Goal: Task Accomplishment & Management: Complete application form

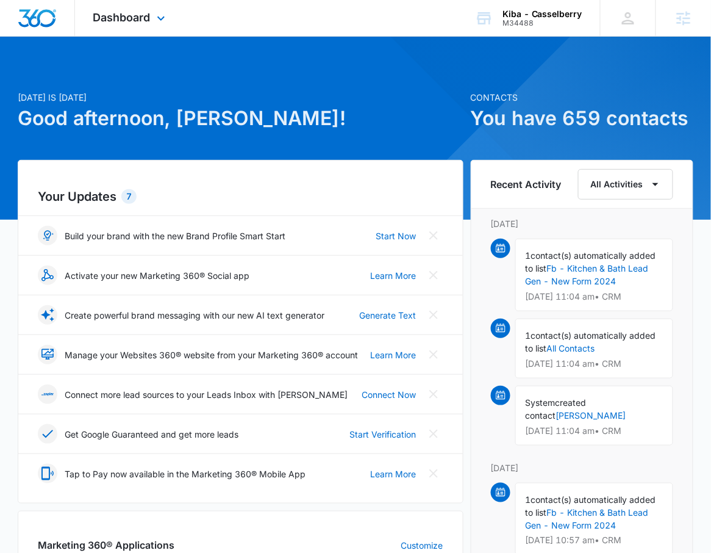
click at [126, 30] on div "Dashboard Apps Reputation Websites Forms CRM Email Social Shop Payments POS Con…" at bounding box center [131, 18] width 112 height 36
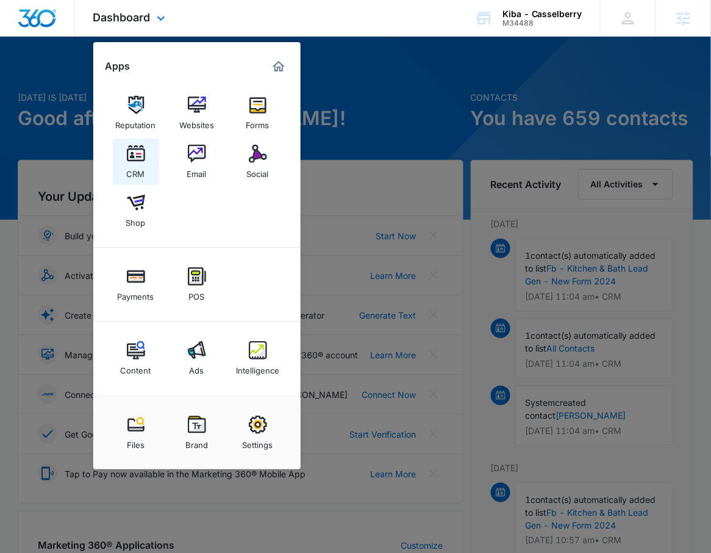
click at [139, 175] on div "CRM" at bounding box center [136, 171] width 18 height 16
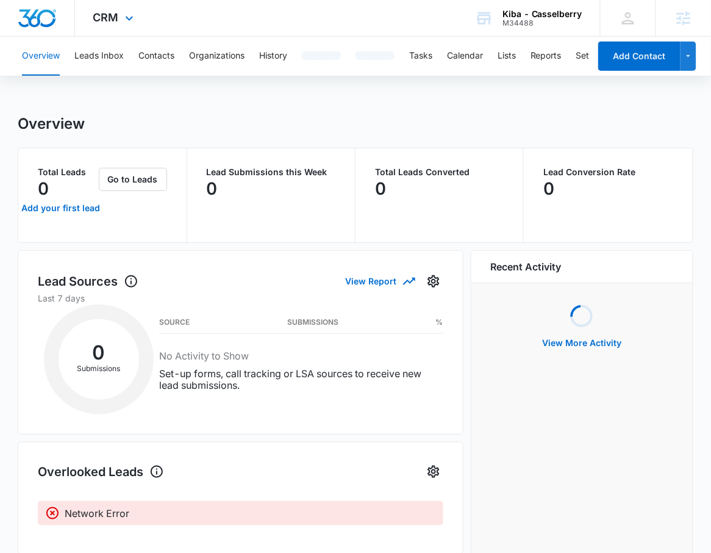
click at [154, 18] on div "CRM Apps Reputation Websites Forms CRM Email Social Shop Payments POS Content A…" at bounding box center [355, 18] width 711 height 37
click at [141, 23] on div "CRM Apps Reputation Websites Forms CRM Email Social Shop Payments POS Content A…" at bounding box center [115, 18] width 80 height 36
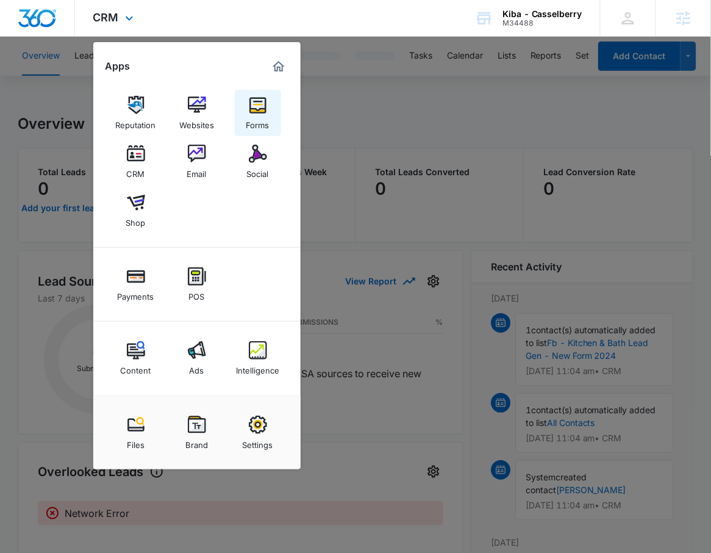
click at [260, 114] on div "Forms" at bounding box center [257, 122] width 23 height 16
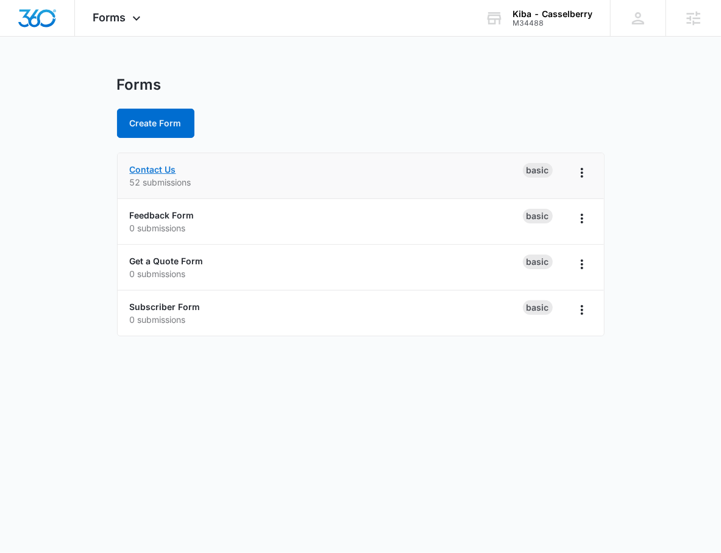
click at [159, 166] on link "Contact Us" at bounding box center [153, 169] width 46 height 10
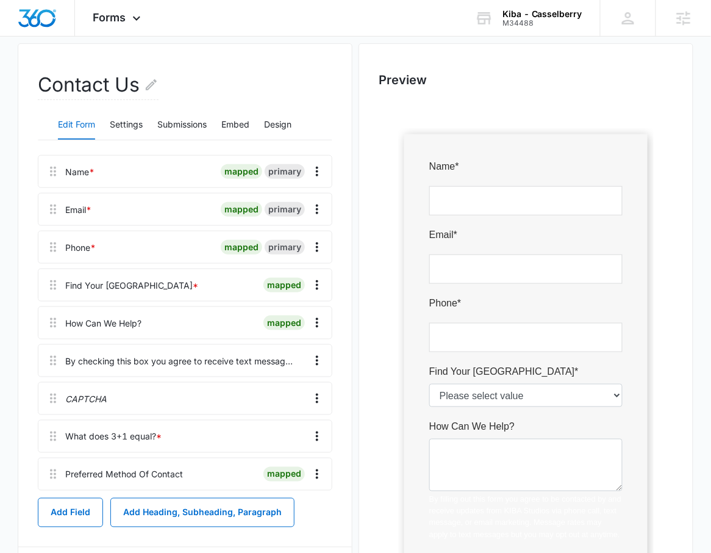
scroll to position [98, 0]
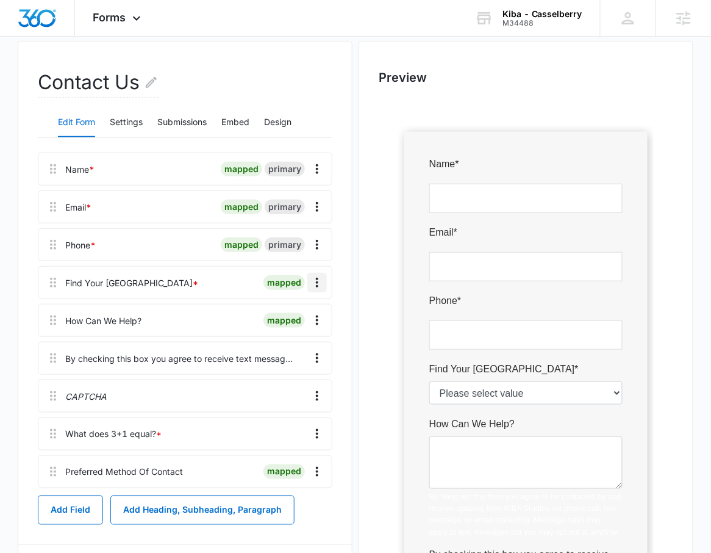
click at [318, 279] on icon "Overflow Menu" at bounding box center [317, 282] width 15 height 15
click at [294, 310] on button "Edit" at bounding box center [292, 316] width 70 height 18
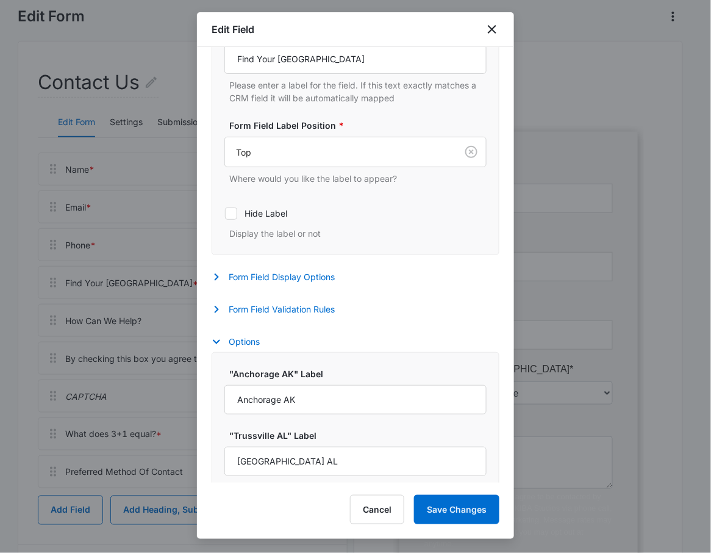
select select "416"
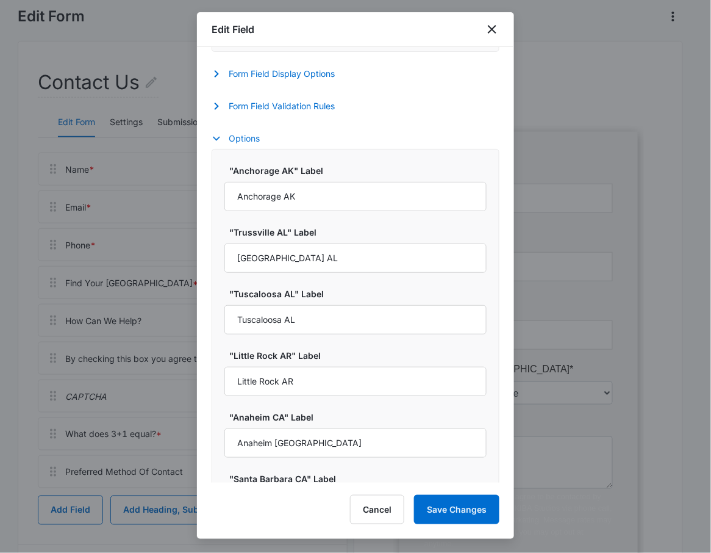
scroll to position [471, 0]
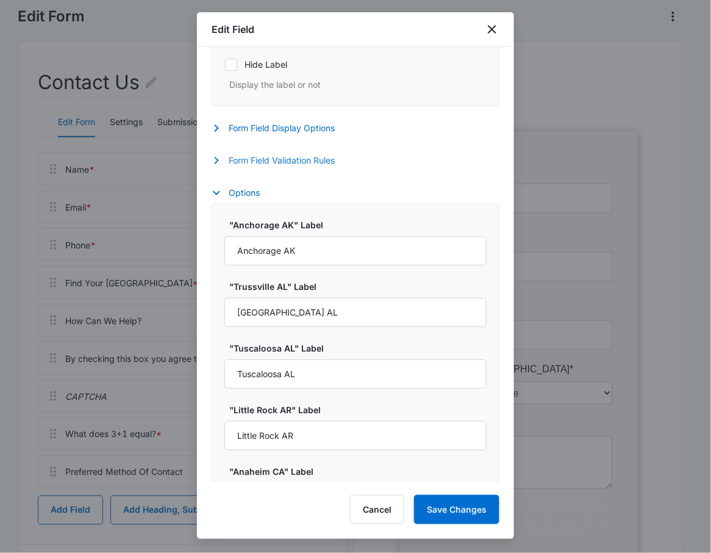
click at [241, 155] on button "Form Field Validation Rules" at bounding box center [279, 160] width 135 height 15
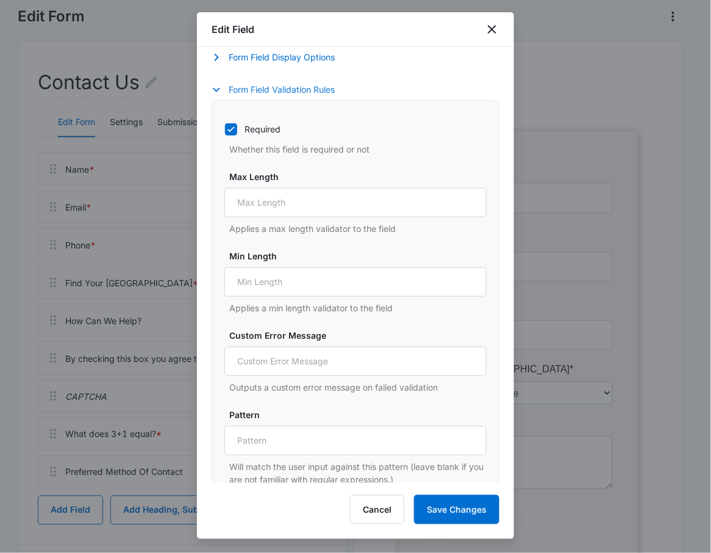
scroll to position [523, 0]
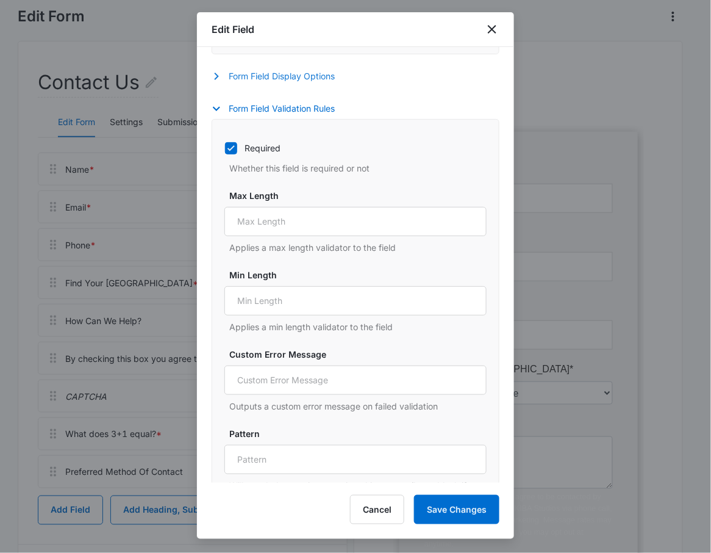
click at [290, 72] on button "Form Field Display Options" at bounding box center [279, 76] width 135 height 15
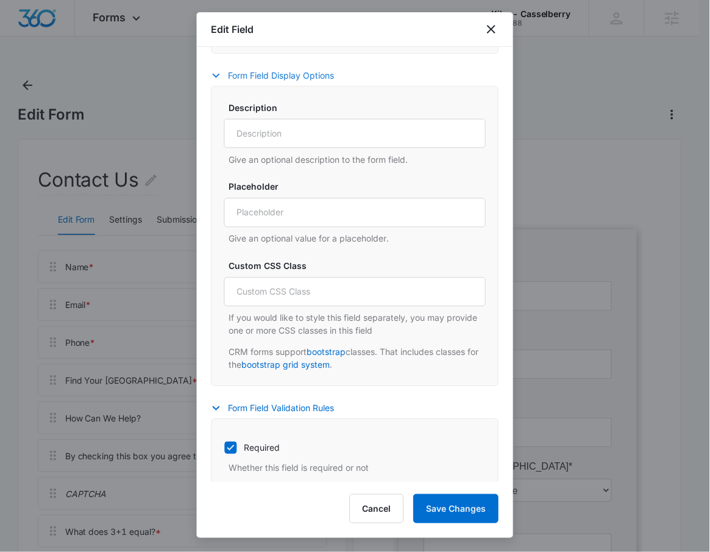
scroll to position [14, 0]
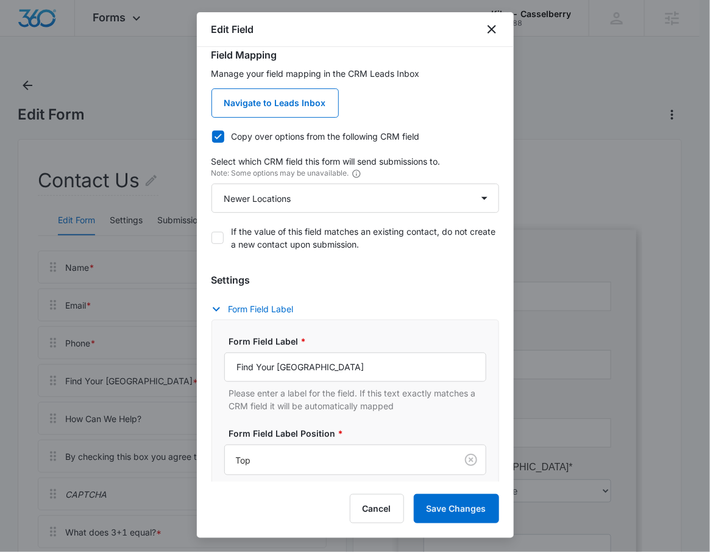
click at [649, 84] on div at bounding box center [355, 276] width 710 height 552
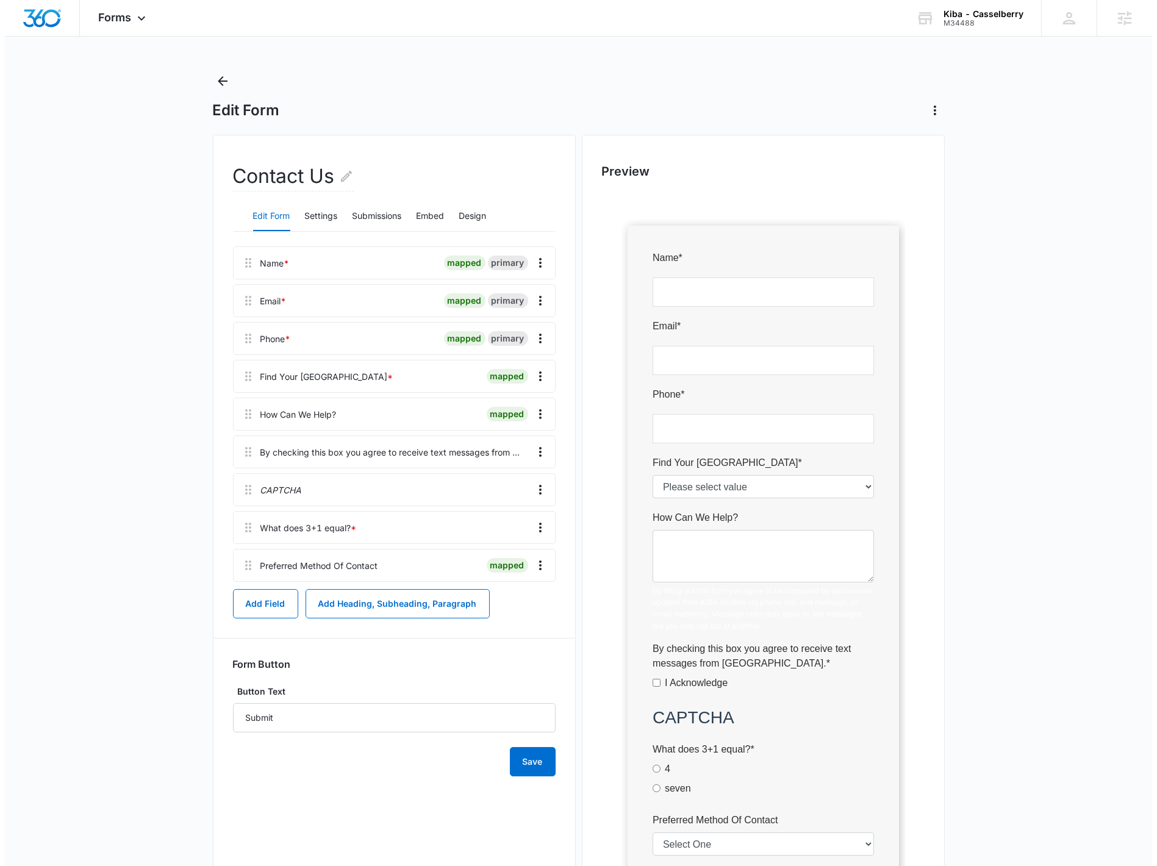
scroll to position [0, 0]
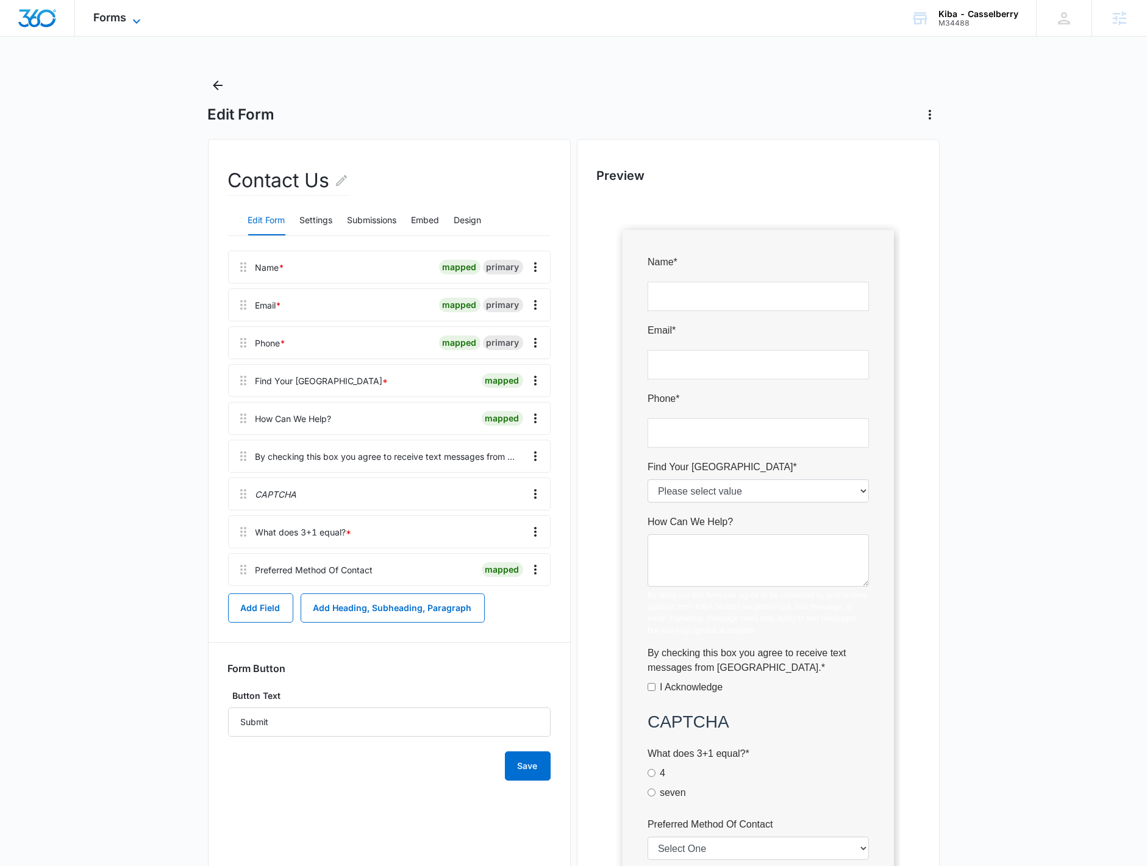
click at [109, 15] on span "Forms" at bounding box center [109, 17] width 33 height 13
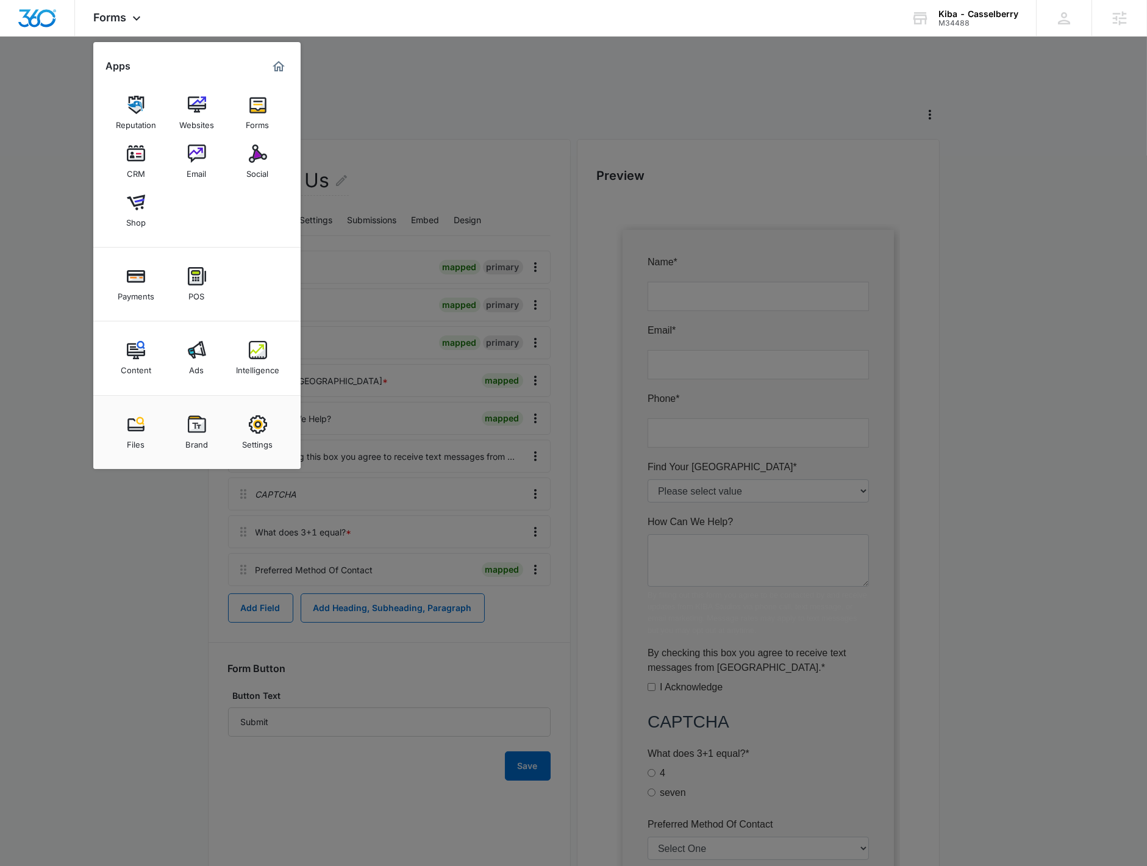
click at [720, 327] on div at bounding box center [573, 433] width 1147 height 866
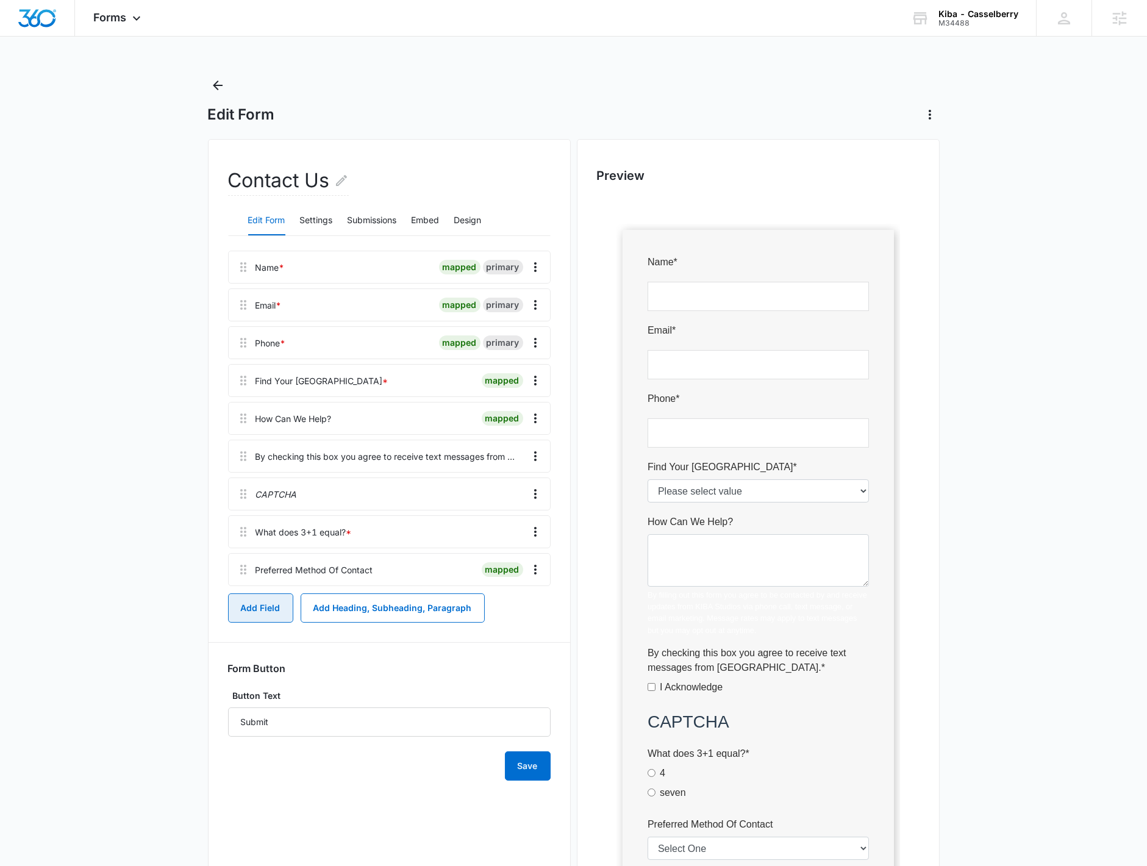
click at [257, 551] on button "Add Field" at bounding box center [260, 607] width 65 height 29
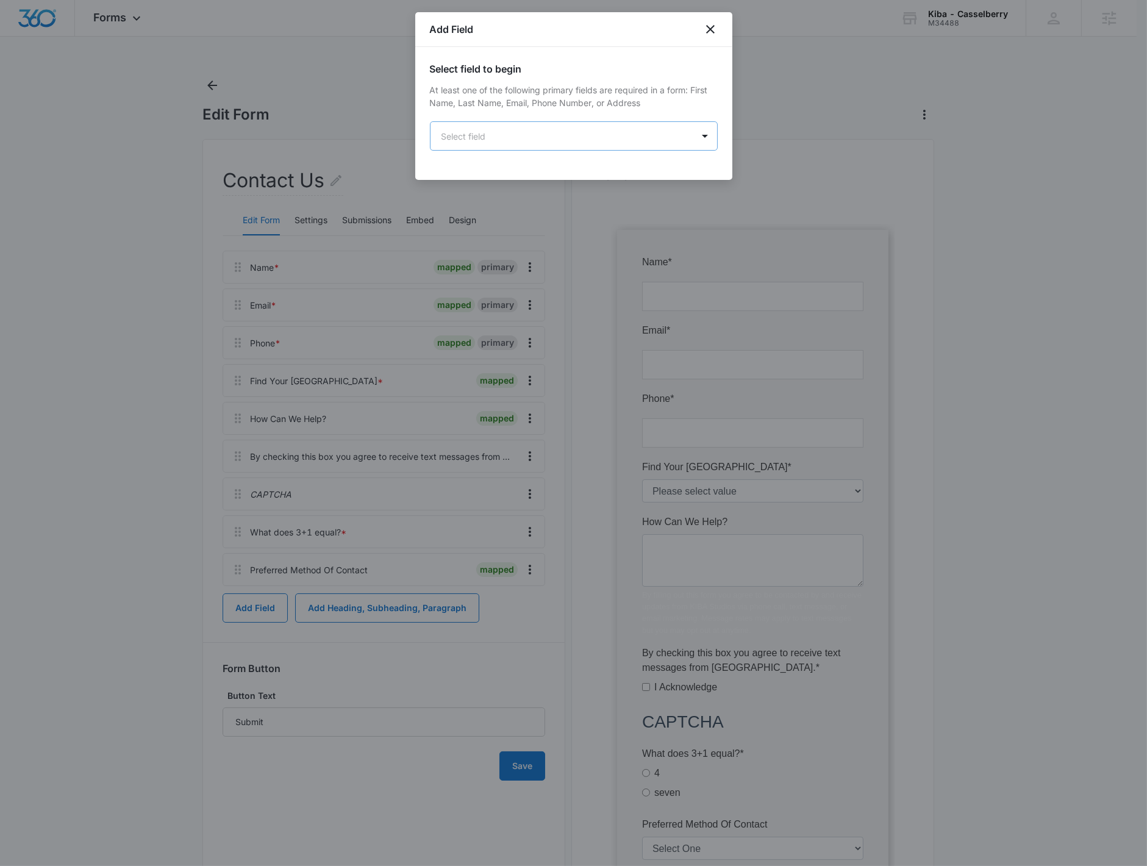
click at [562, 129] on body "Forms Apps Reputation Websites Forms CRM Email Social Shop Payments POS Content…" at bounding box center [573, 507] width 1147 height 1014
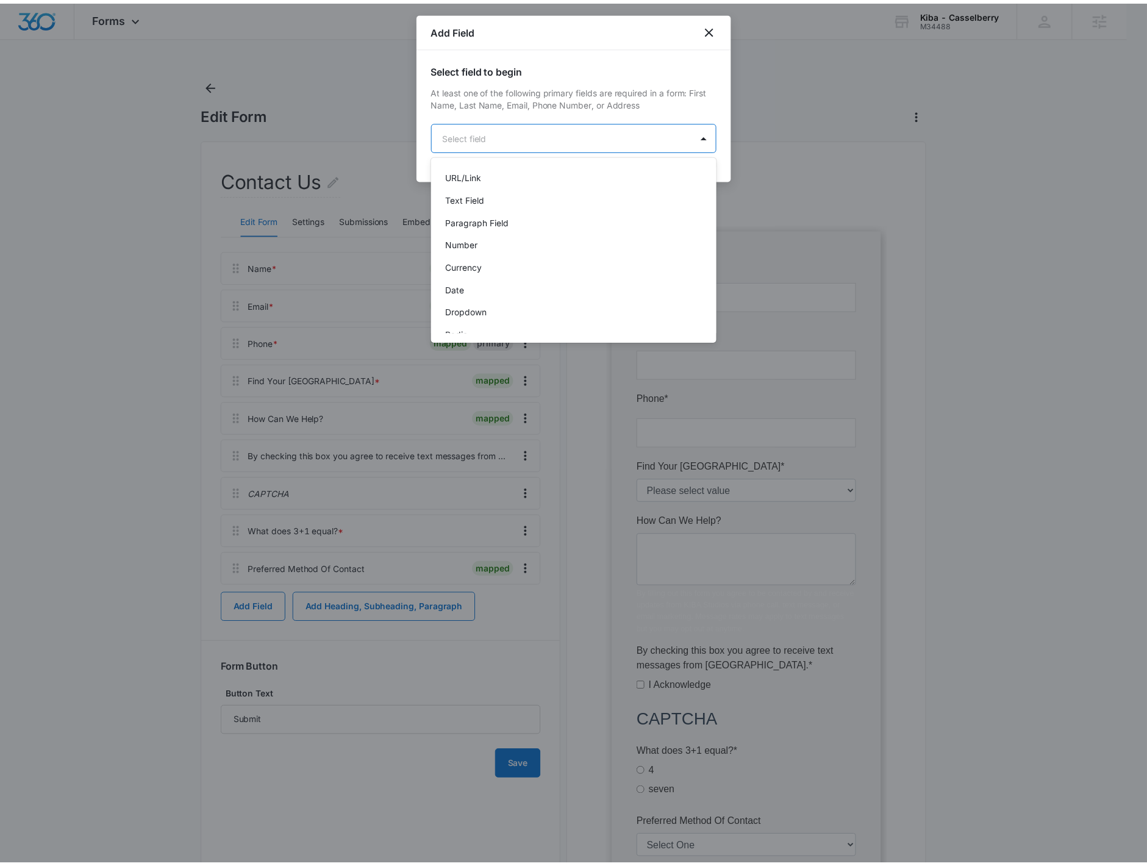
scroll to position [165, 0]
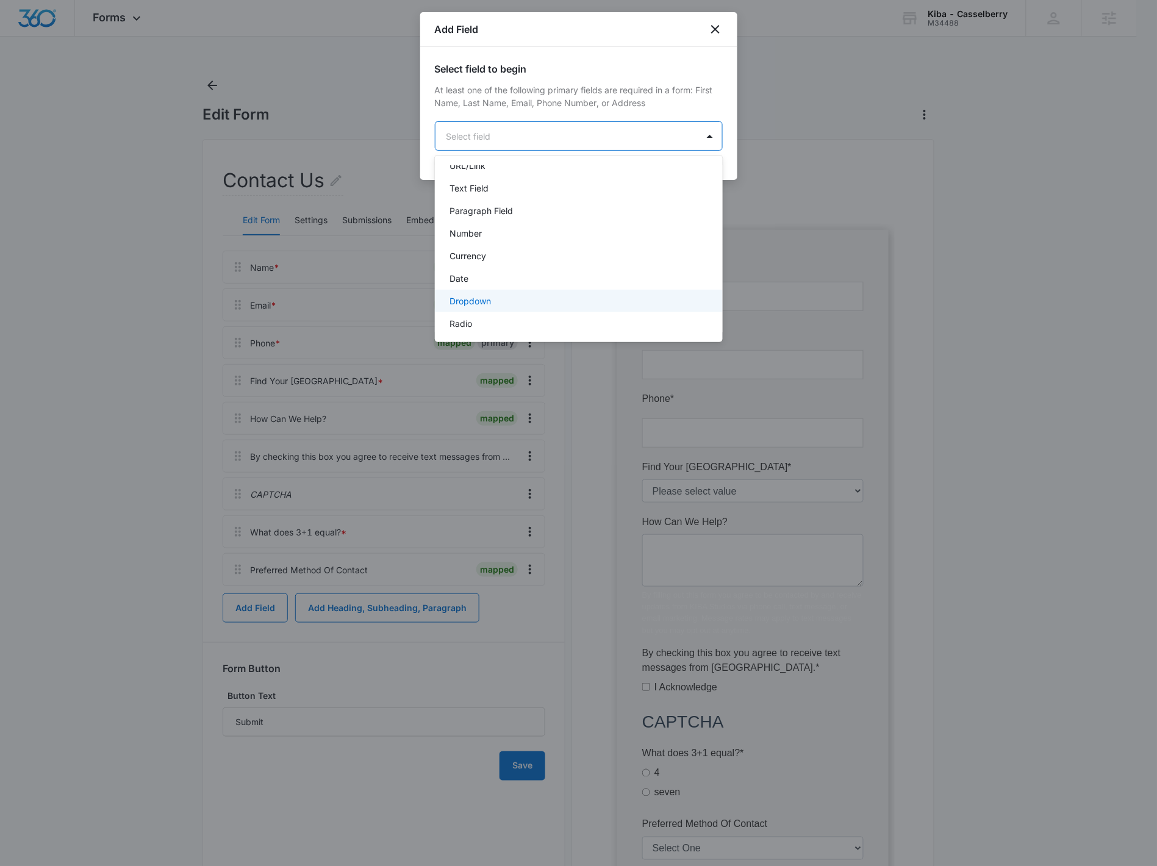
click at [490, 304] on p "Dropdown" at bounding box center [469, 301] width 41 height 13
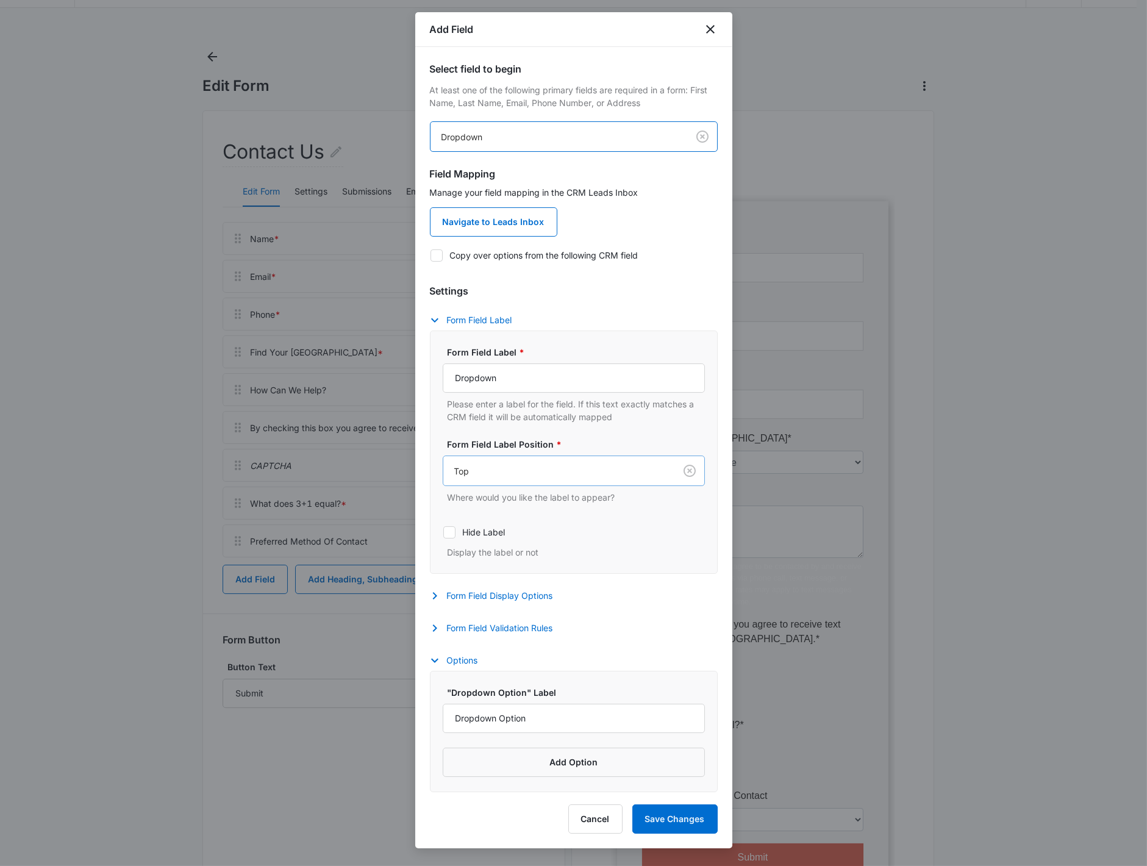
scroll to position [71, 0]
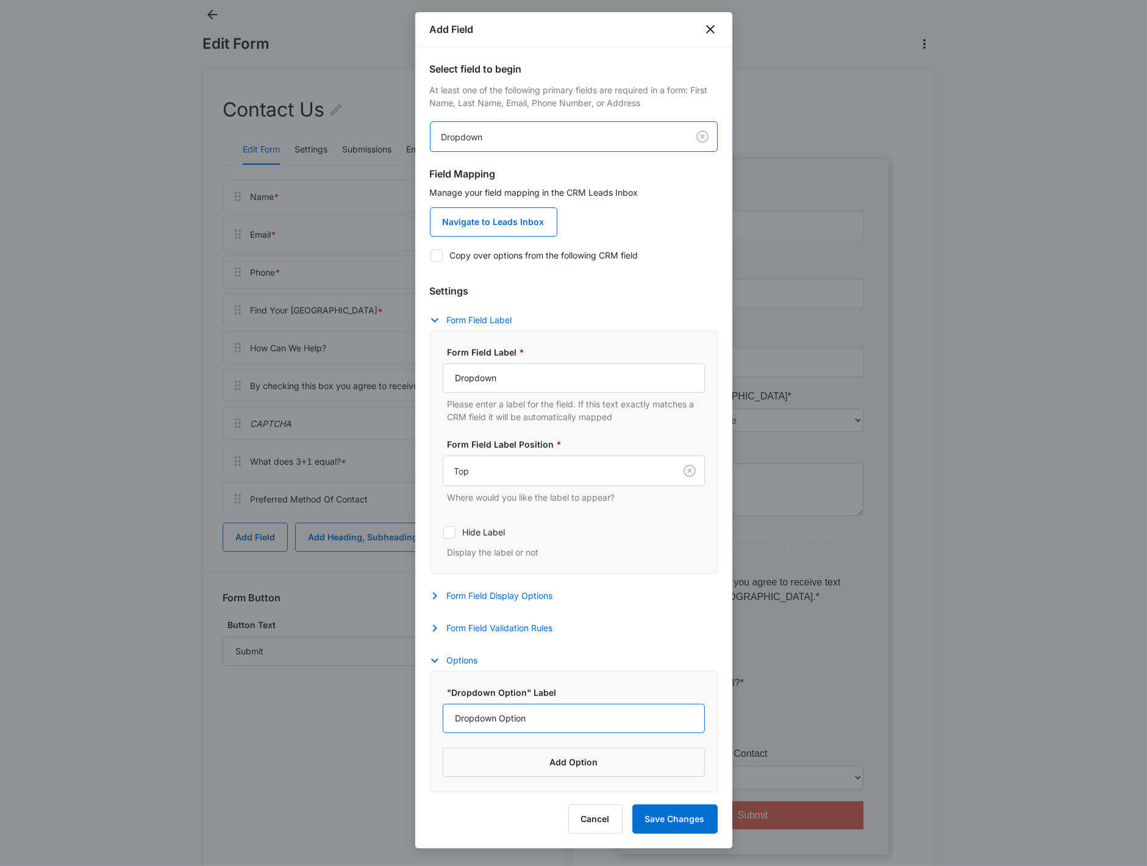
click at [544, 551] on input "Dropdown Option" at bounding box center [574, 718] width 262 height 29
click at [544, 551] on button "Add Option" at bounding box center [574, 762] width 262 height 29
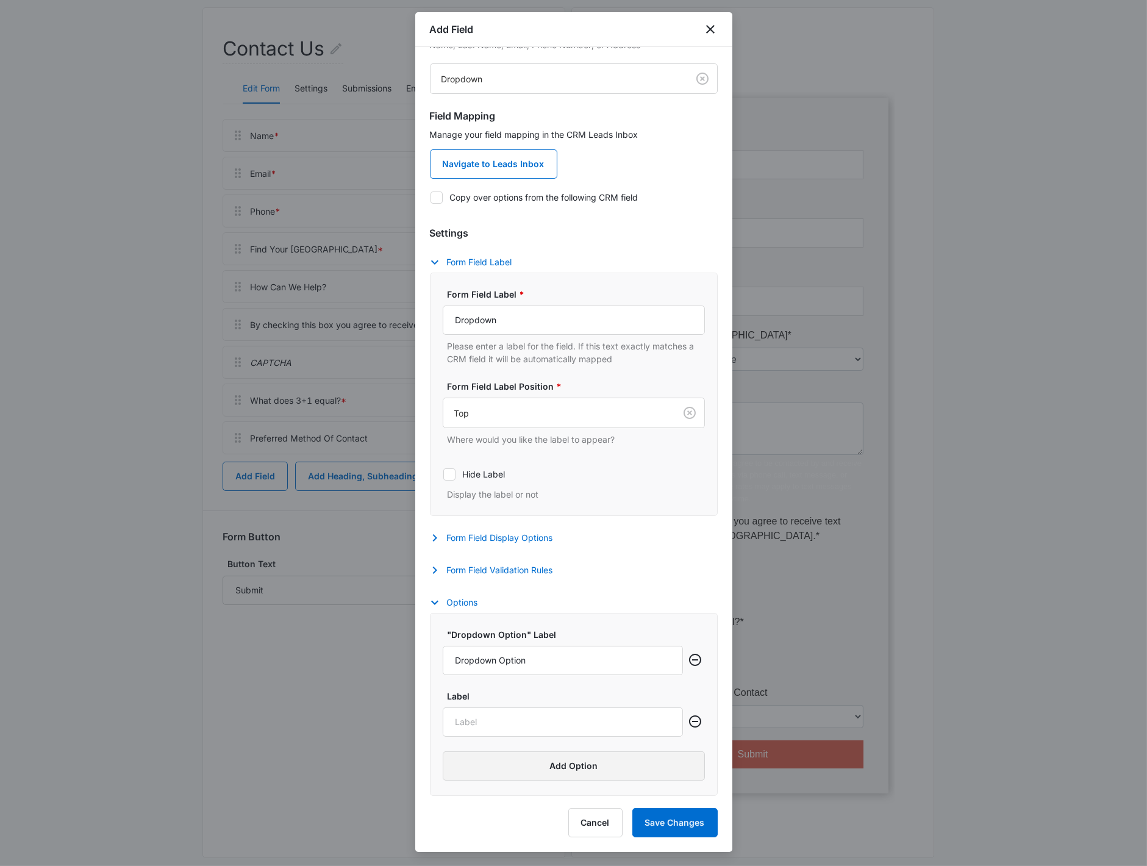
scroll to position [149, 0]
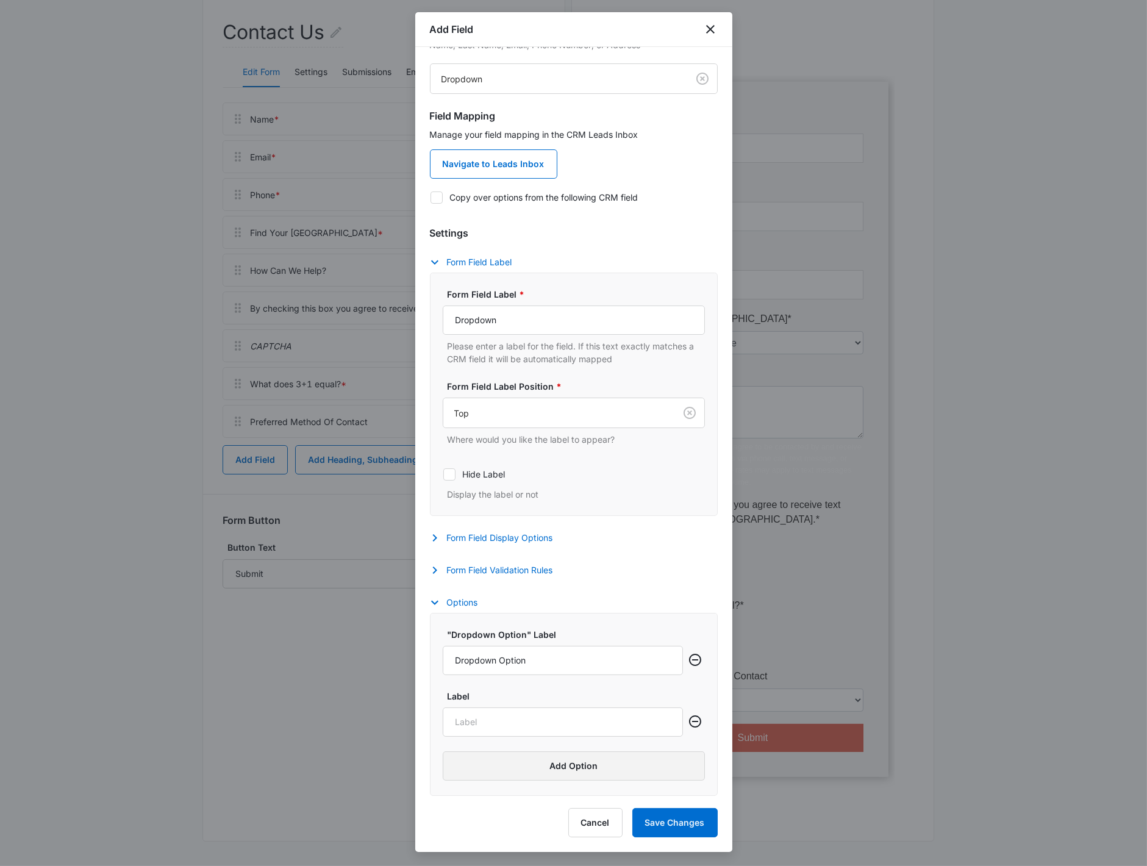
click at [557, 551] on button "Add Option" at bounding box center [574, 765] width 262 height 29
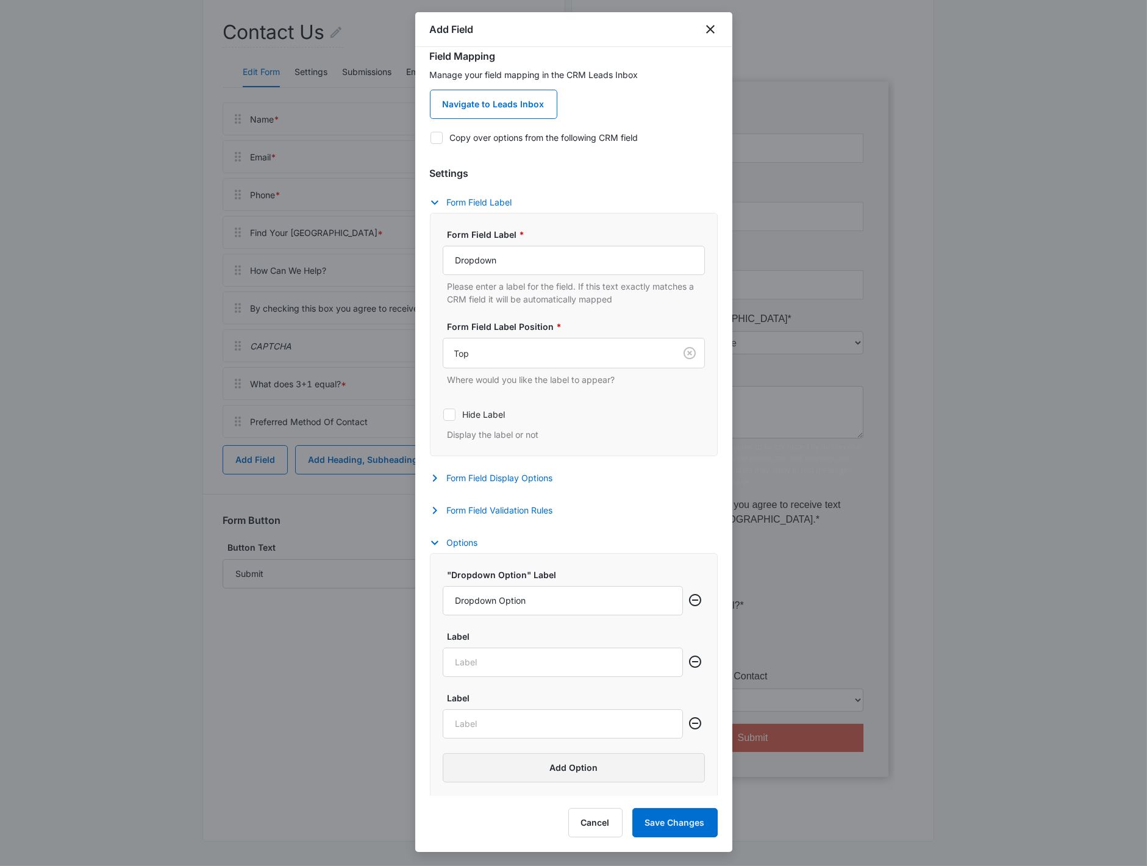
scroll to position [123, 0]
click at [479, 503] on button "Form Field Validation Rules" at bounding box center [497, 508] width 135 height 15
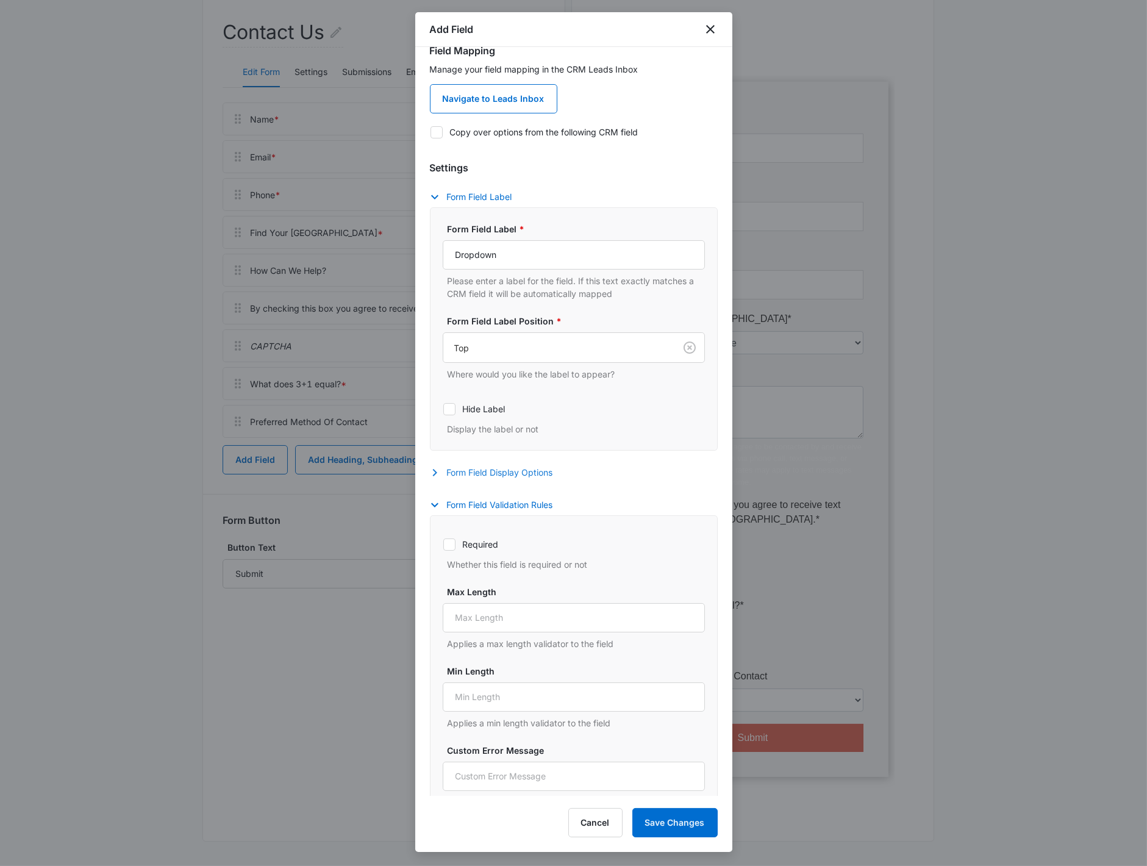
click at [496, 479] on button "Form Field Display Options" at bounding box center [497, 472] width 135 height 15
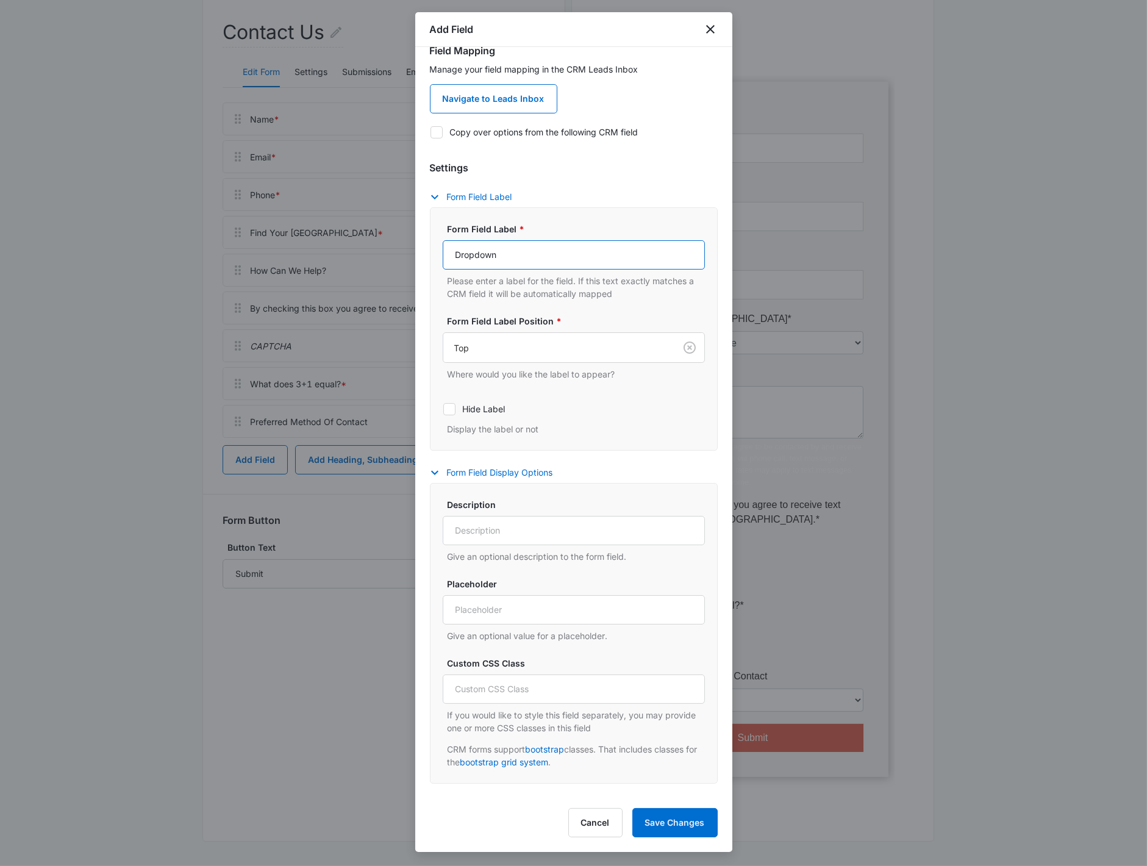
click at [513, 262] on input "Dropdown" at bounding box center [574, 254] width 262 height 29
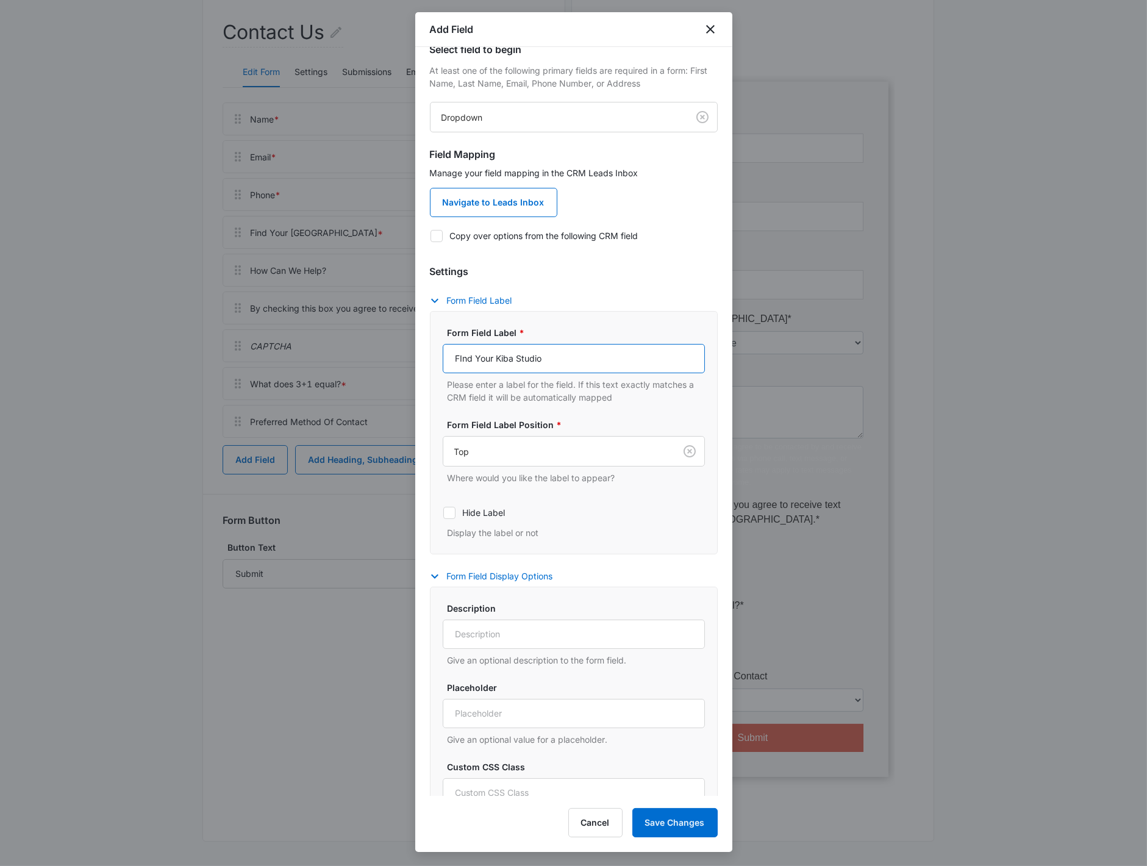
scroll to position [0, 0]
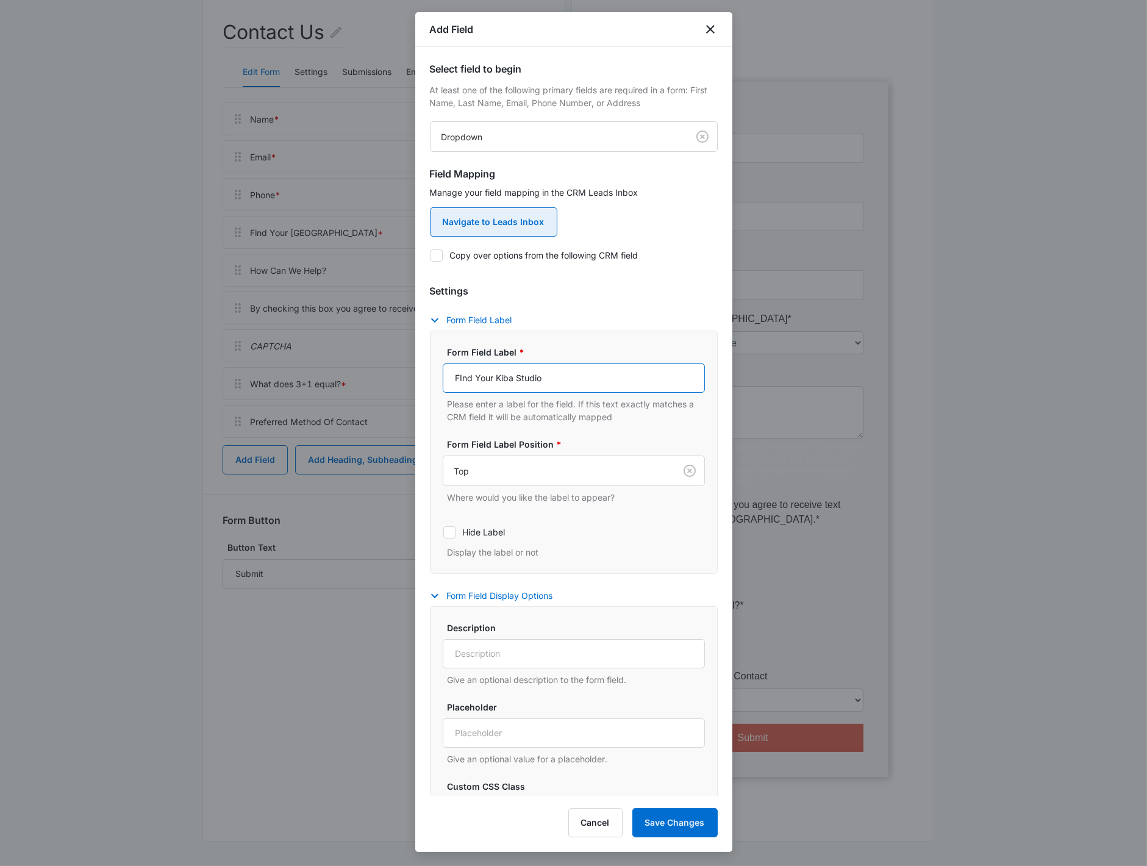
type input "FInd Your Kiba Studio"
click at [490, 228] on link "Navigate to Leads Inbox" at bounding box center [493, 221] width 127 height 29
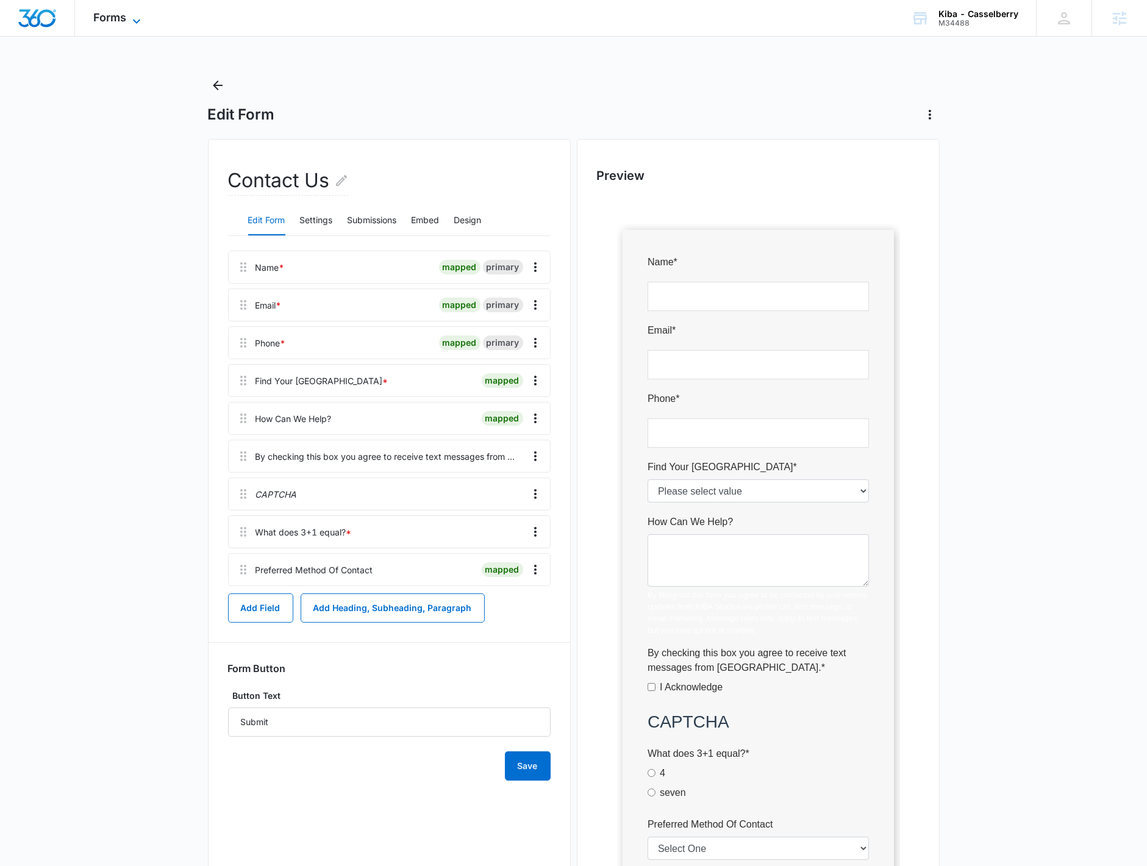
click at [117, 19] on span "Forms" at bounding box center [109, 17] width 33 height 13
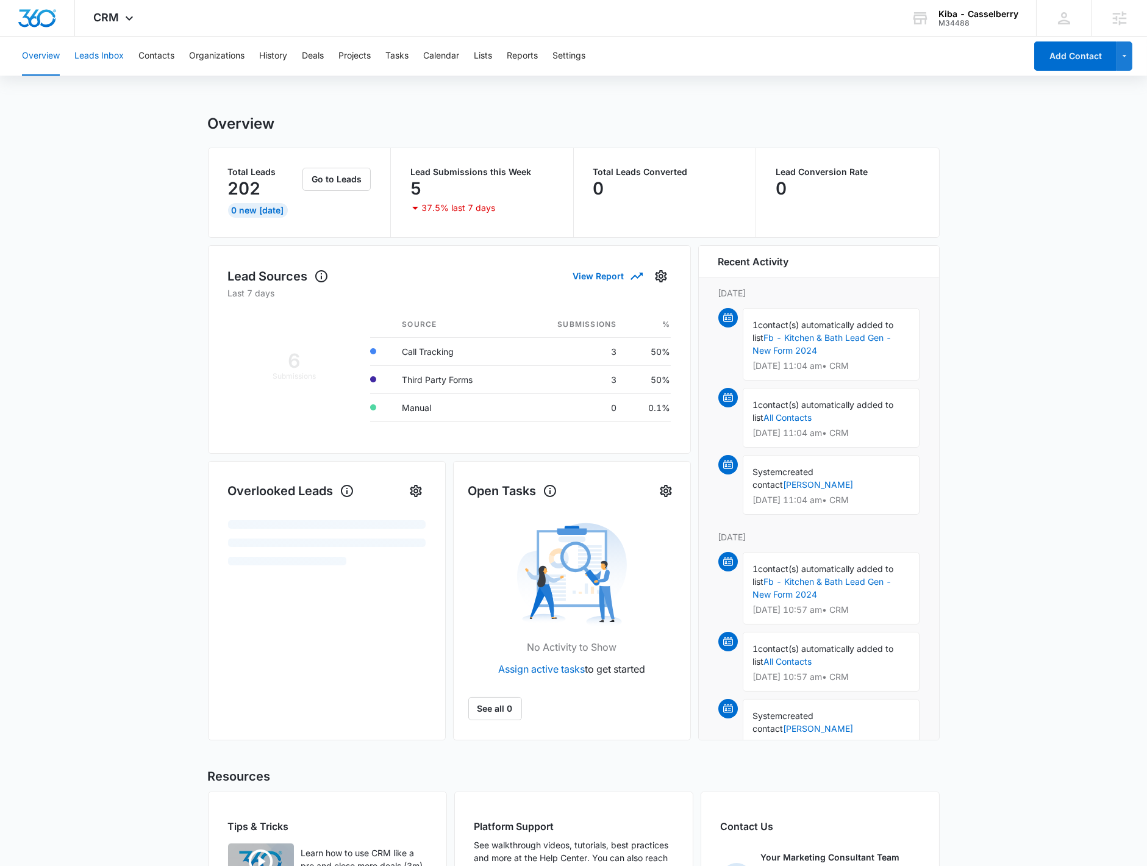
click at [87, 54] on button "Leads Inbox" at bounding box center [98, 56] width 49 height 39
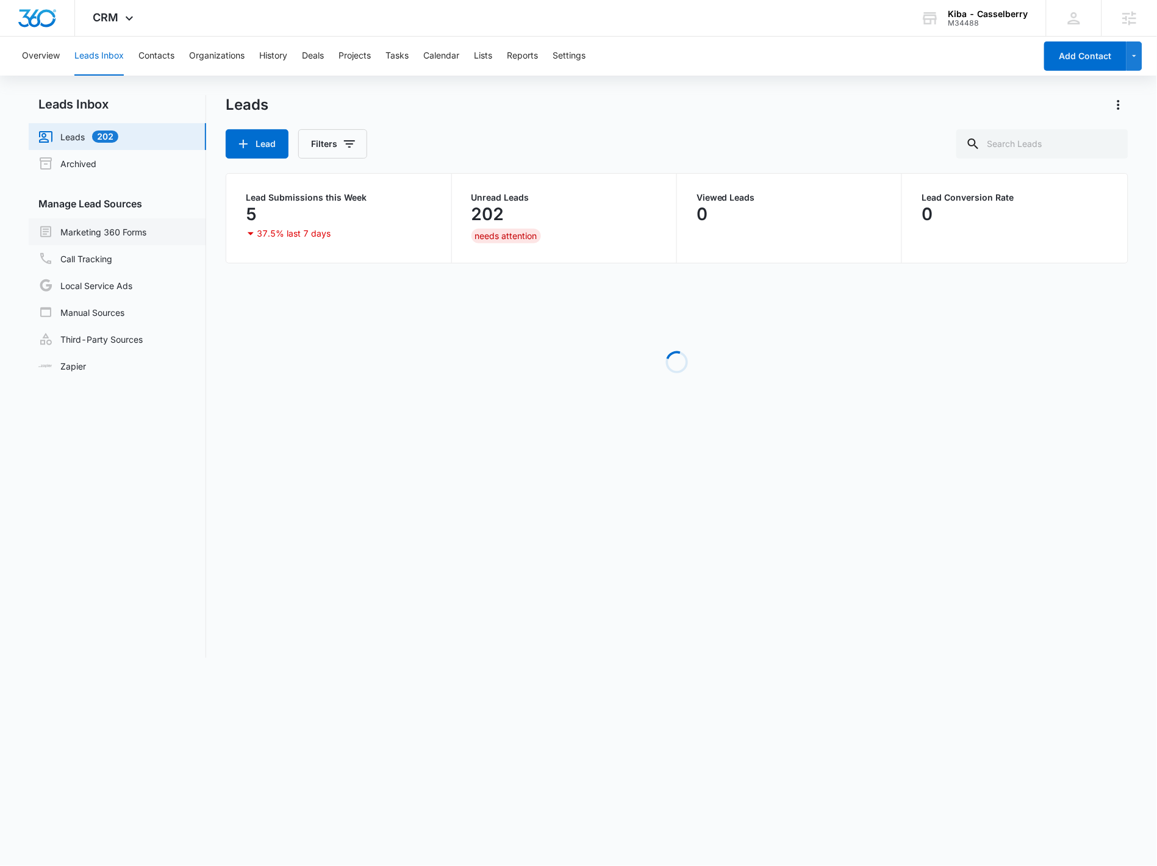
click at [112, 227] on link "Marketing 360 Forms" at bounding box center [92, 231] width 108 height 15
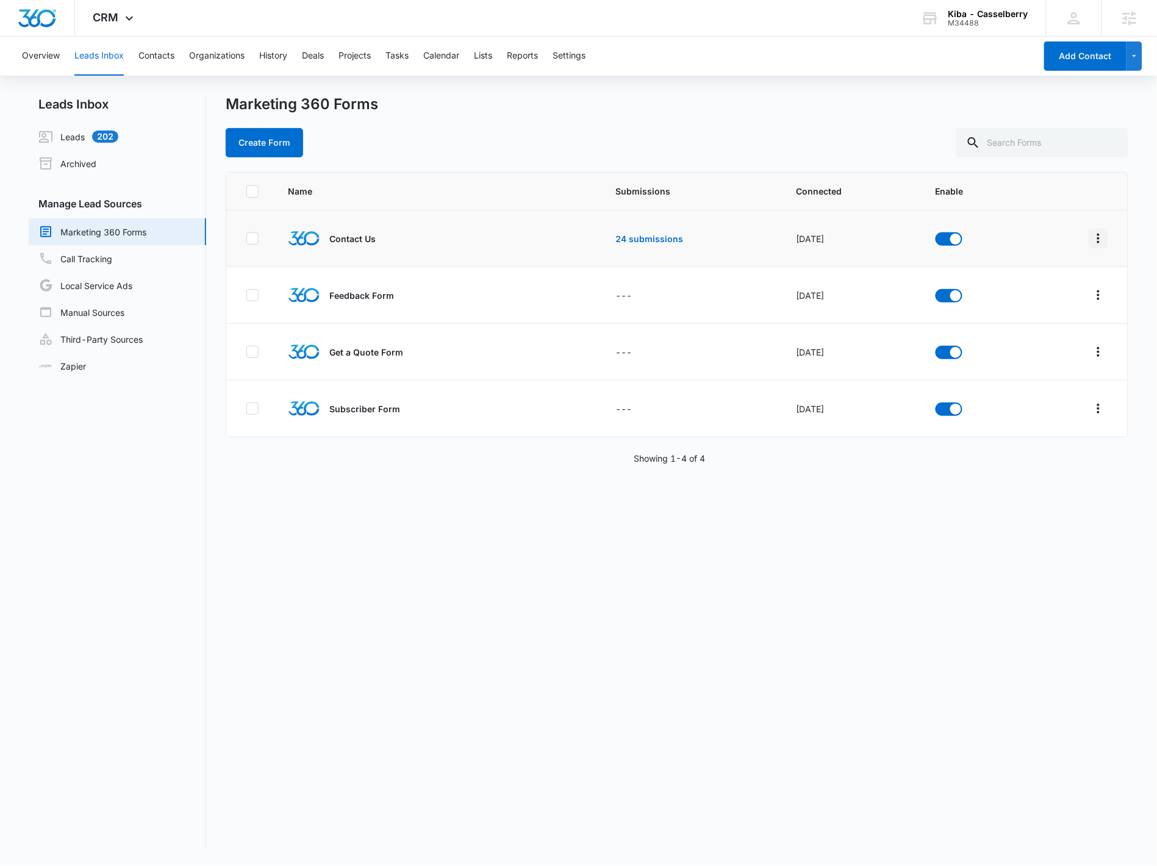
click at [1091, 237] on icon "Overflow Menu" at bounding box center [1098, 238] width 15 height 15
click at [1046, 307] on div "Field Mapping" at bounding box center [1033, 308] width 69 height 9
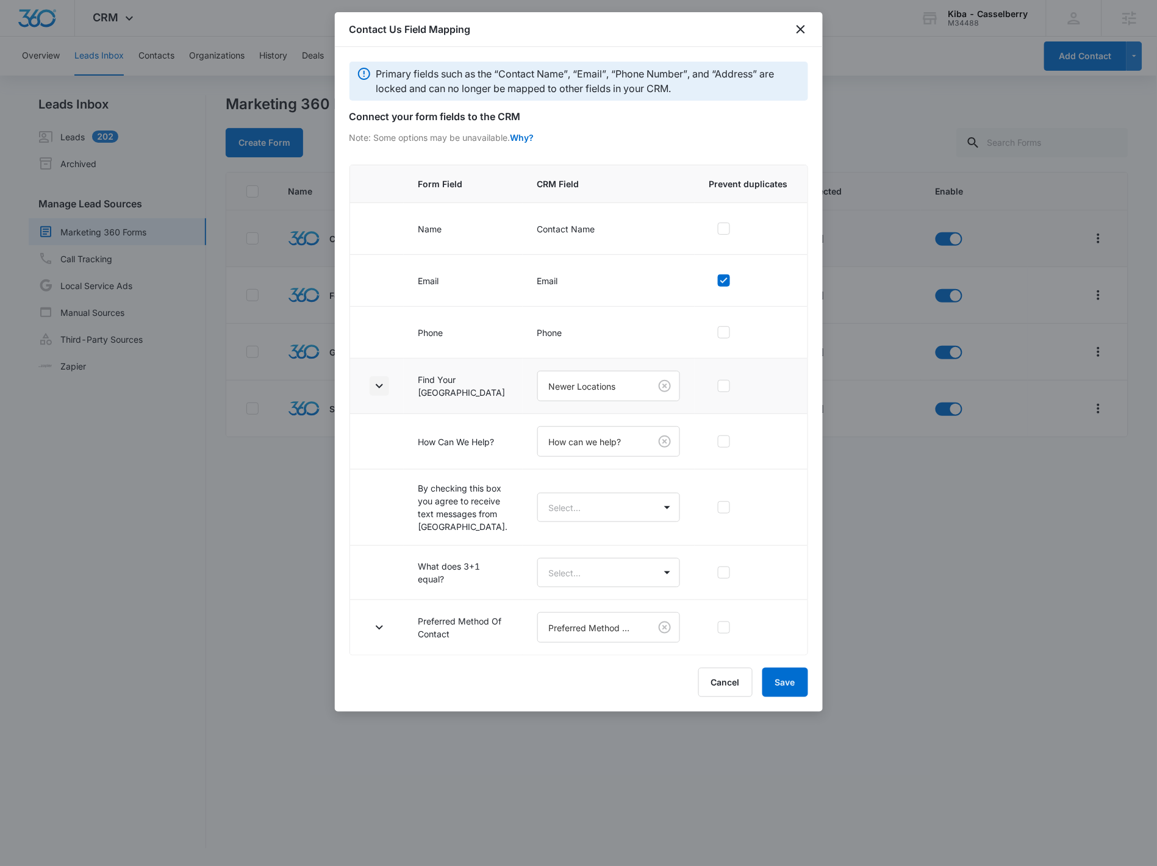
click at [373, 393] on icon "button" at bounding box center [379, 386] width 15 height 15
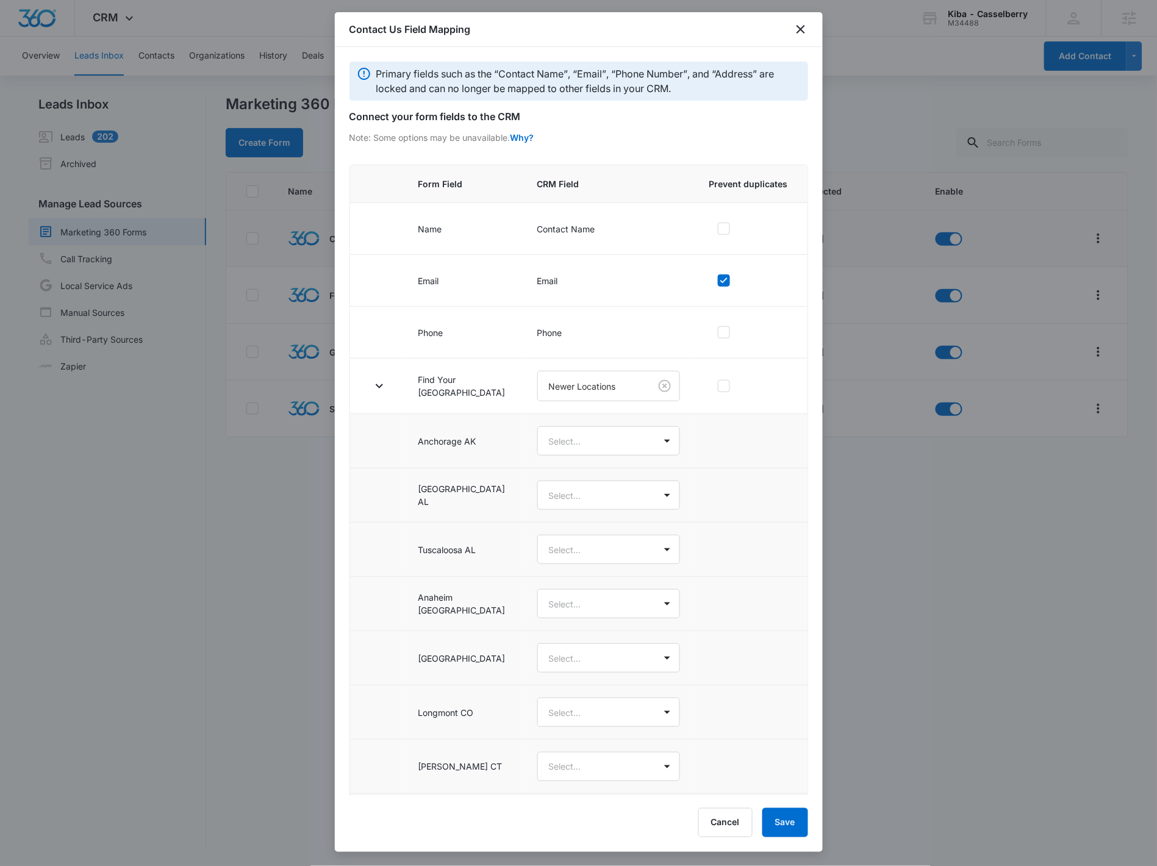
click at [381, 495] on td at bounding box center [377, 495] width 54 height 54
click at [796, 29] on icon "close" at bounding box center [800, 29] width 15 height 15
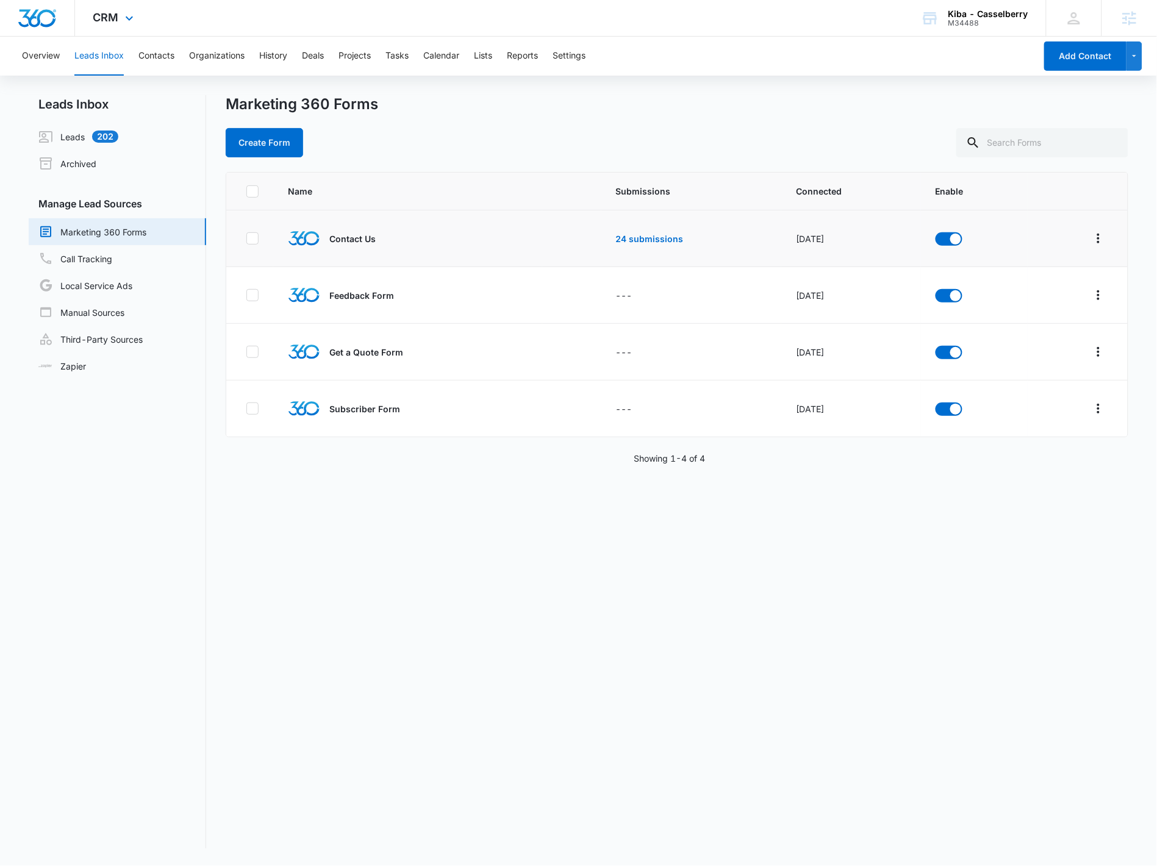
click at [130, 26] on div "CRM Apps Reputation Websites Forms CRM Email Social Shop Payments POS Content A…" at bounding box center [115, 18] width 80 height 36
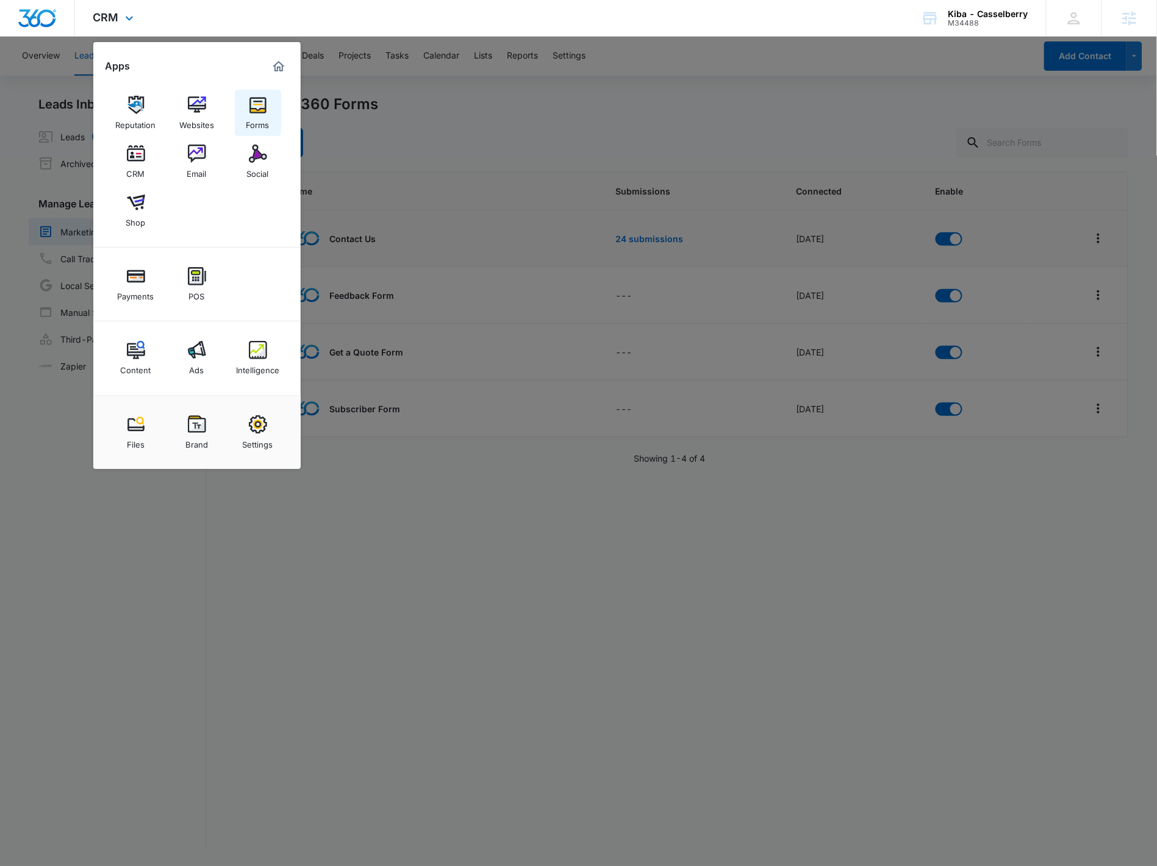
click at [261, 112] on img at bounding box center [258, 105] width 18 height 18
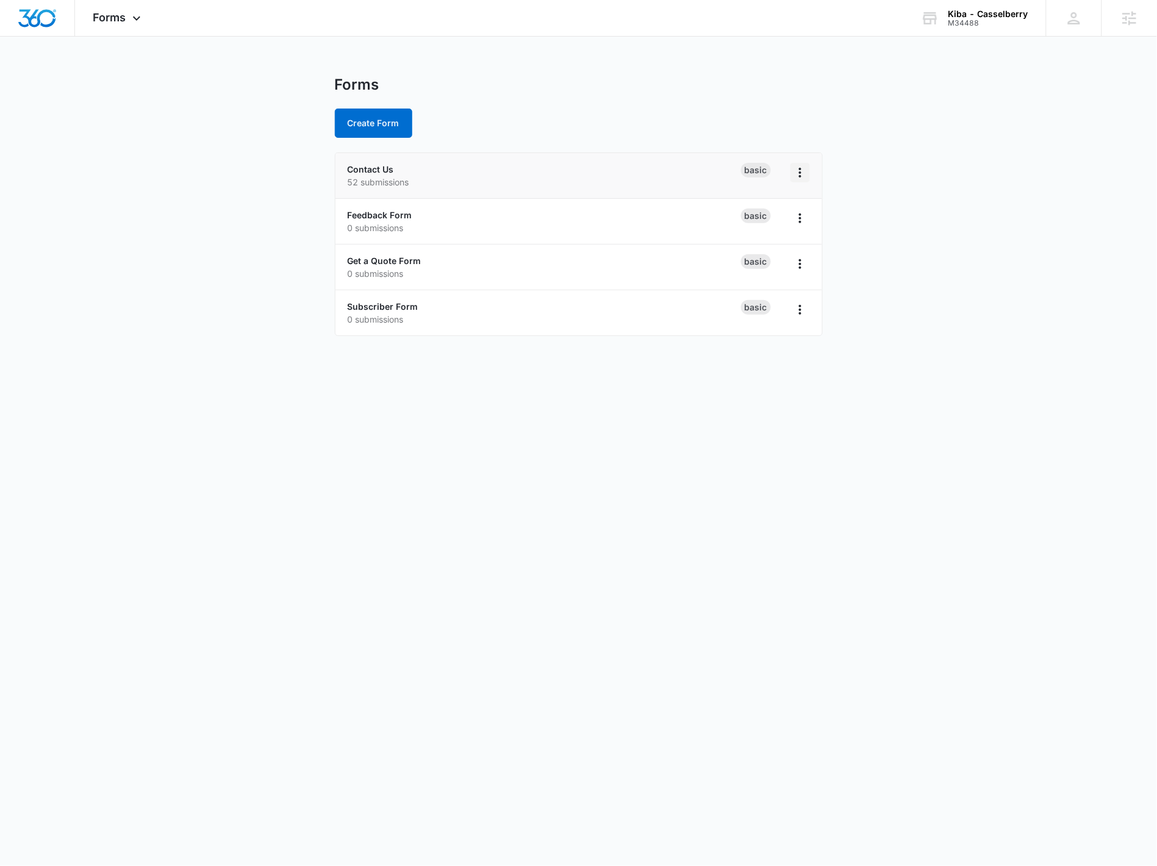
click at [796, 165] on icon "Overflow Menu" at bounding box center [800, 172] width 15 height 15
click at [379, 170] on link "Contact Us" at bounding box center [371, 169] width 46 height 10
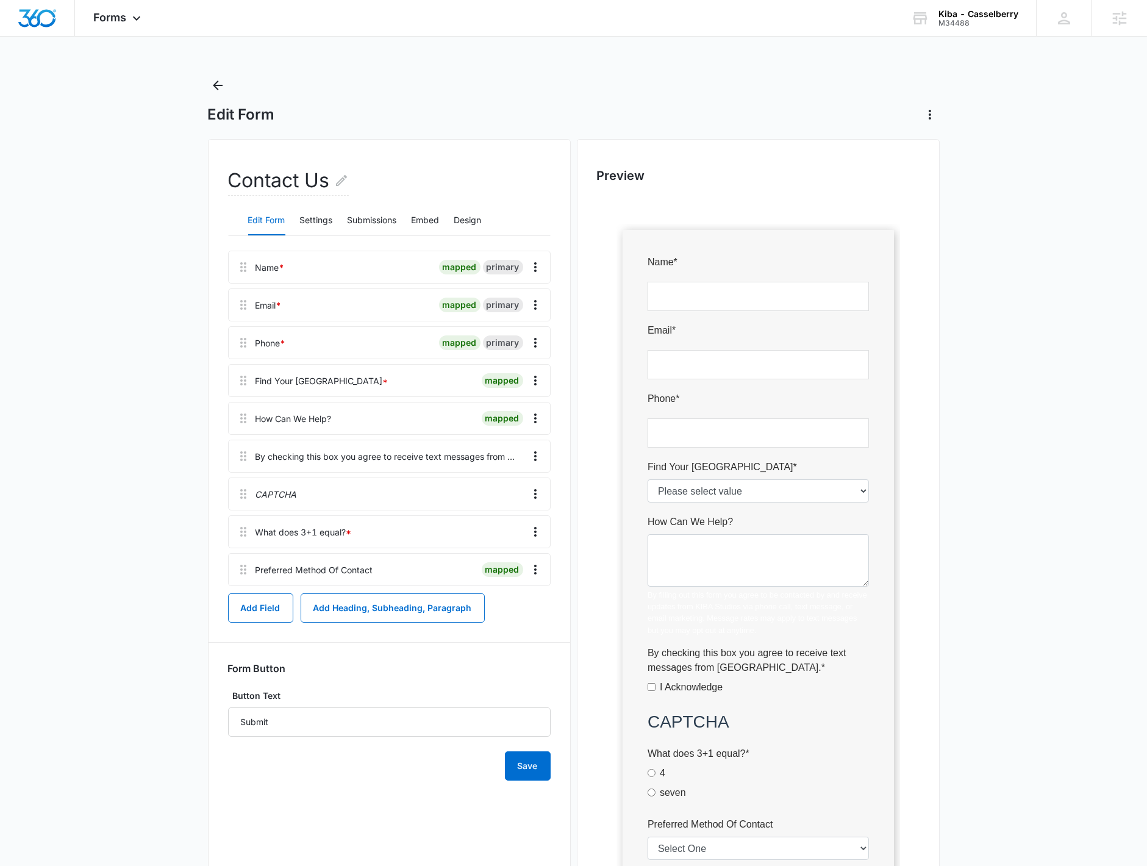
click at [546, 374] on div "Find Your Kiba Studios * mapped" at bounding box center [389, 380] width 323 height 33
click at [536, 381] on icon "Overflow Menu" at bounding box center [535, 380] width 15 height 15
click at [505, 413] on div "Edit" at bounding box center [502, 414] width 26 height 9
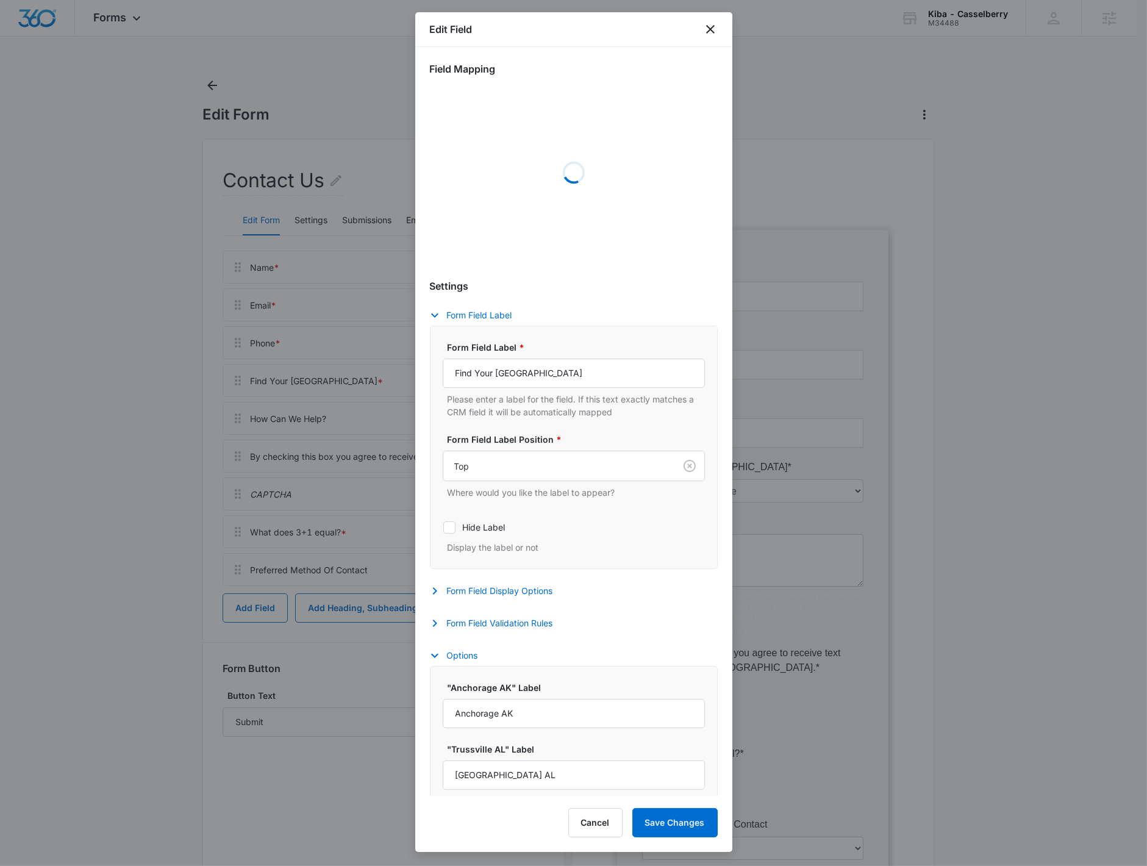
select select "416"
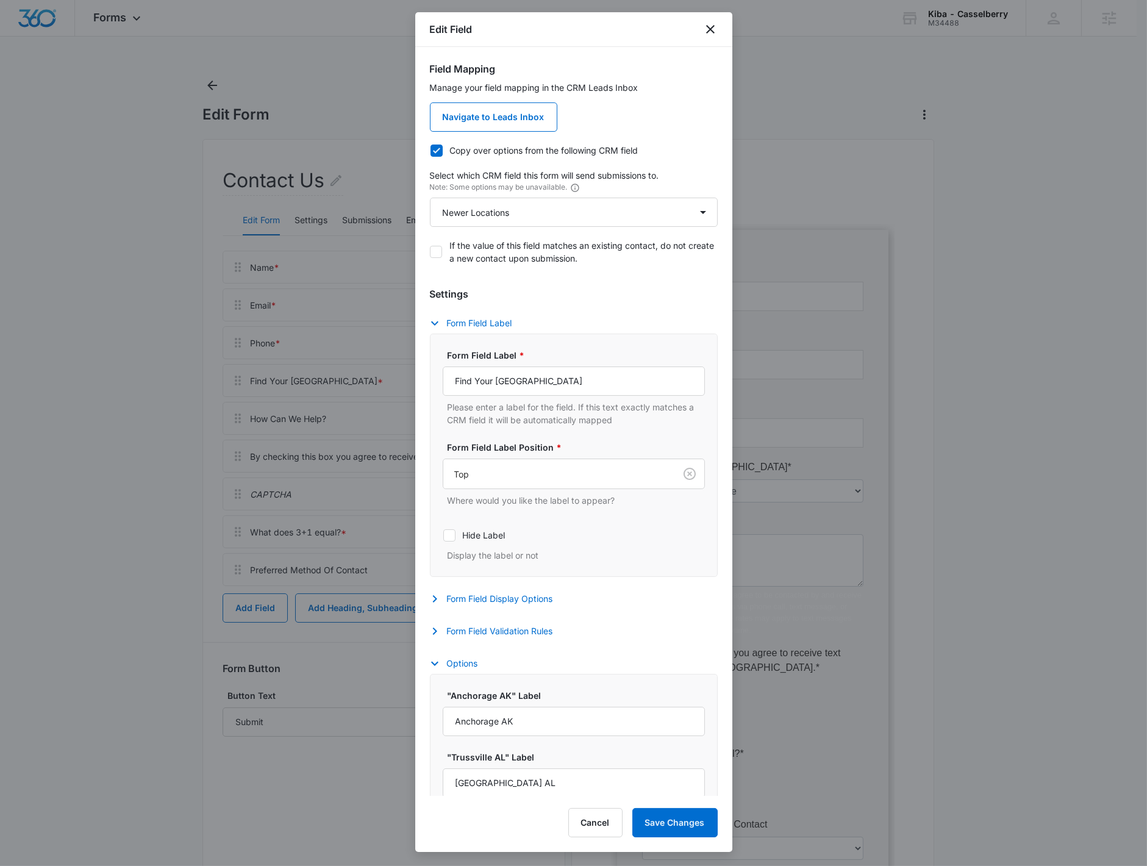
click at [176, 425] on div at bounding box center [573, 433] width 1147 height 866
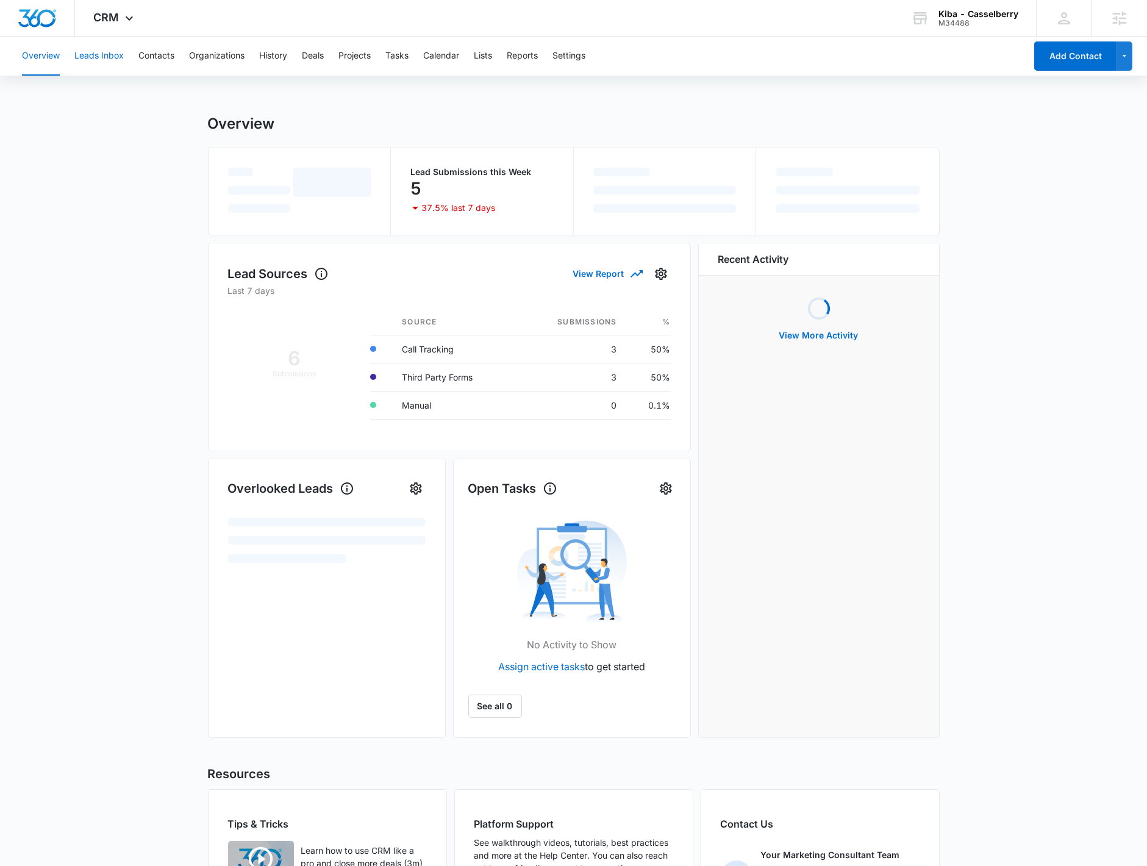
click at [121, 61] on button "Leads Inbox" at bounding box center [98, 56] width 49 height 39
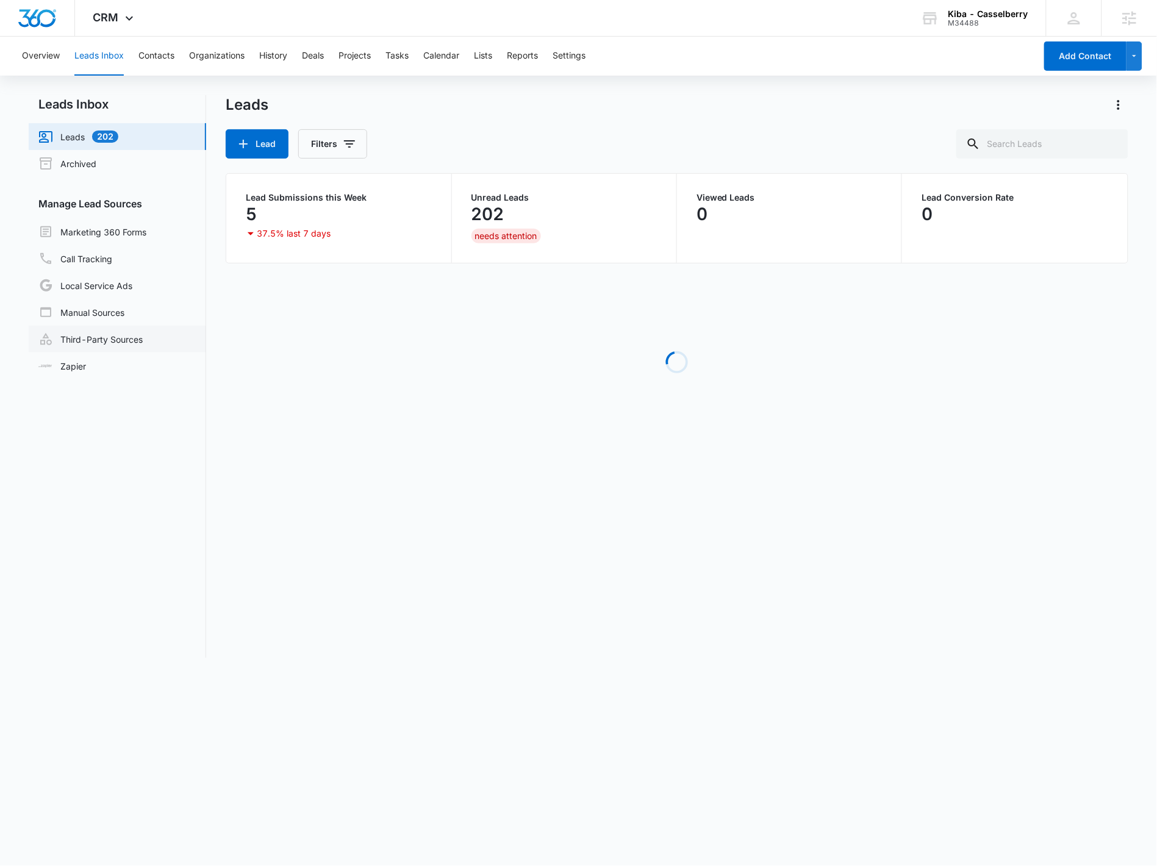
click at [143, 342] on link "Third-Party Sources" at bounding box center [90, 339] width 104 height 15
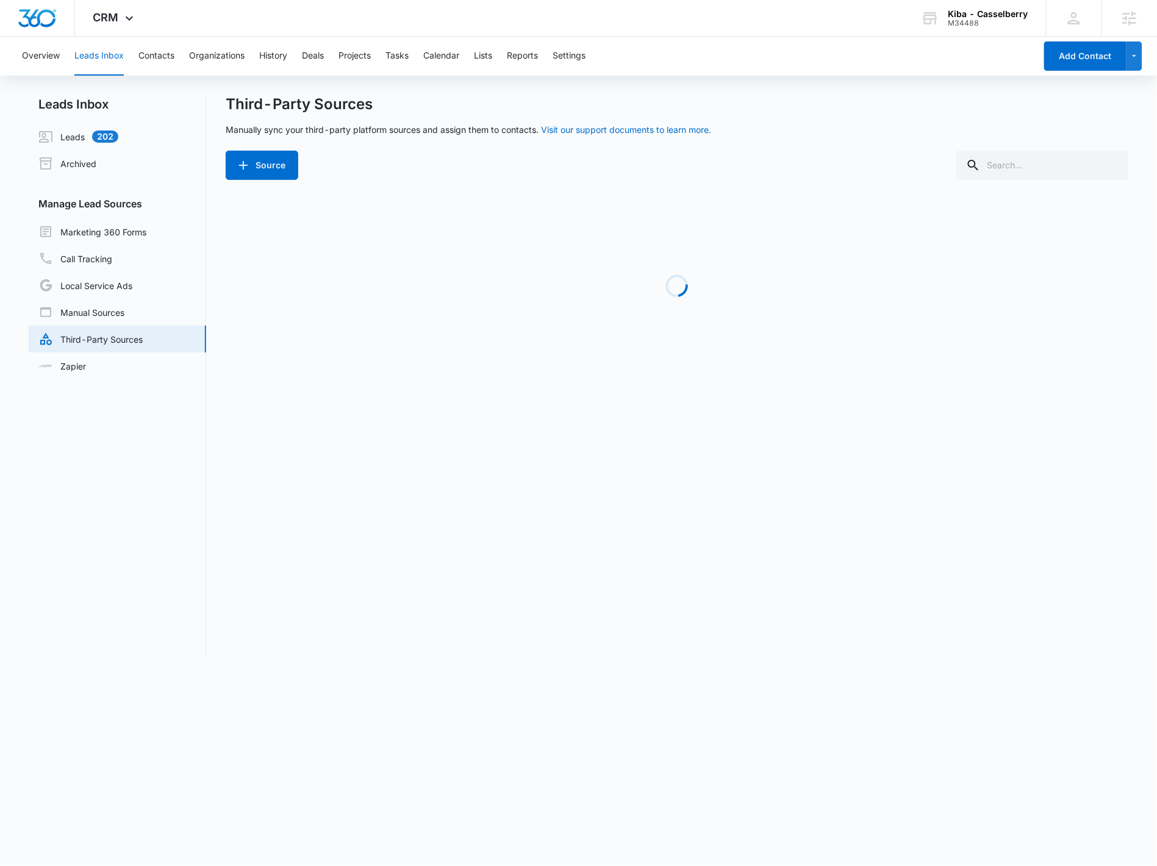
click at [591, 61] on div "Overview Leads Inbox Contacts Organizations History Deals Projects Tasks Calend…" at bounding box center [525, 56] width 1021 height 39
click at [578, 57] on button "Settings" at bounding box center [569, 56] width 33 height 39
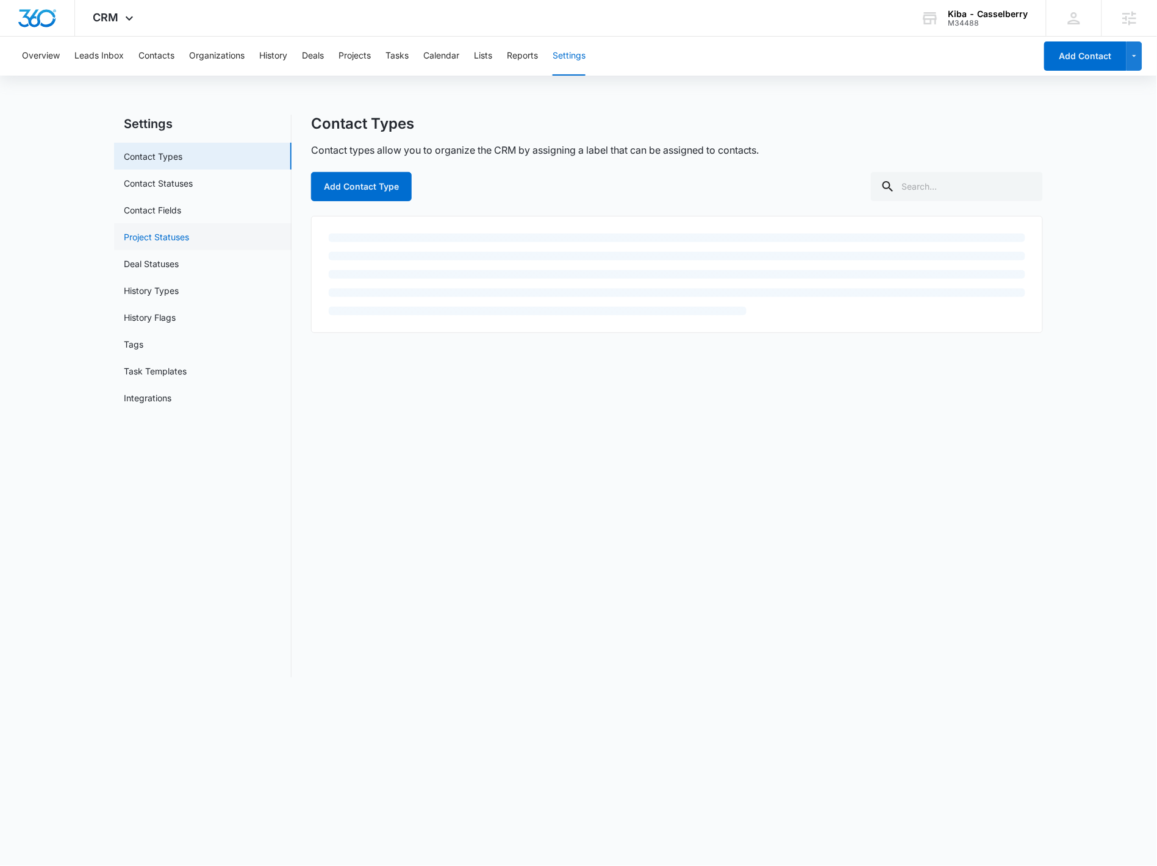
click at [184, 241] on link "Project Statuses" at bounding box center [156, 237] width 65 height 13
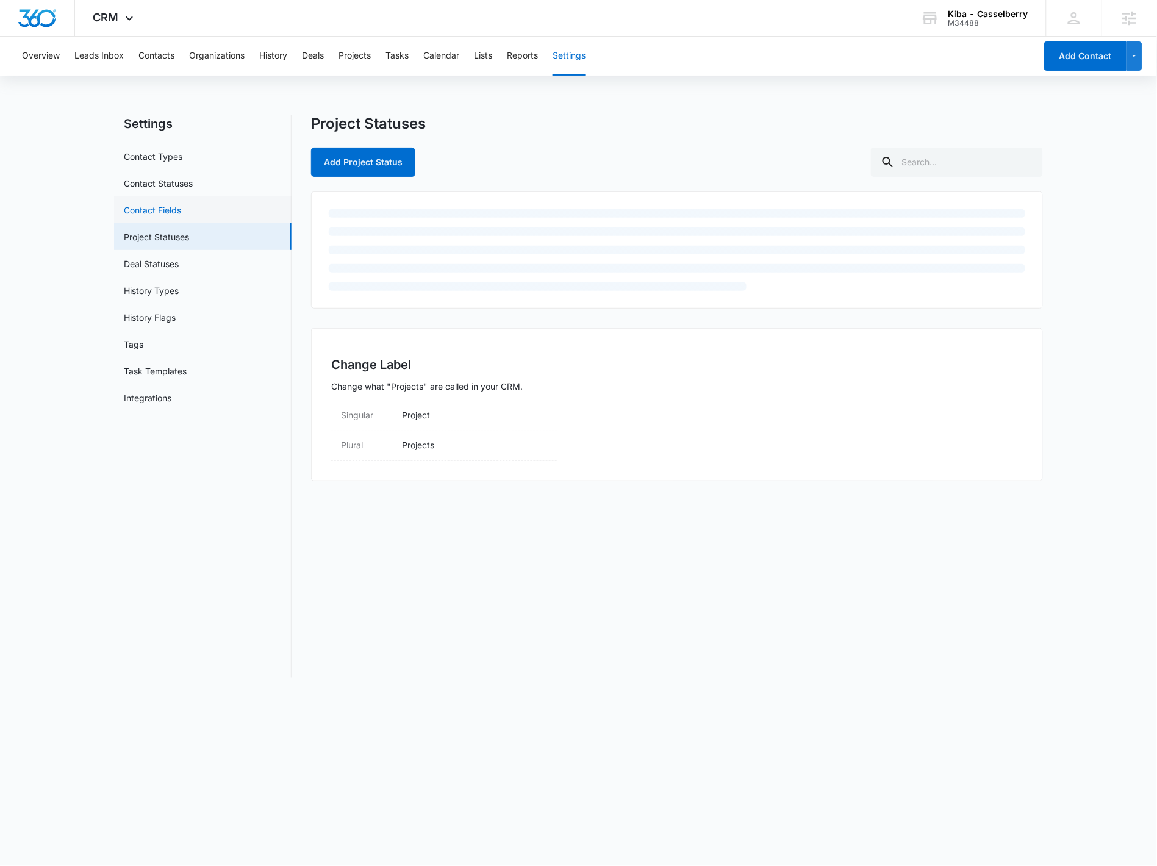
click at [181, 204] on link "Contact Fields" at bounding box center [152, 210] width 57 height 13
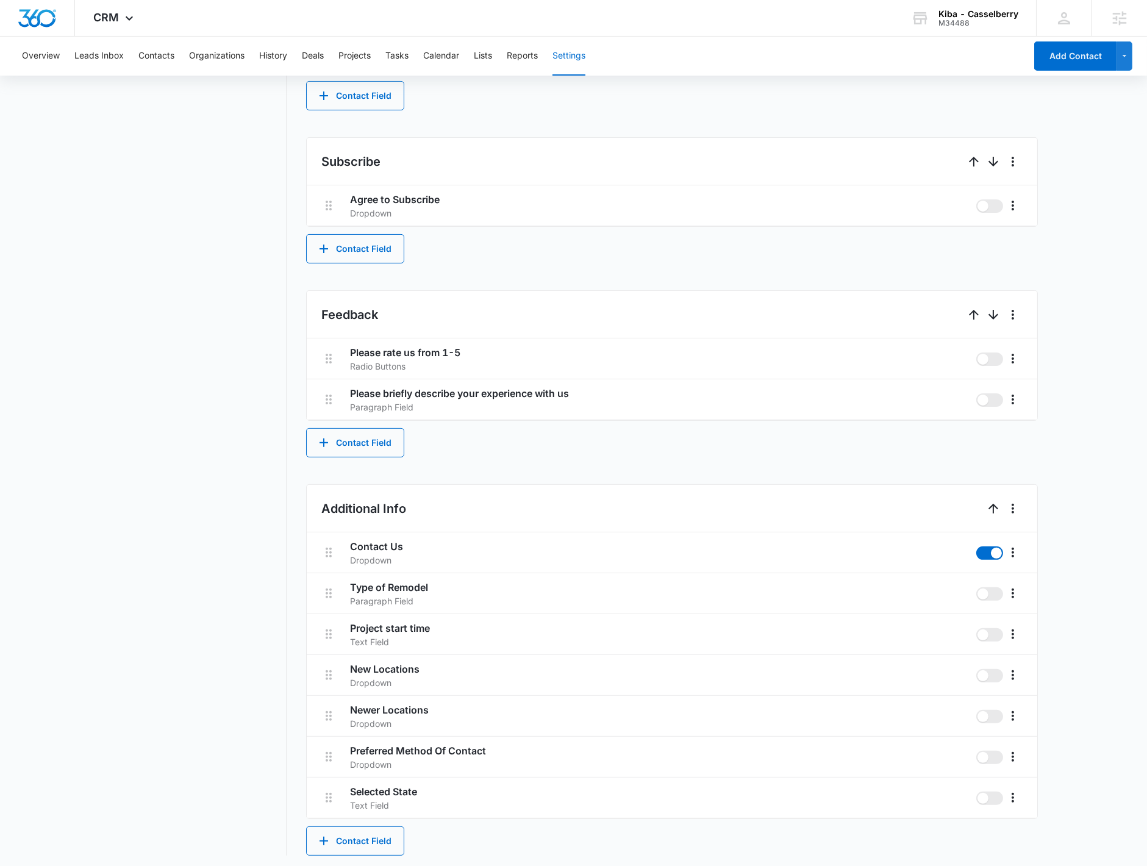
scroll to position [874, 0]
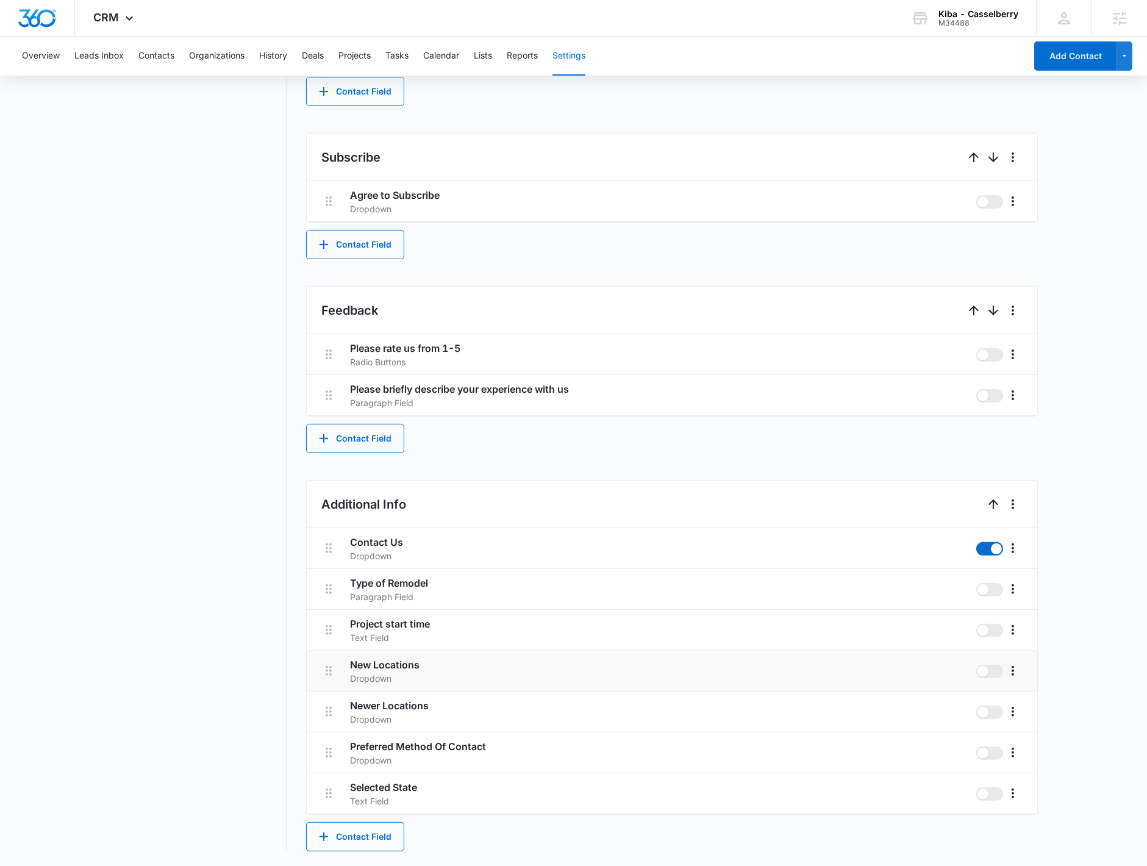
drag, startPoint x: 1011, startPoint y: 659, endPoint x: 1015, endPoint y: 687, distance: 28.4
click at [1011, 664] on div at bounding box center [996, 670] width 51 height 27
click at [1015, 665] on icon "More" at bounding box center [1013, 671] width 15 height 15
click at [1015, 707] on button "Edit" at bounding box center [1038, 705] width 70 height 18
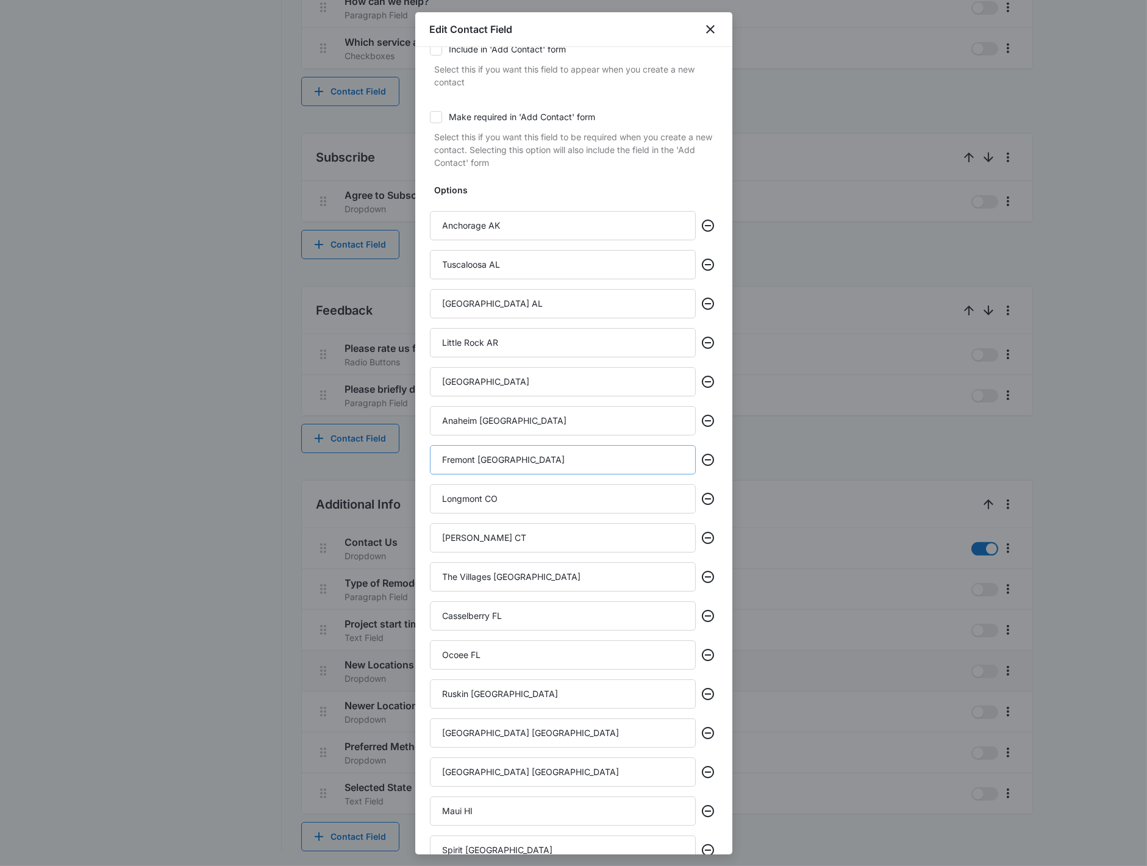
scroll to position [148, 0]
click at [701, 224] on icon "Remove" at bounding box center [708, 228] width 15 height 15
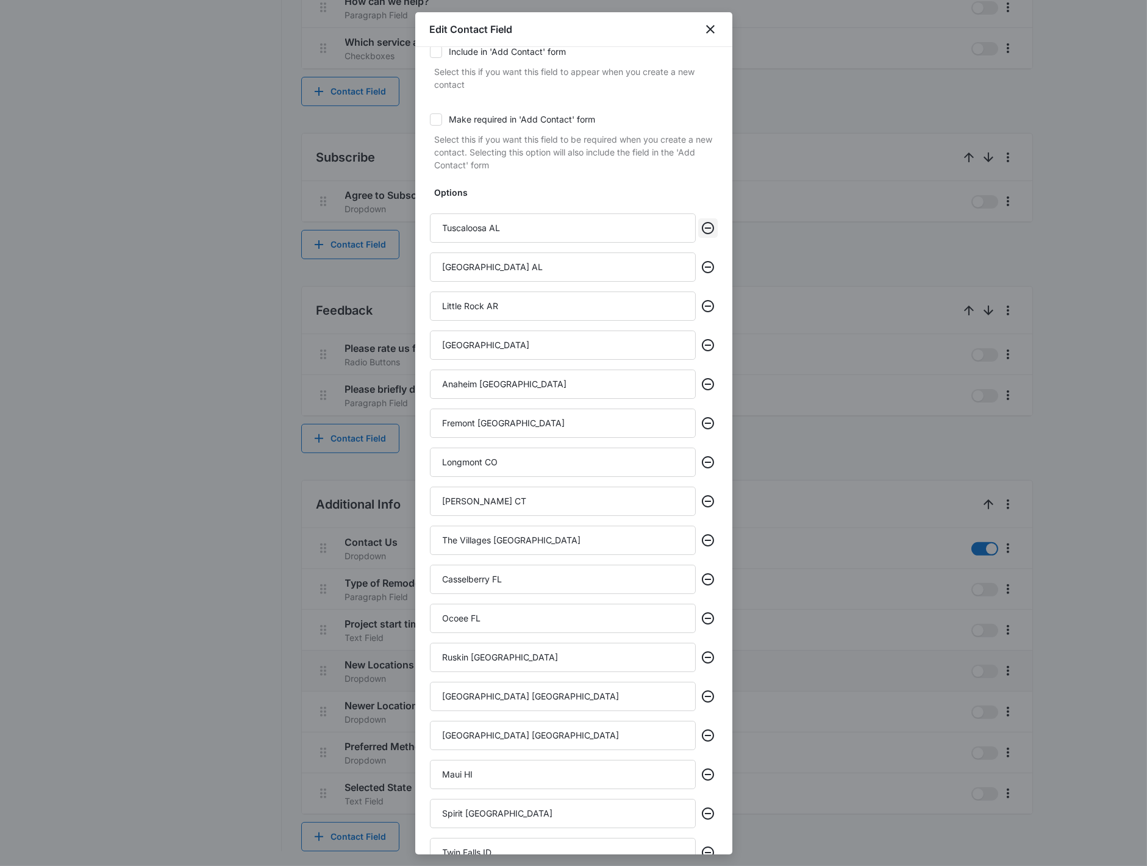
click at [701, 224] on icon "Remove" at bounding box center [708, 228] width 15 height 15
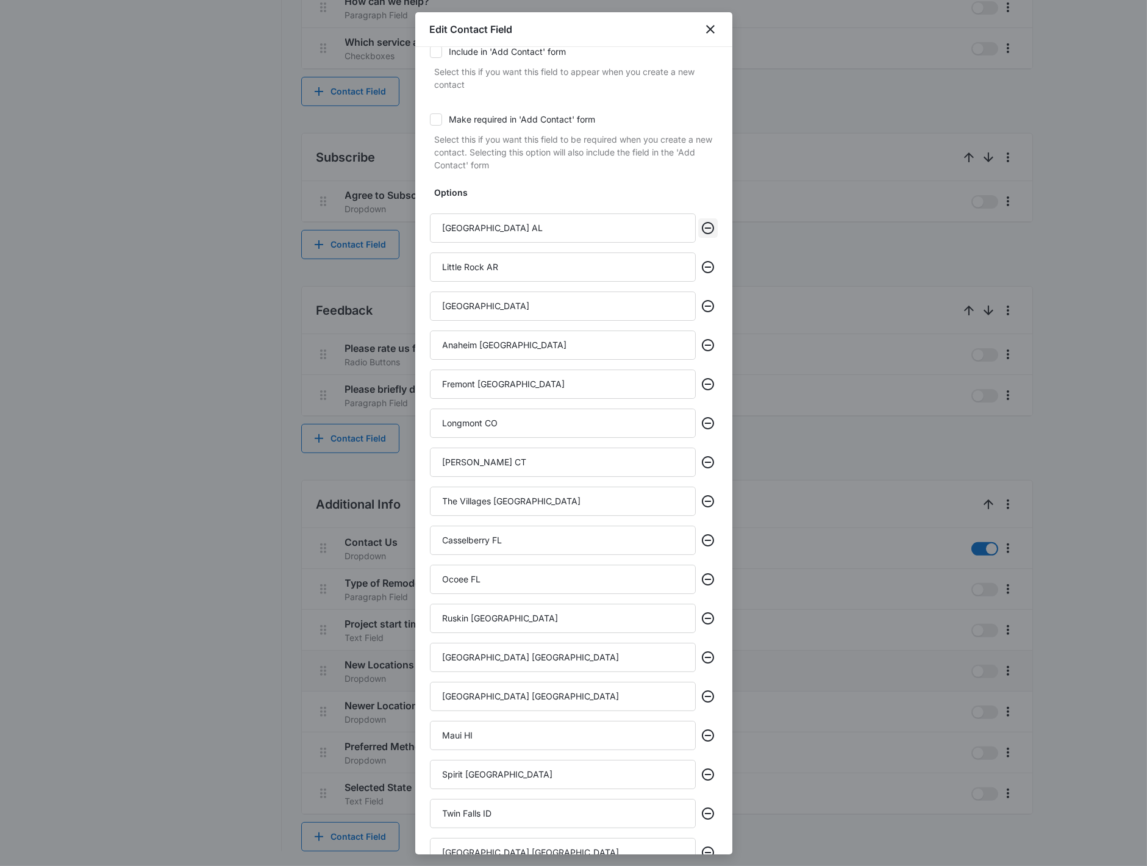
click at [701, 224] on icon "Remove" at bounding box center [708, 228] width 15 height 15
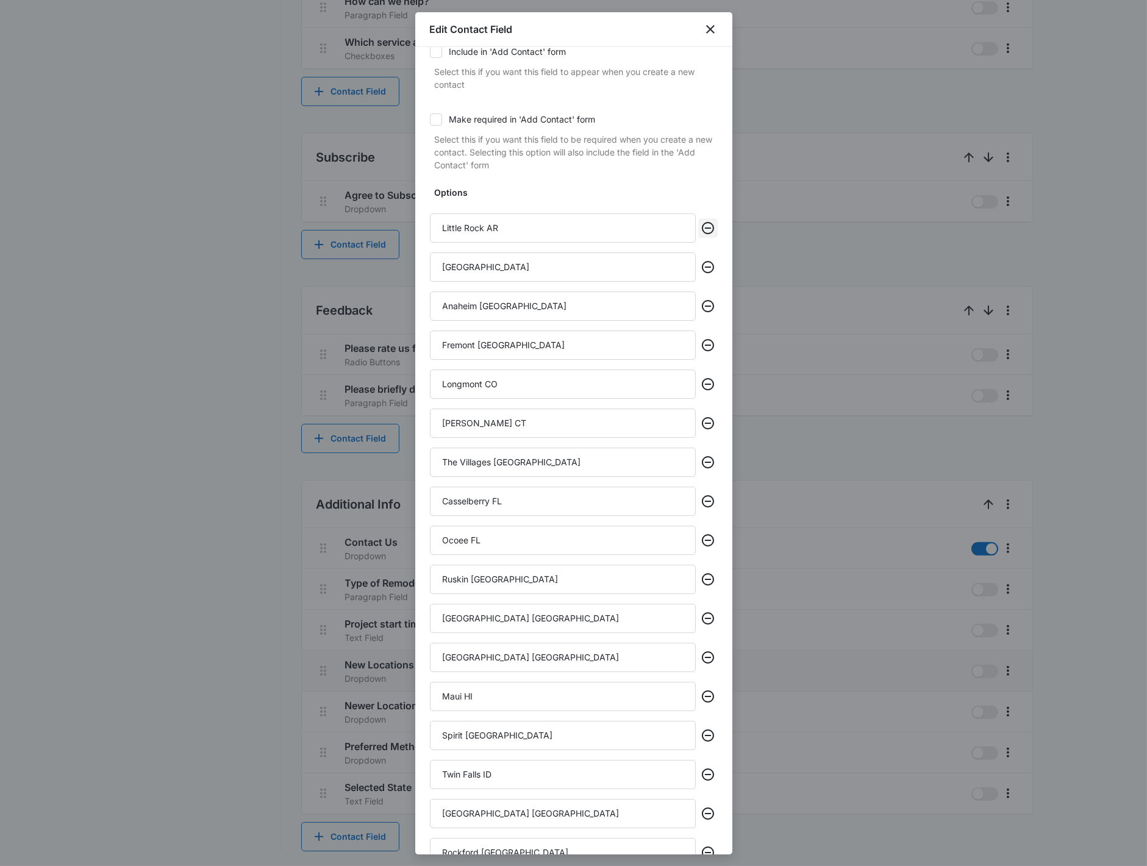
click at [701, 224] on icon "Remove" at bounding box center [708, 228] width 15 height 15
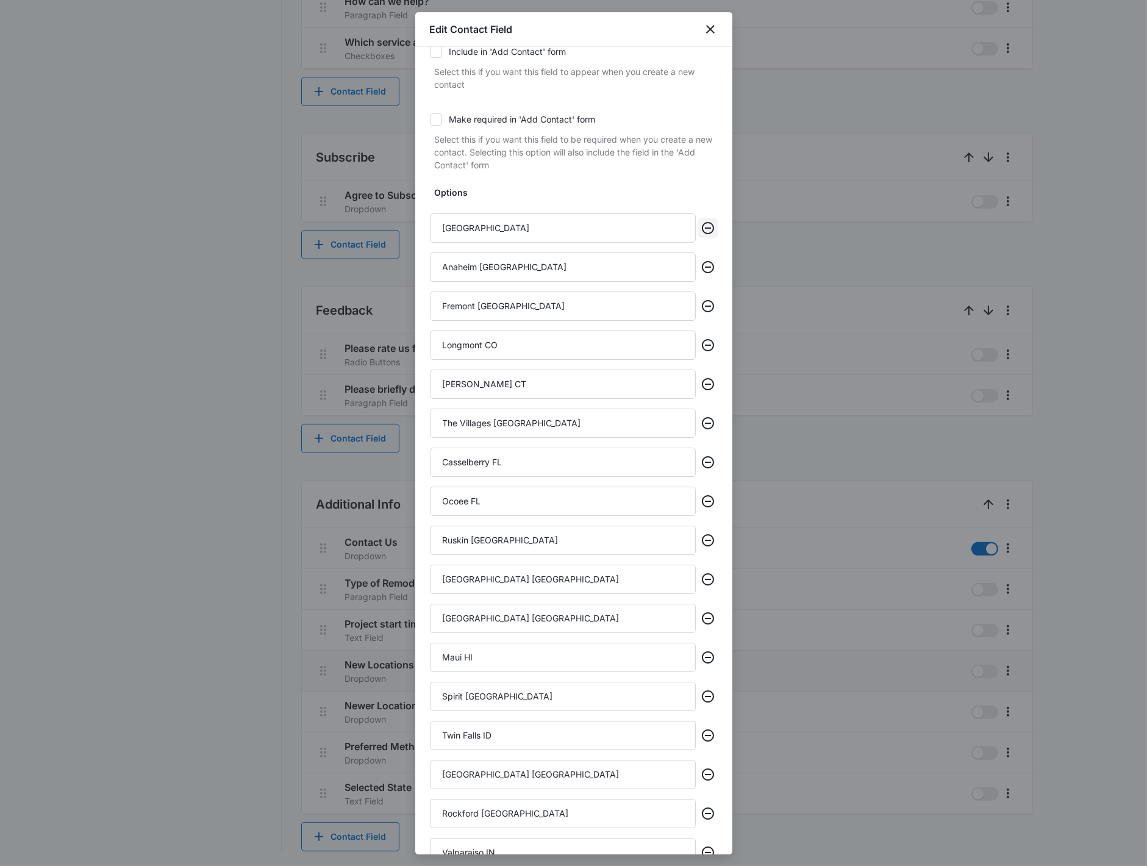
click at [701, 224] on icon "Remove" at bounding box center [708, 228] width 15 height 15
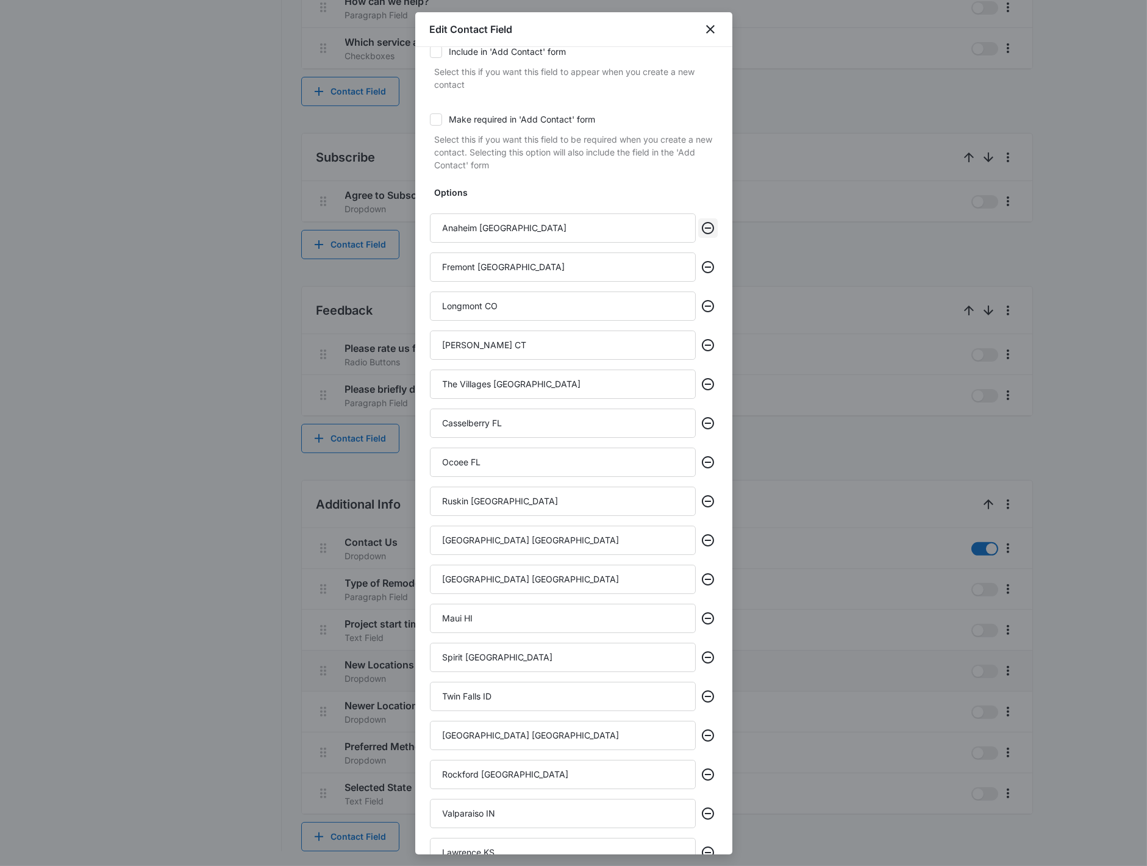
click at [701, 224] on icon "Remove" at bounding box center [708, 228] width 15 height 15
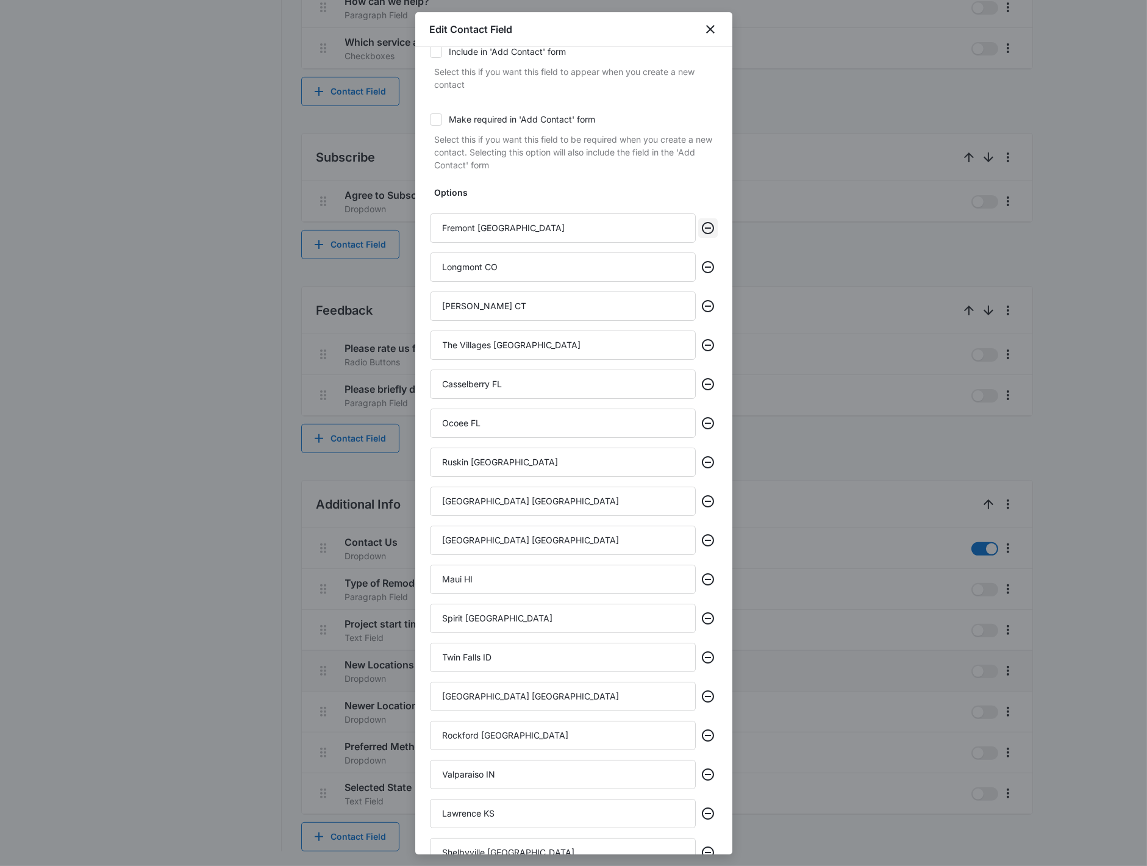
click at [701, 224] on icon "Remove" at bounding box center [708, 228] width 15 height 15
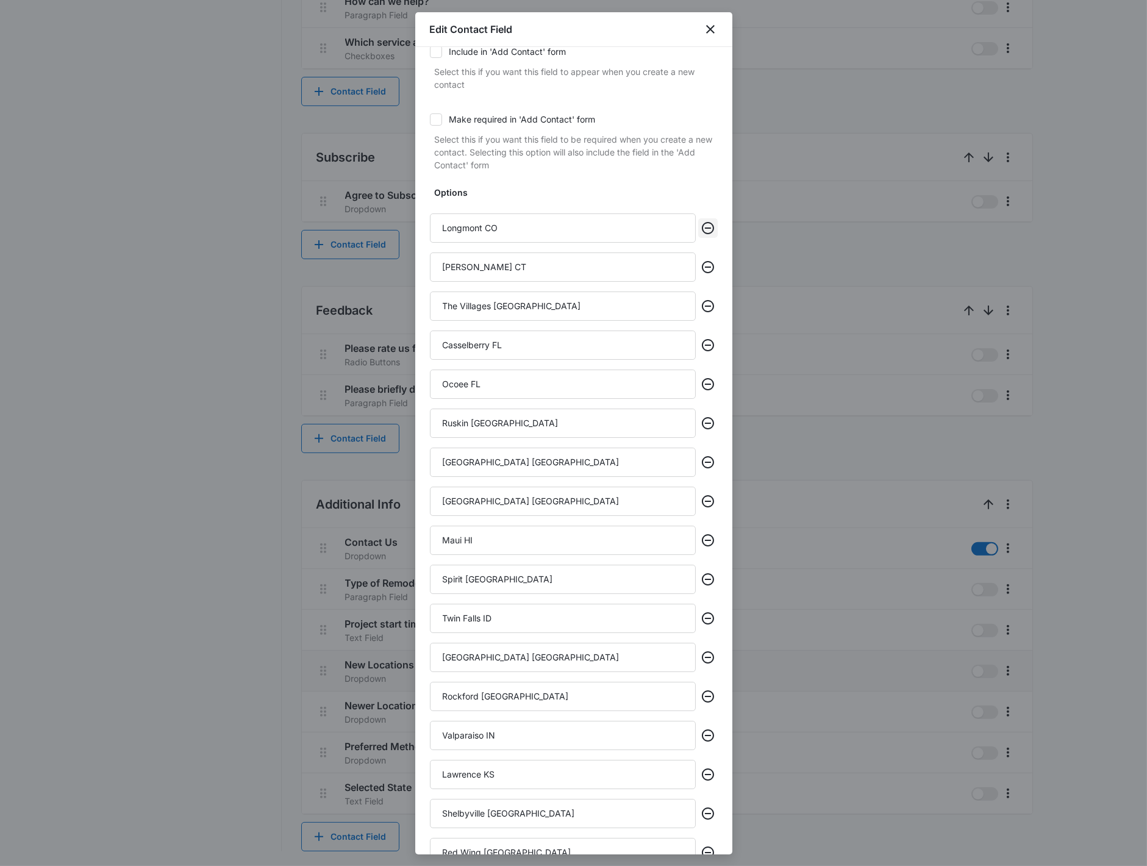
click at [701, 224] on icon "Remove" at bounding box center [708, 228] width 15 height 15
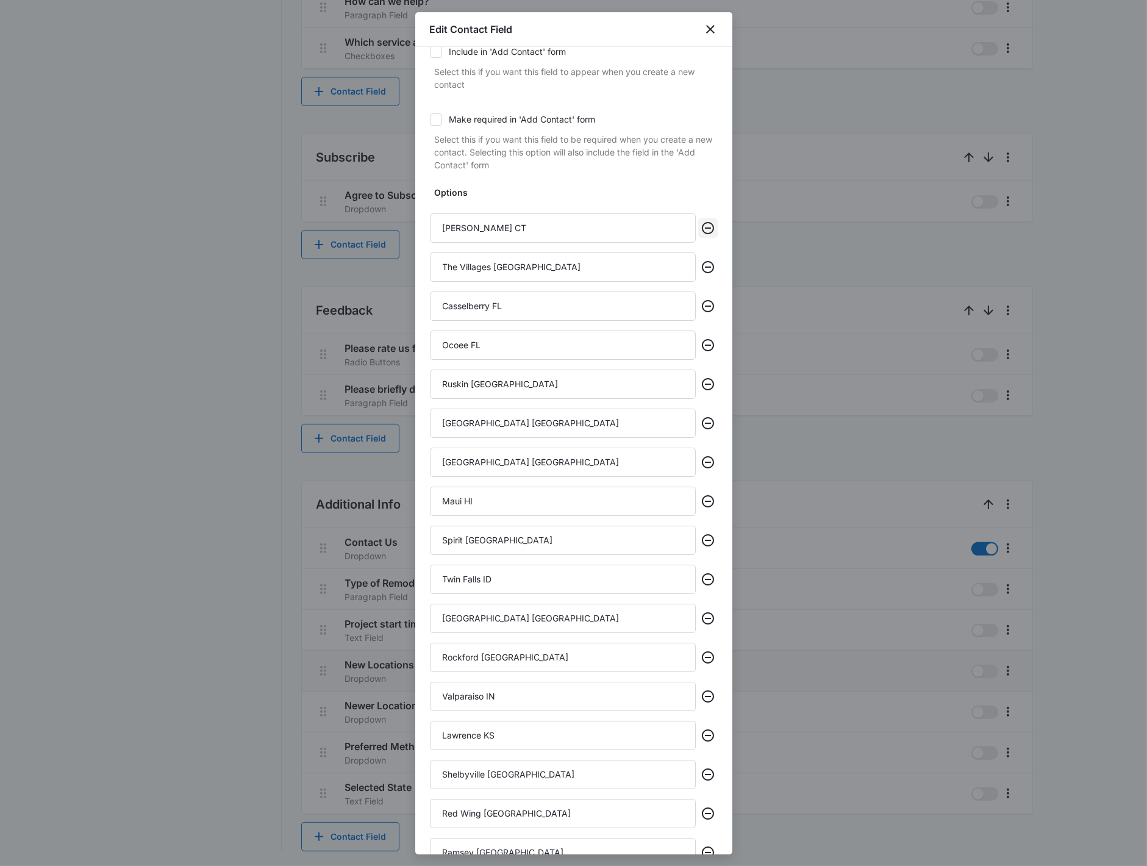
click at [701, 224] on icon "Remove" at bounding box center [708, 228] width 15 height 15
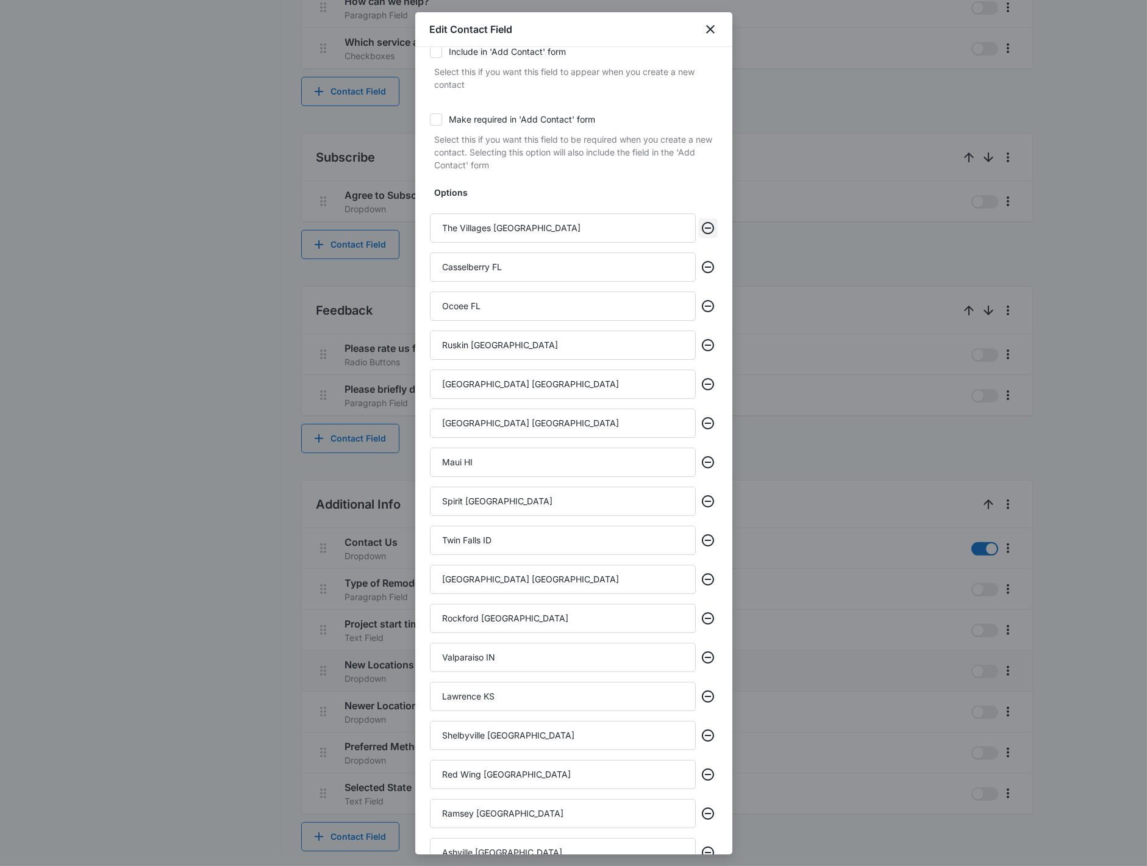
click at [701, 224] on icon "Remove" at bounding box center [708, 228] width 15 height 15
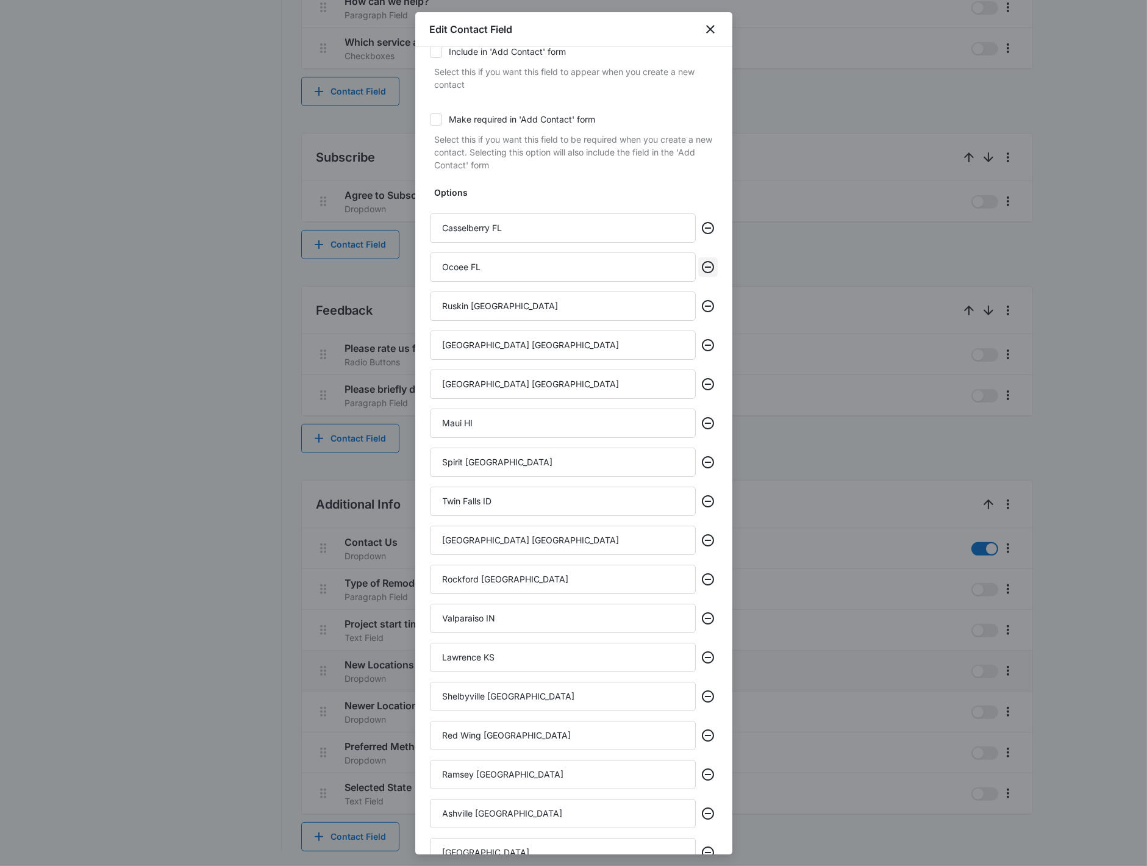
click at [706, 263] on button "Remove" at bounding box center [708, 267] width 20 height 20
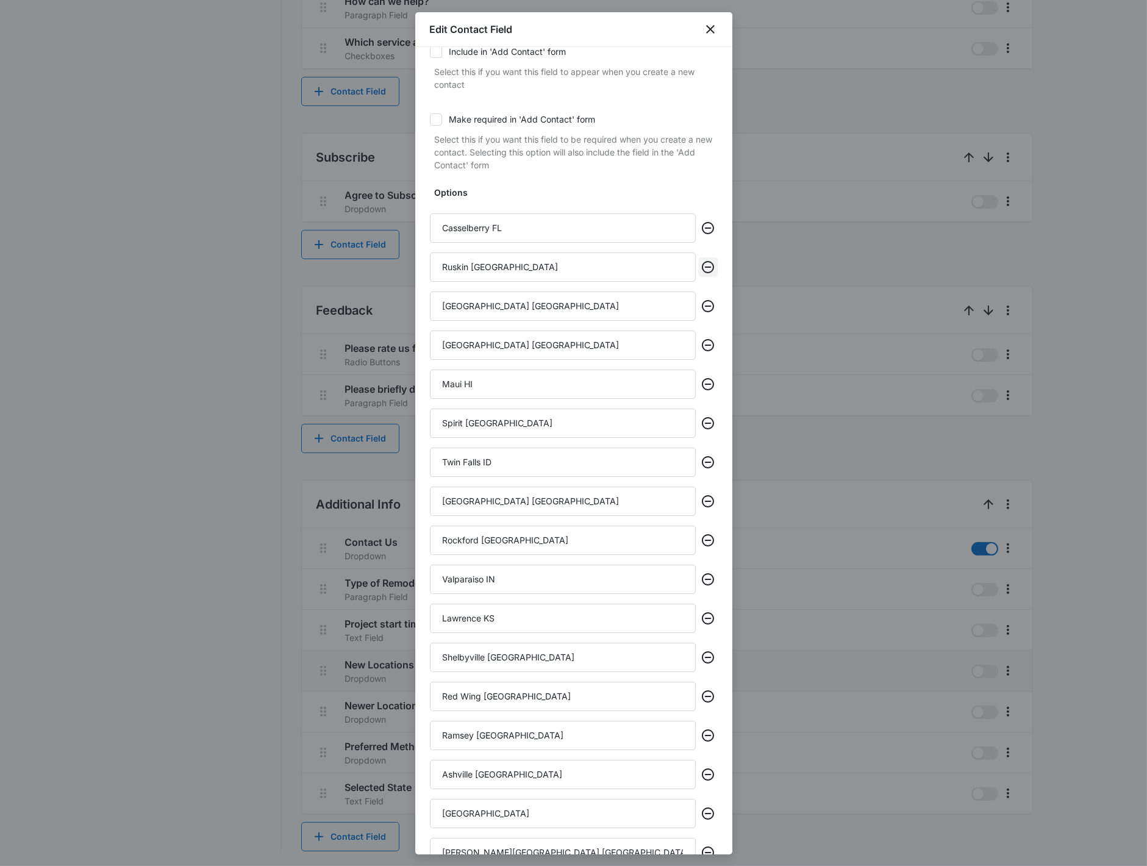
click at [706, 263] on button "Remove" at bounding box center [708, 267] width 20 height 20
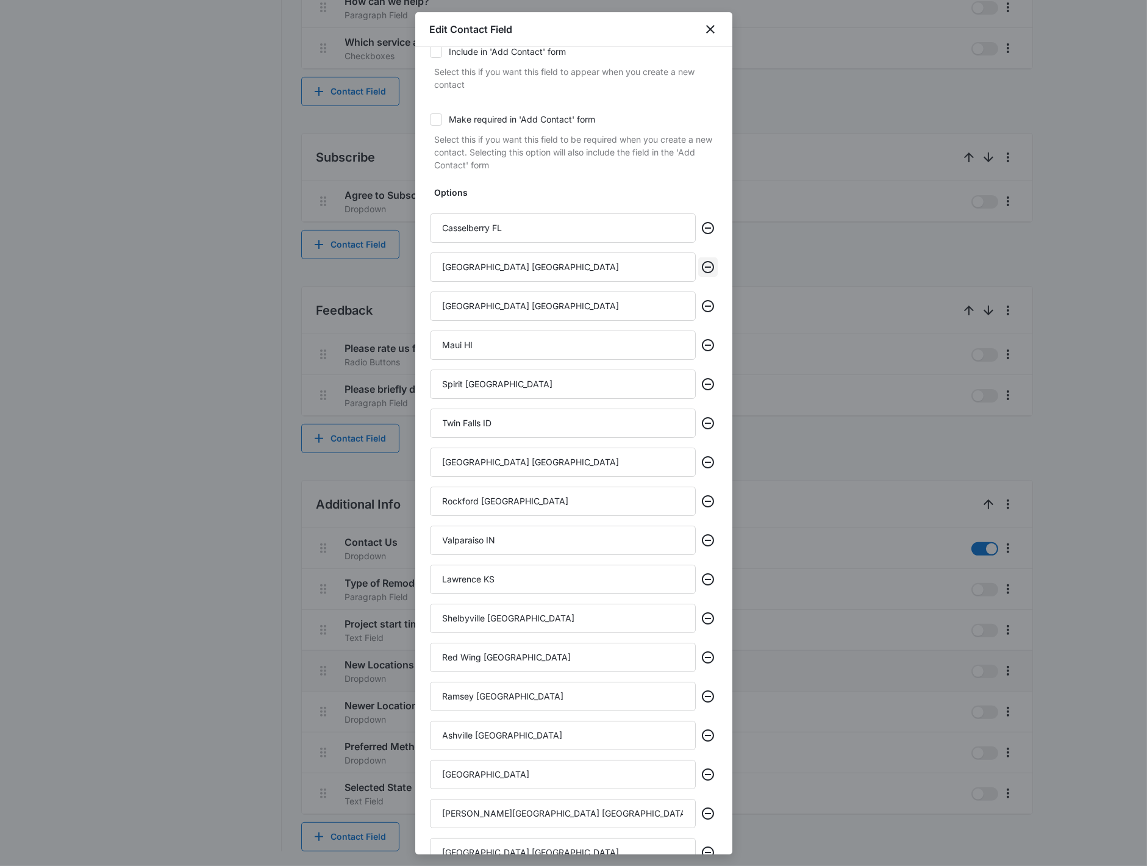
click at [706, 263] on button "Remove" at bounding box center [708, 267] width 20 height 20
click at [706, 296] on button "Remove" at bounding box center [708, 306] width 20 height 20
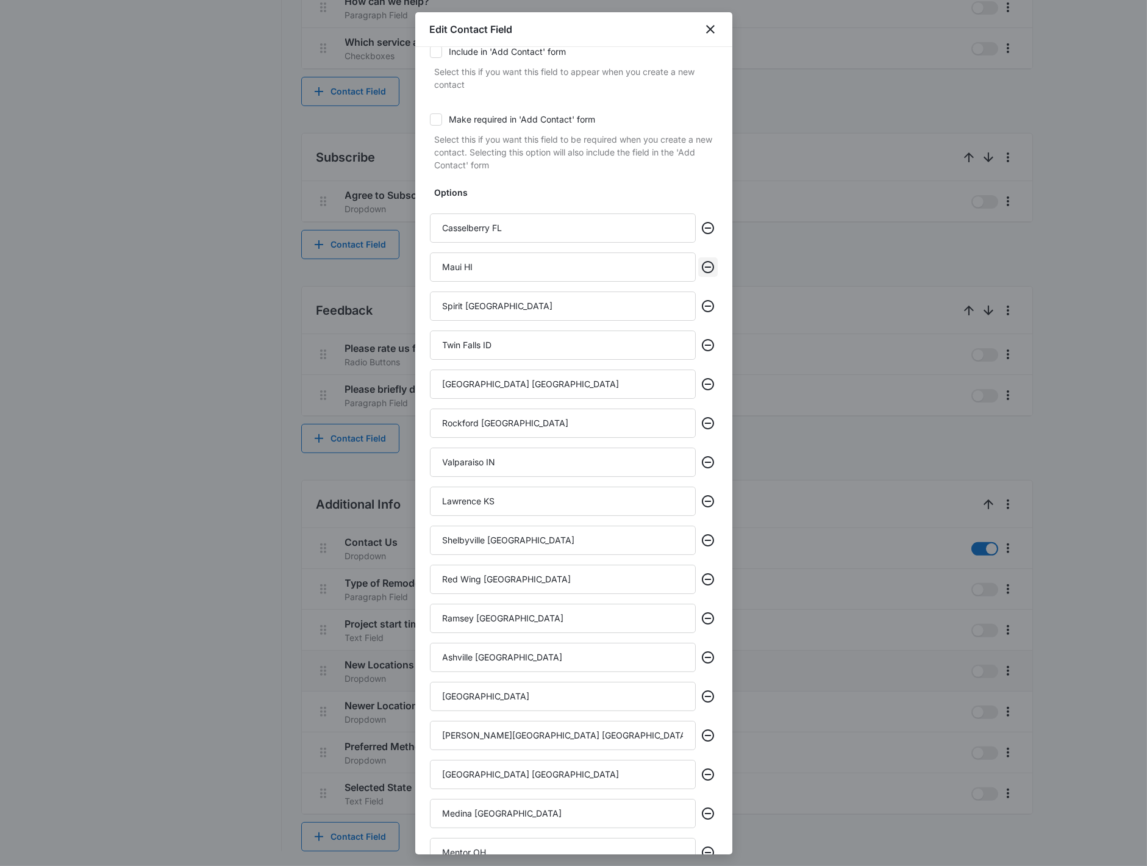
click at [706, 263] on button "Remove" at bounding box center [708, 267] width 20 height 20
click at [706, 296] on button "Remove" at bounding box center [708, 306] width 20 height 20
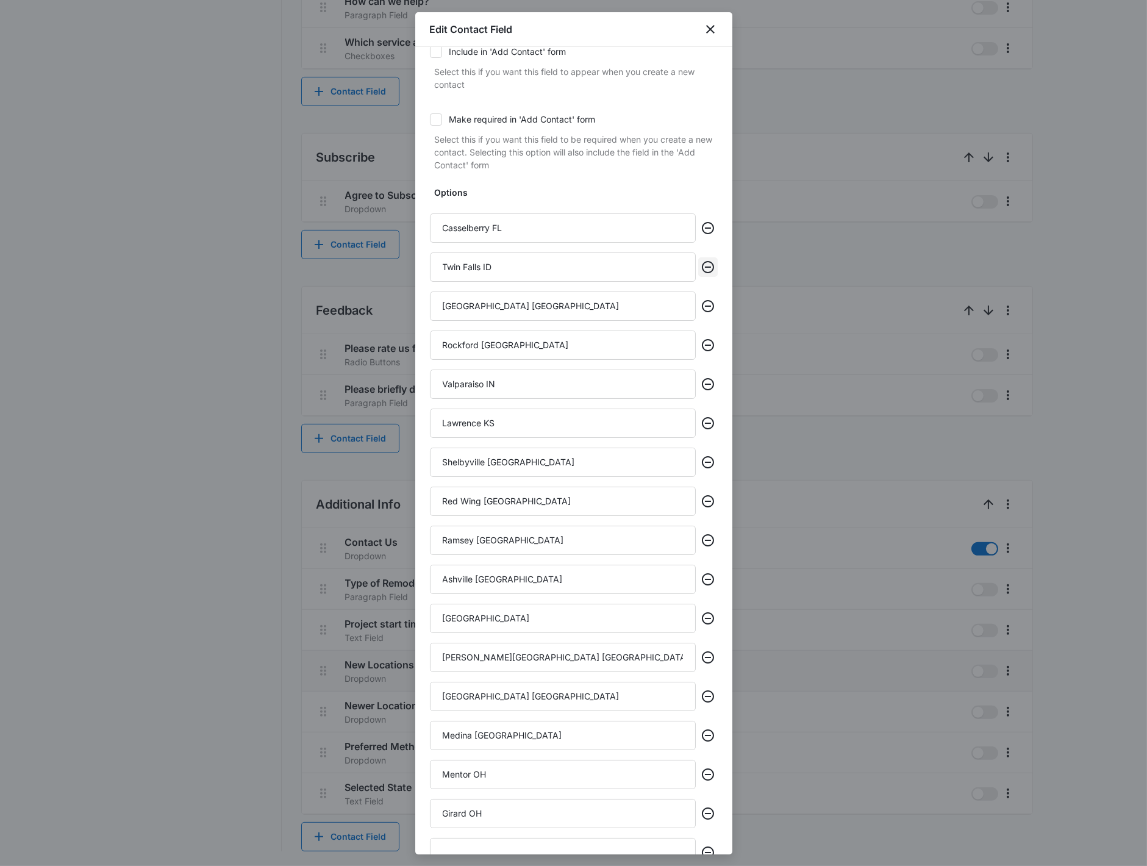
click at [706, 263] on button "Remove" at bounding box center [708, 267] width 20 height 20
click at [706, 296] on button "Remove" at bounding box center [708, 306] width 20 height 20
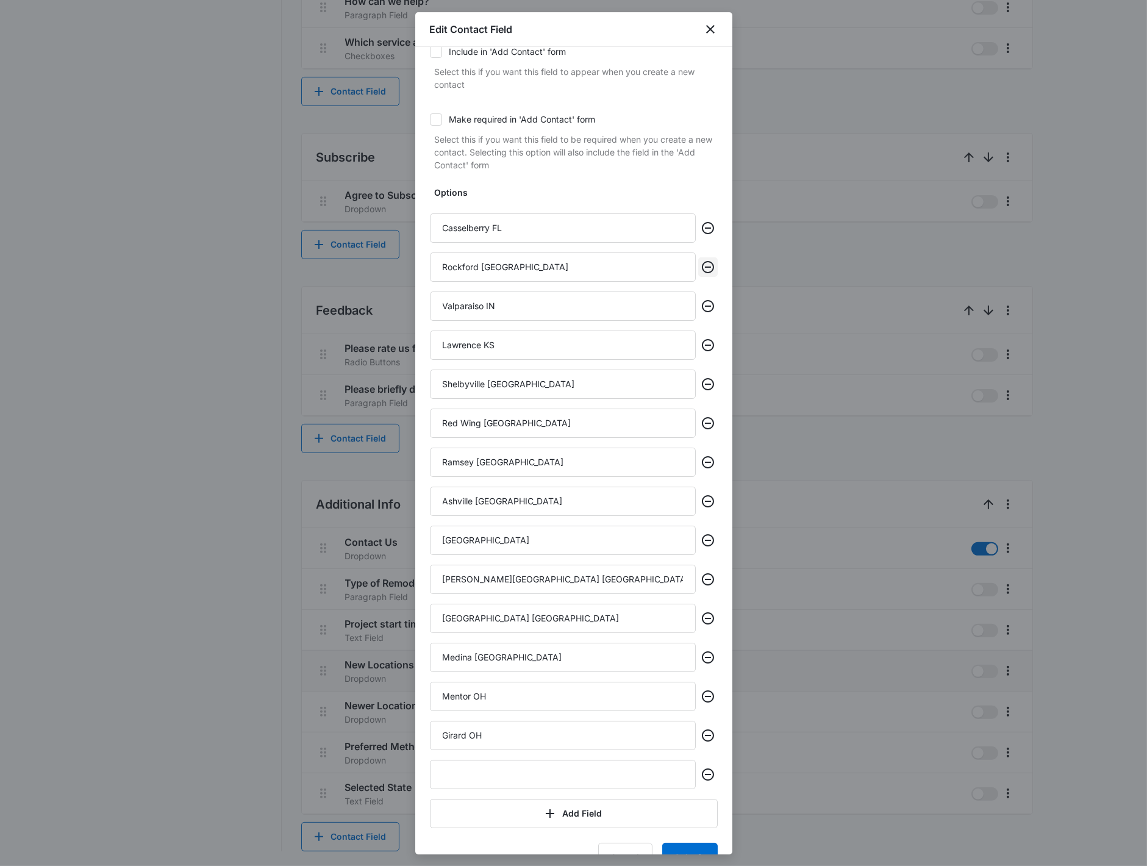
click at [706, 263] on button "Remove" at bounding box center [708, 267] width 20 height 20
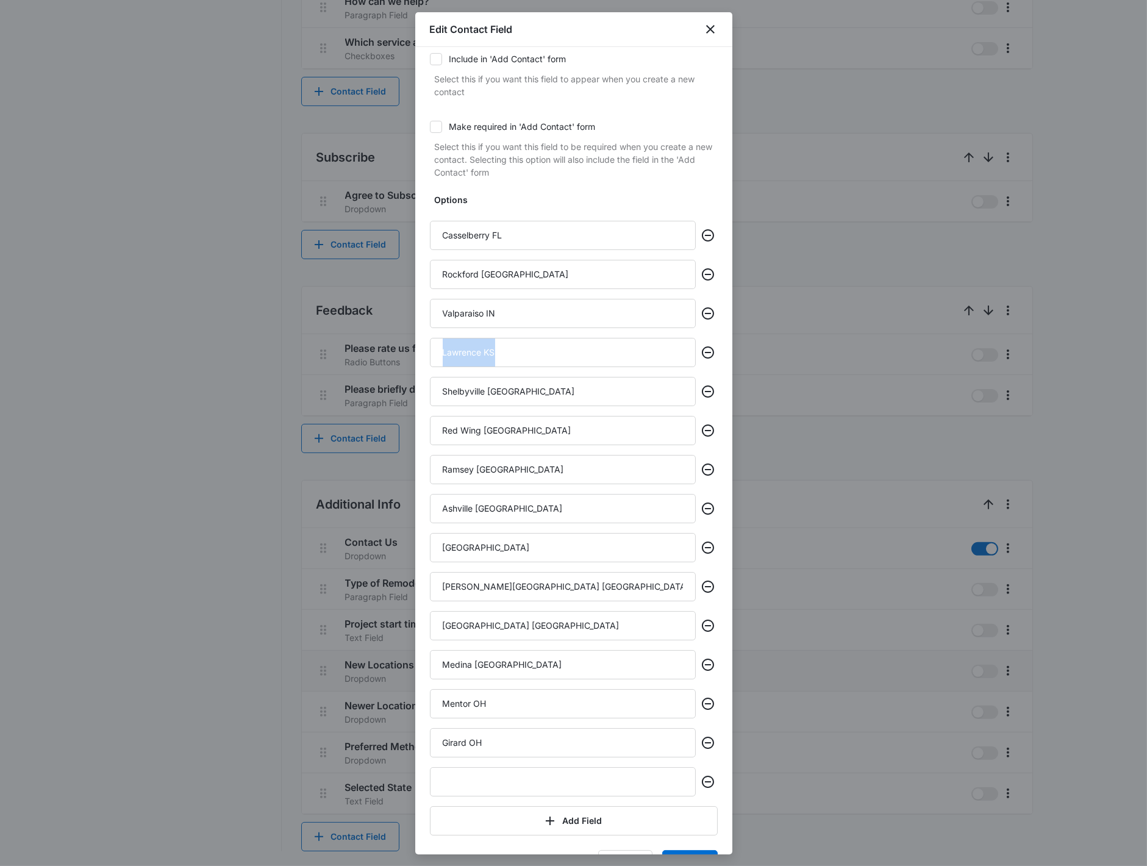
click at [706, 299] on div "Valparaiso IN" at bounding box center [574, 313] width 288 height 29
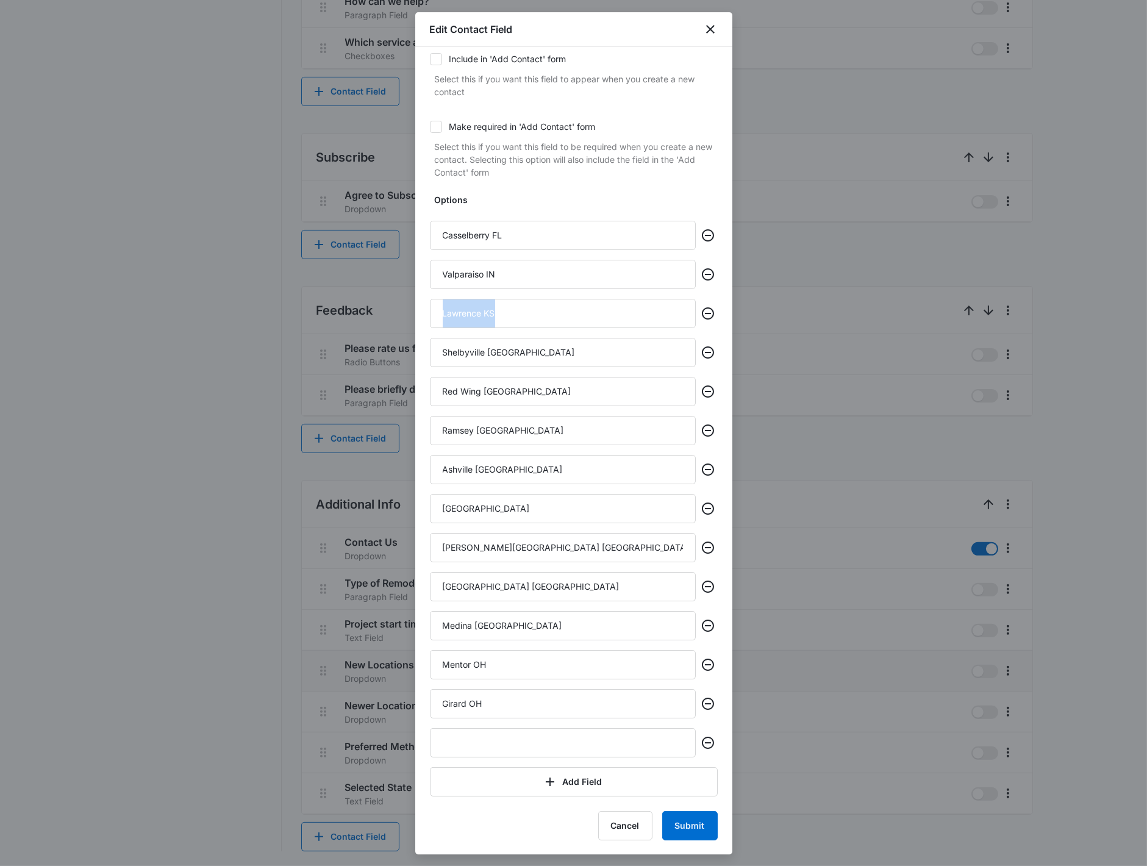
click at [706, 263] on div "Valparaiso IN" at bounding box center [574, 274] width 288 height 29
click at [694, 284] on div "Valparaiso IN" at bounding box center [574, 274] width 288 height 29
click at [702, 268] on icon "Remove" at bounding box center [708, 274] width 12 height 12
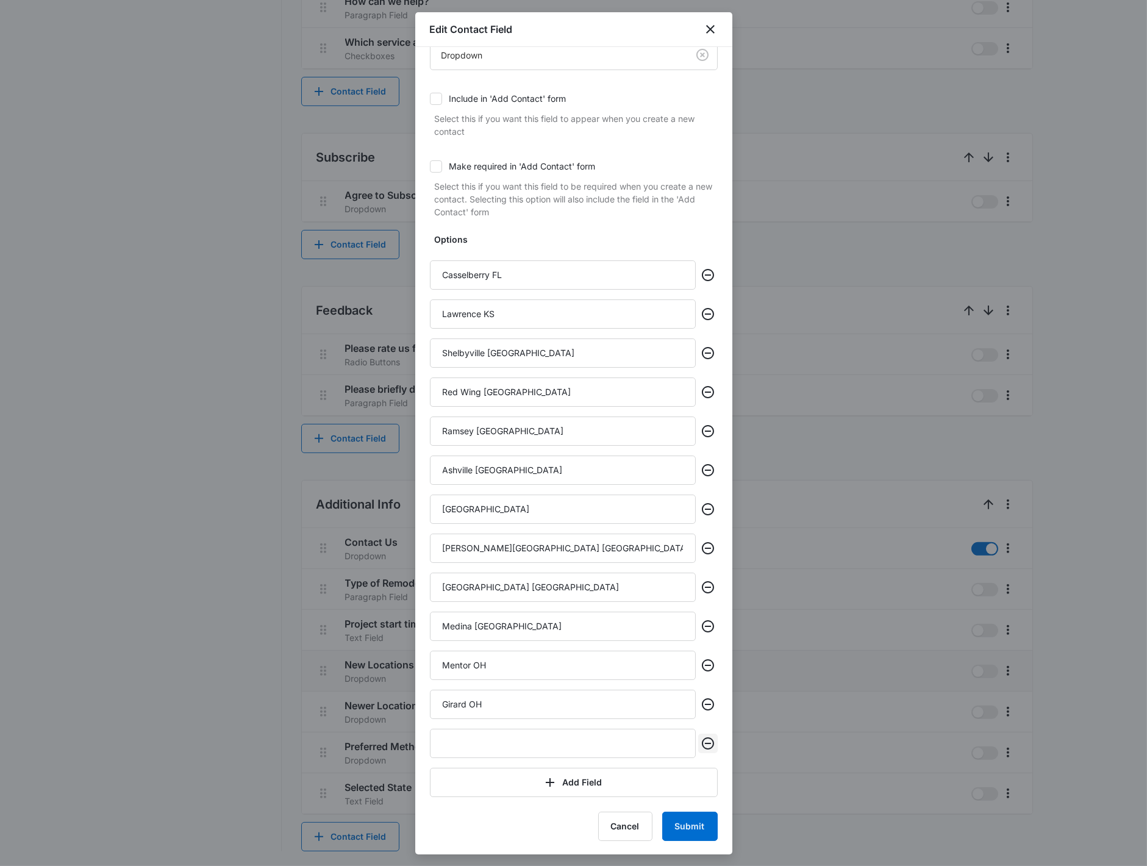
click at [705, 740] on button "Remove" at bounding box center [708, 744] width 20 height 20
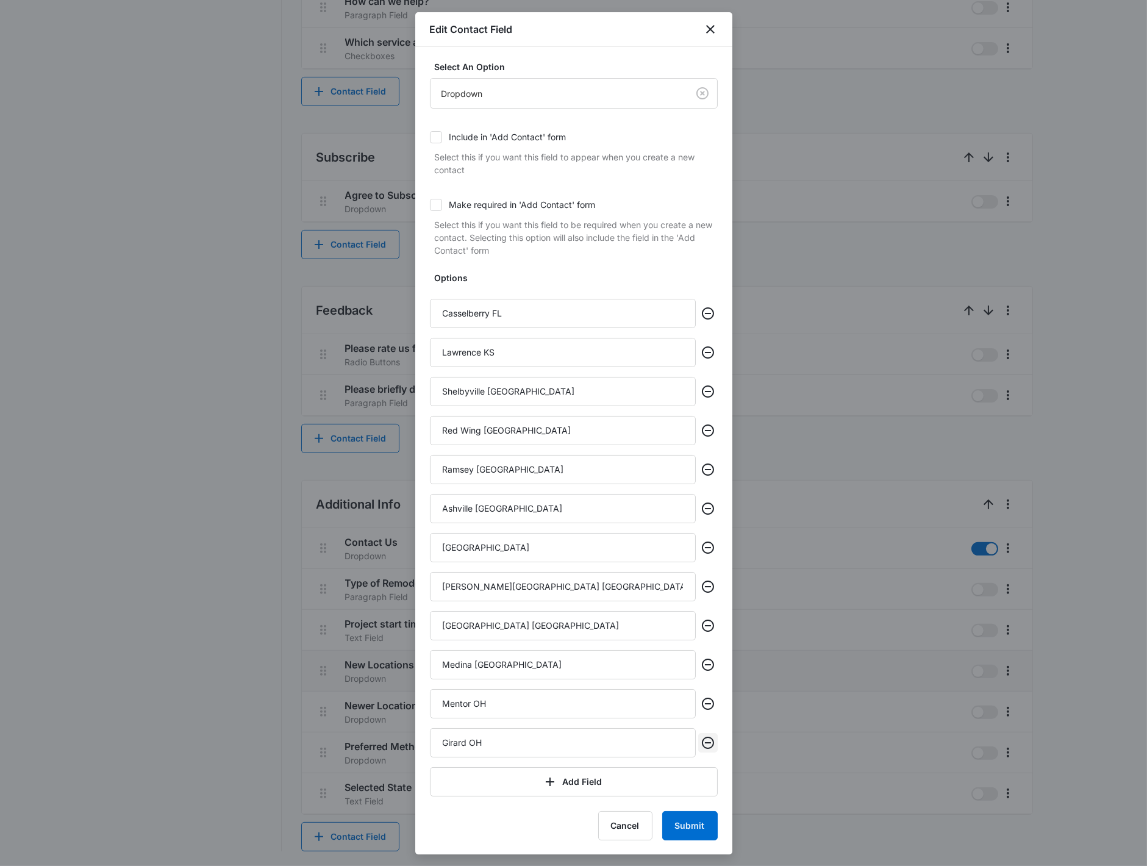
click at [705, 740] on button "Remove" at bounding box center [708, 743] width 20 height 20
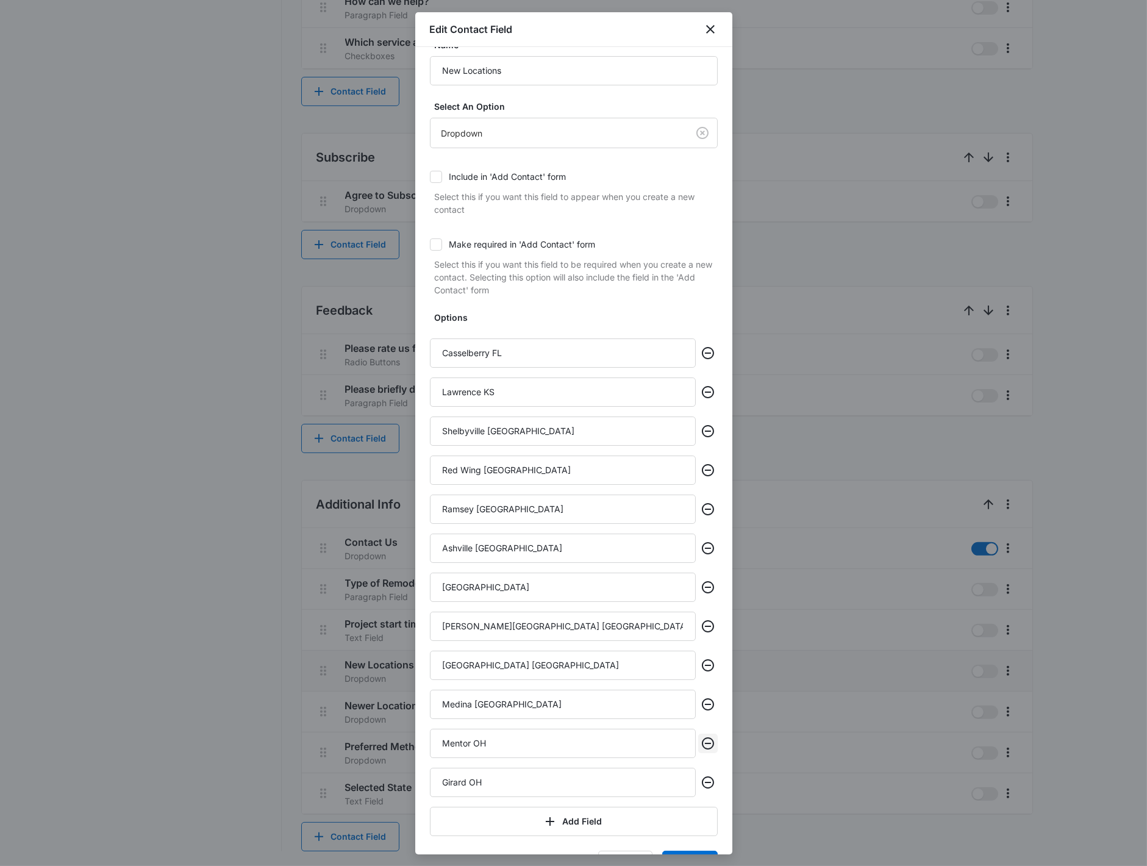
click at [705, 740] on button "Remove" at bounding box center [708, 744] width 20 height 20
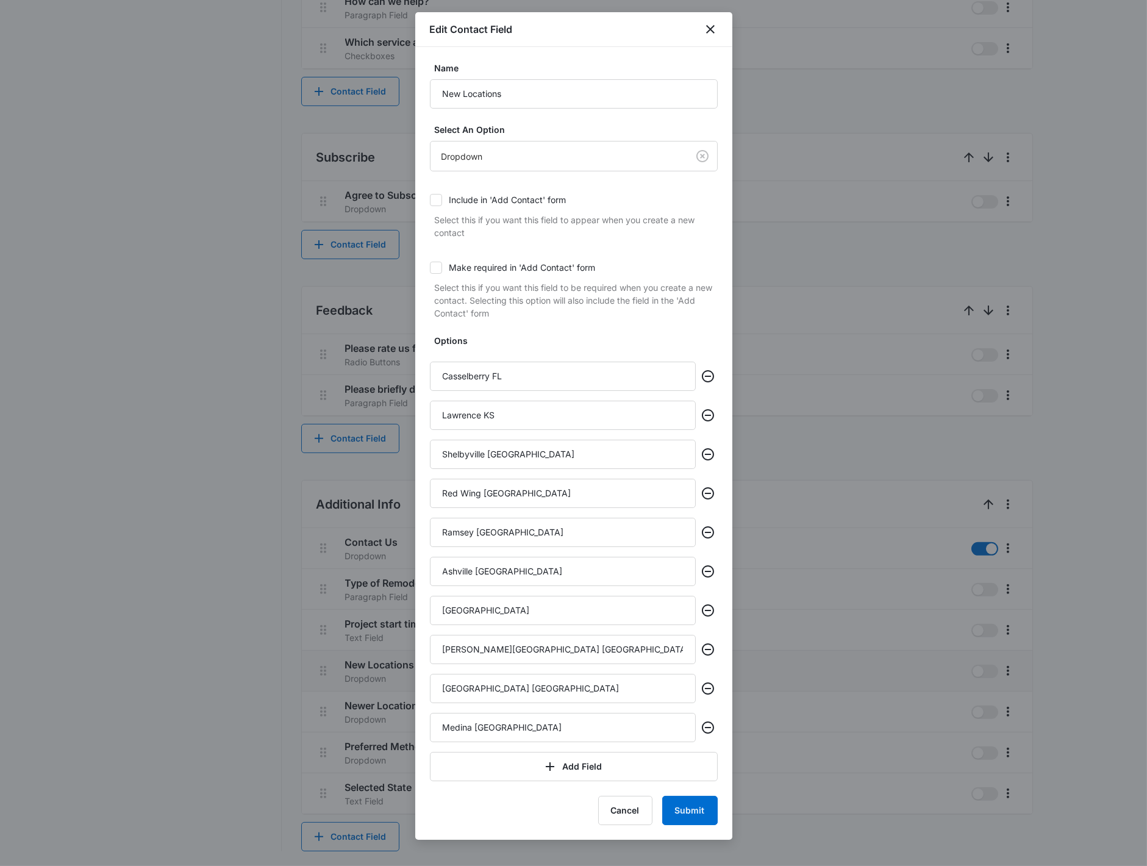
scroll to position [0, 0]
click at [705, 740] on div "Medina OH" at bounding box center [574, 727] width 288 height 29
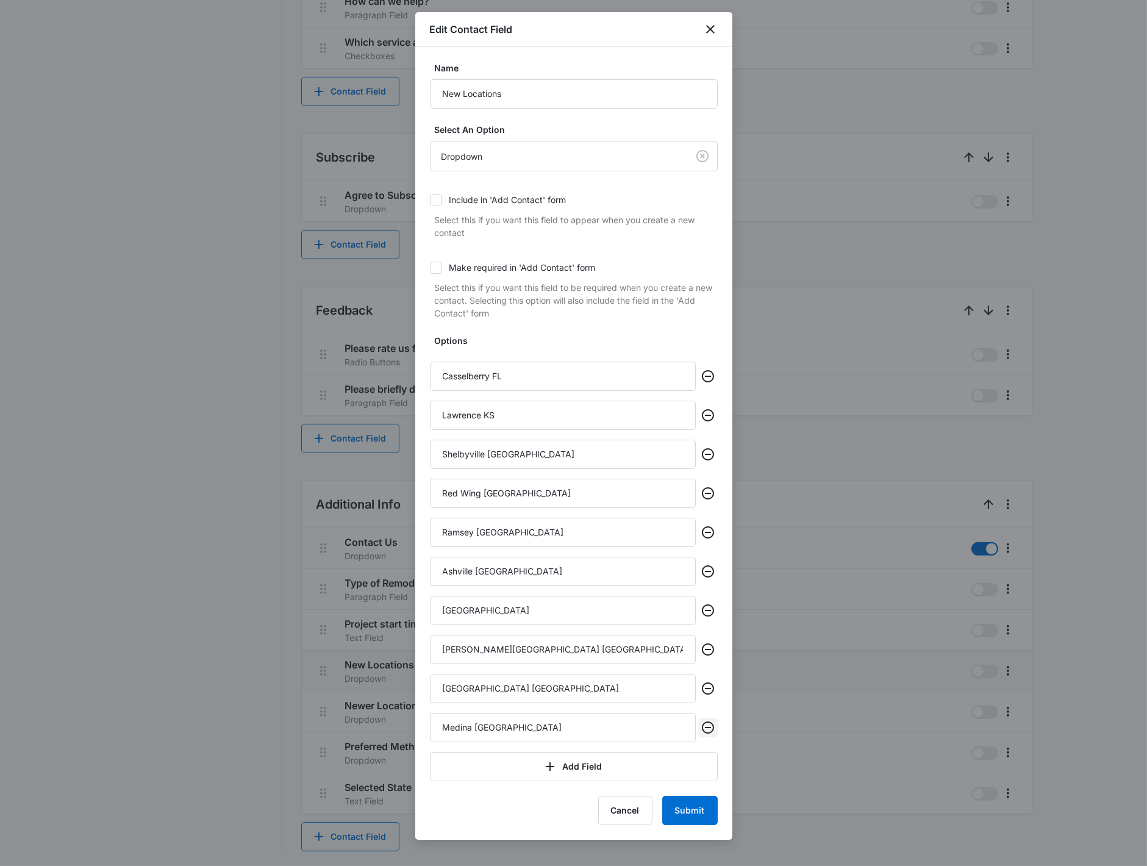
click at [704, 723] on icon "Remove" at bounding box center [708, 727] width 12 height 12
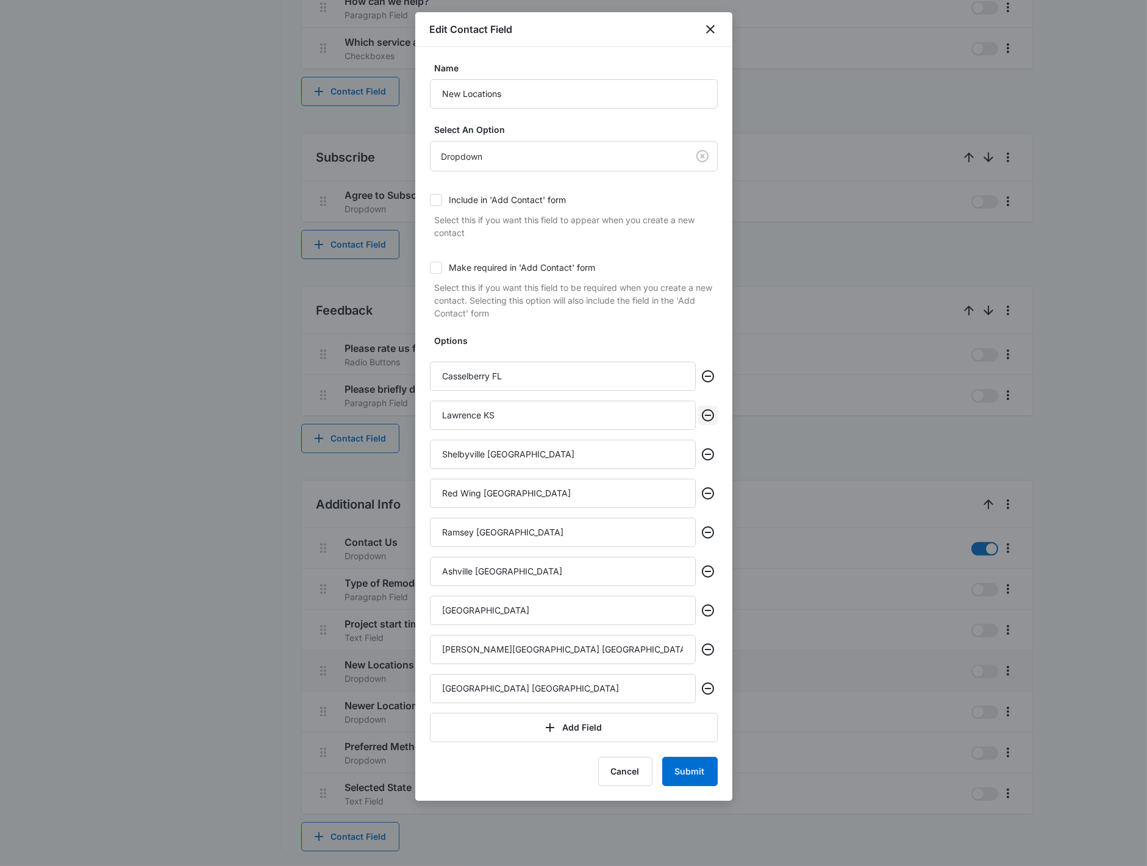
click at [709, 418] on icon "Remove" at bounding box center [708, 415] width 15 height 15
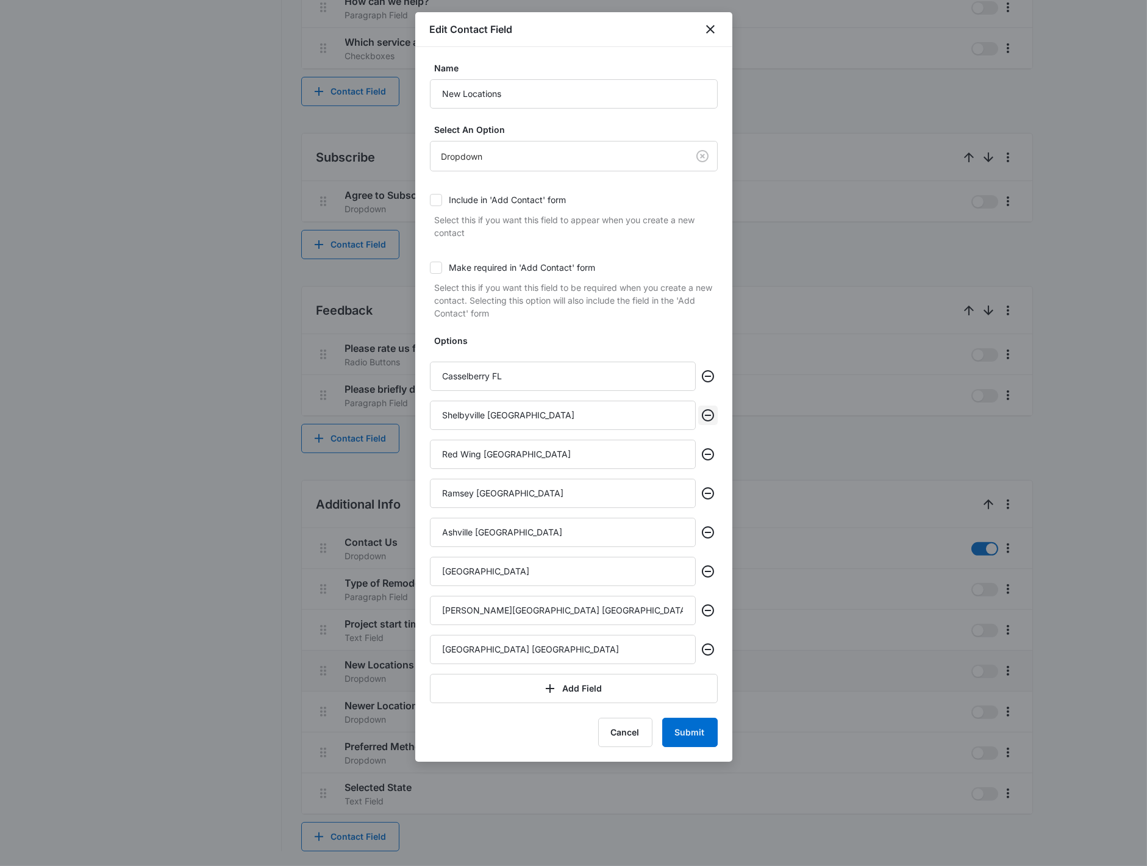
click at [705, 423] on button "Remove" at bounding box center [708, 416] width 20 height 20
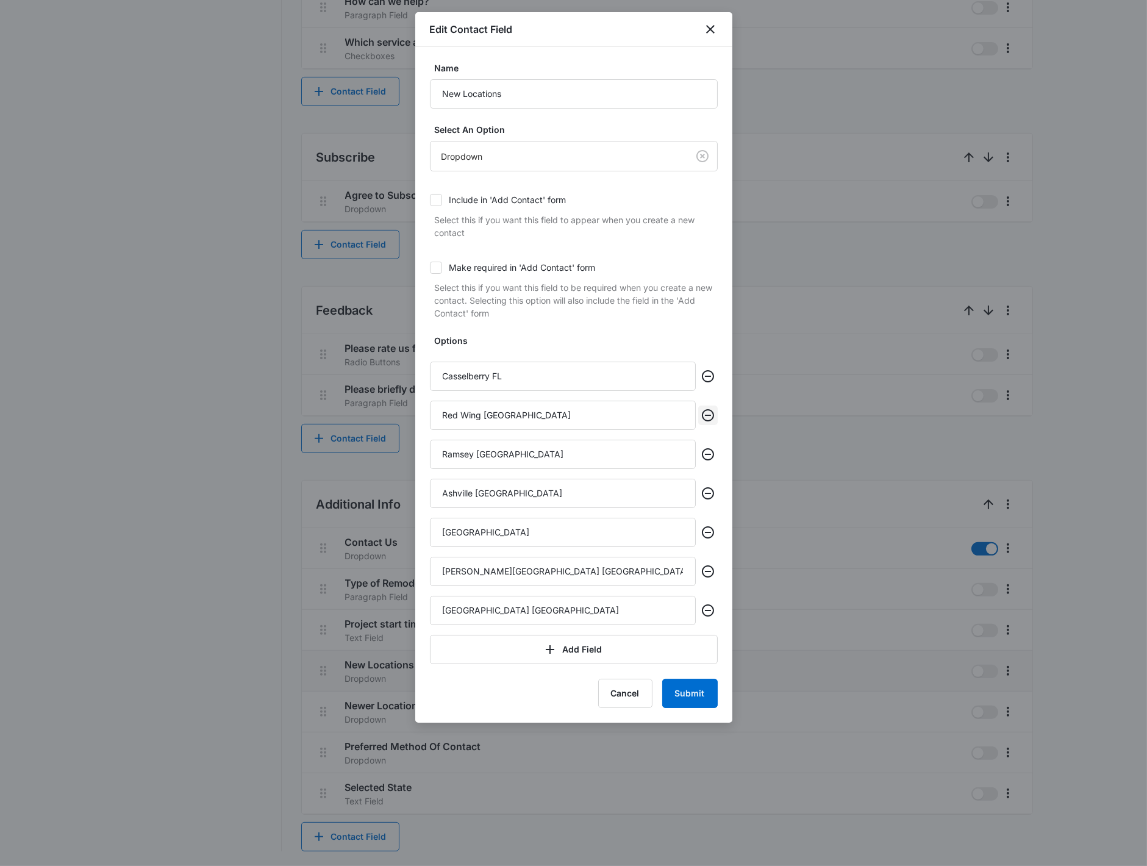
click at [705, 424] on button "Remove" at bounding box center [708, 416] width 20 height 20
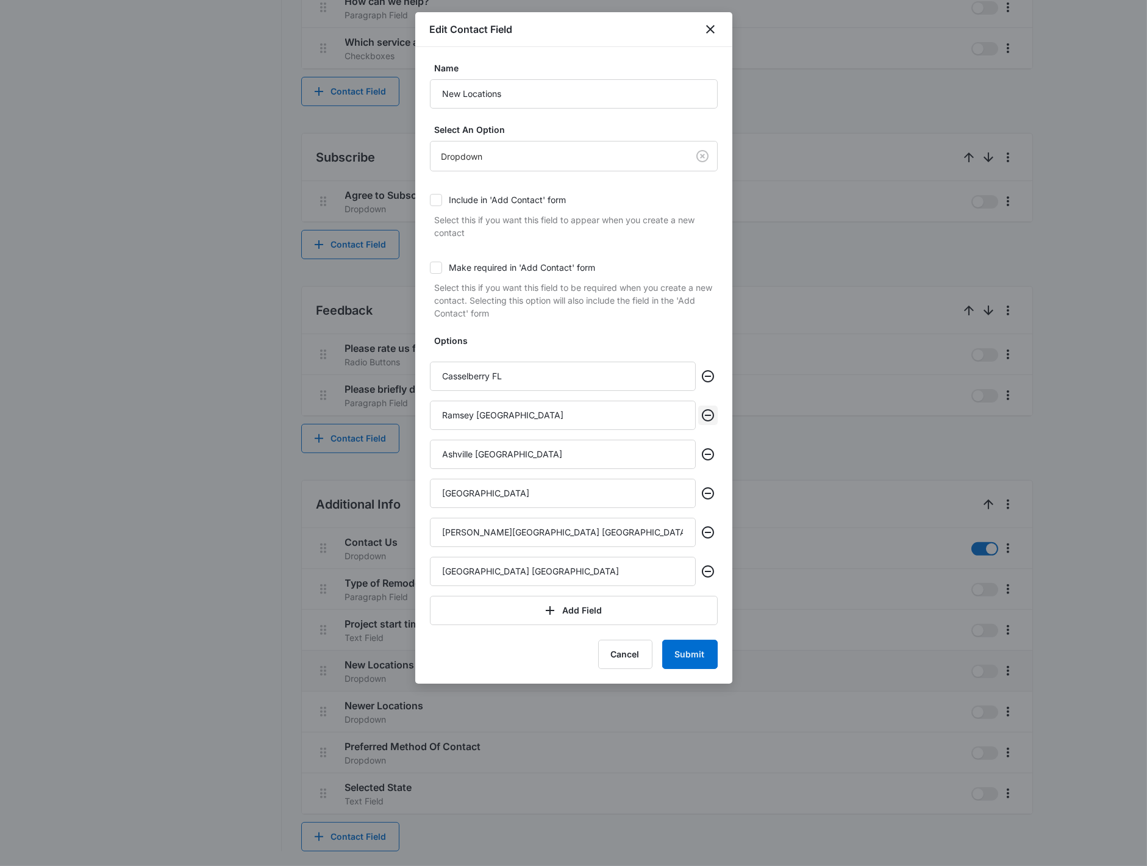
click at [705, 424] on button "Remove" at bounding box center [708, 416] width 20 height 20
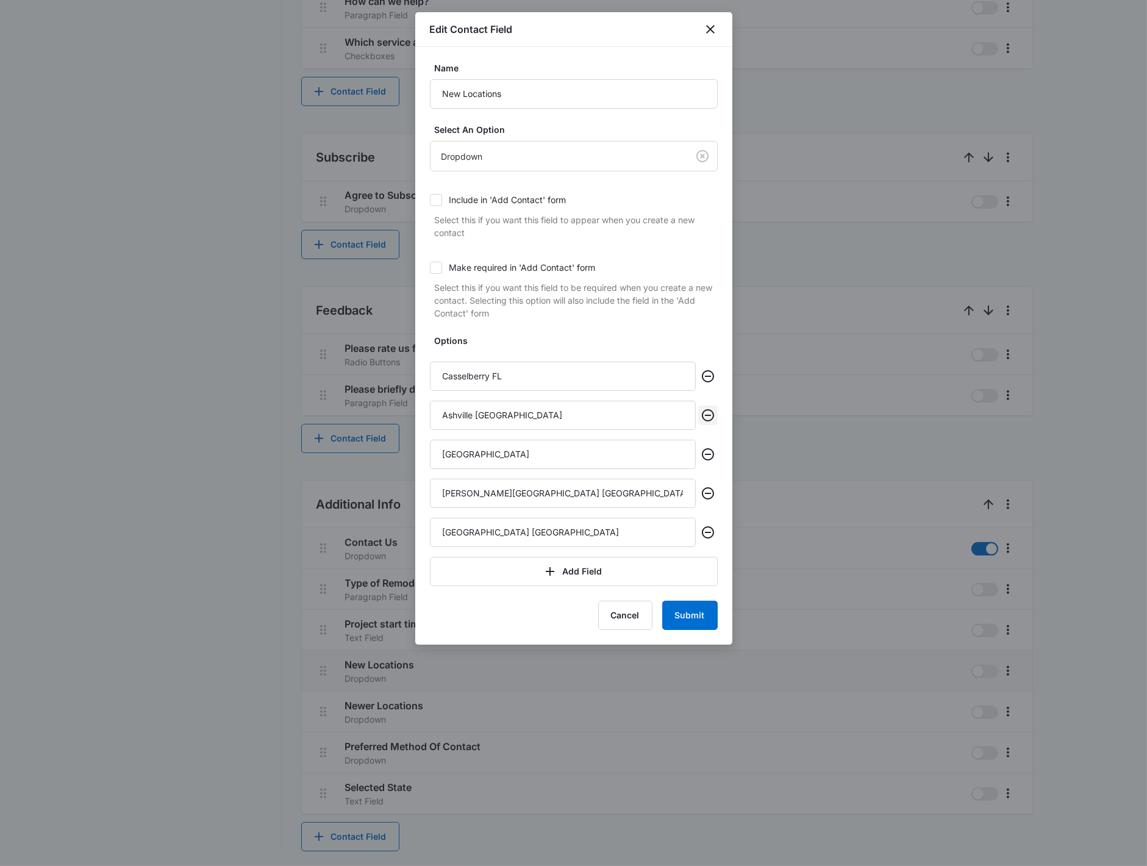
click at [705, 424] on button "Remove" at bounding box center [708, 416] width 20 height 20
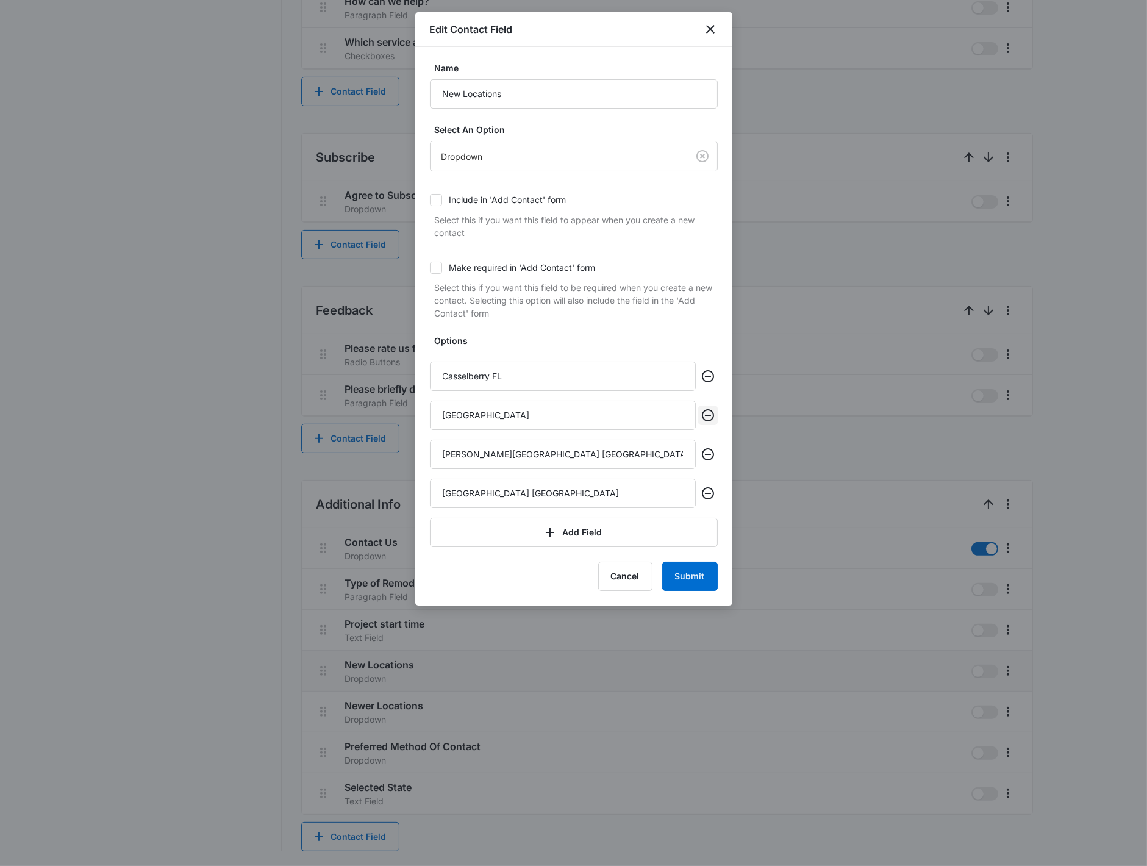
click at [705, 424] on button "Remove" at bounding box center [708, 416] width 20 height 20
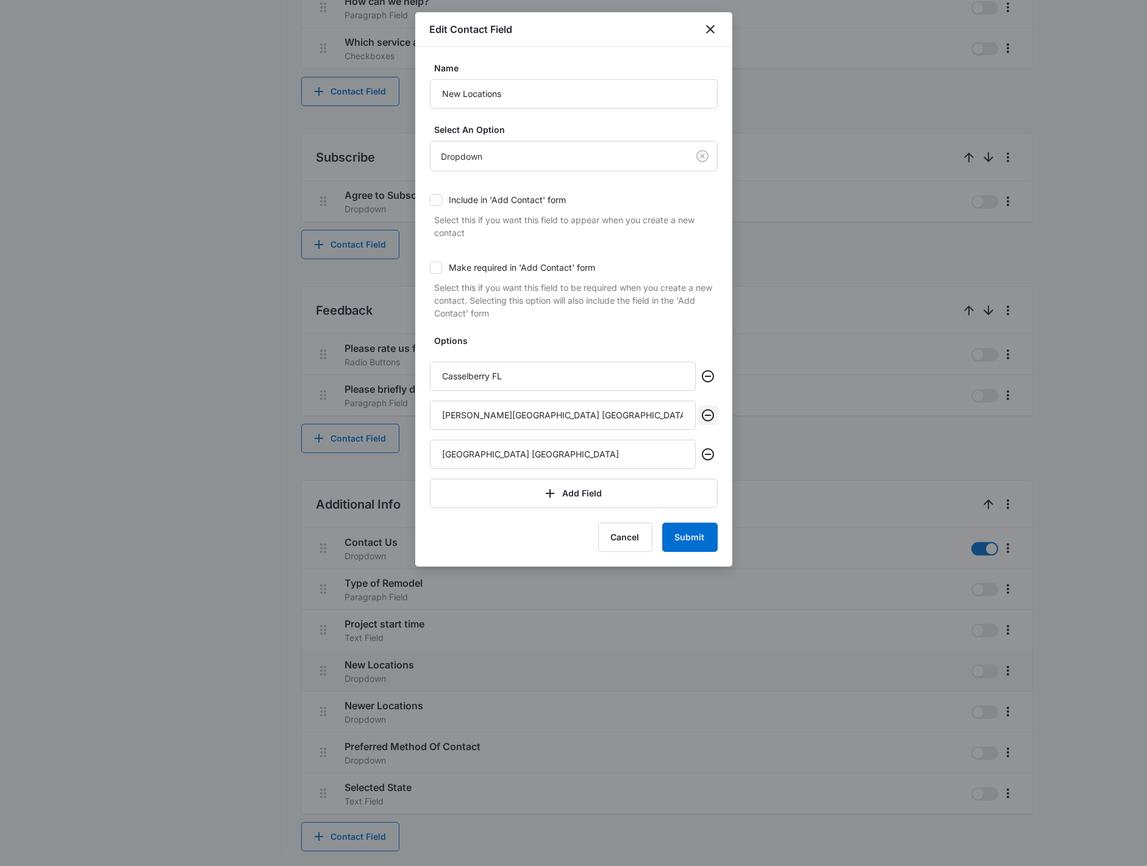
click at [705, 424] on button "Remove" at bounding box center [708, 416] width 20 height 20
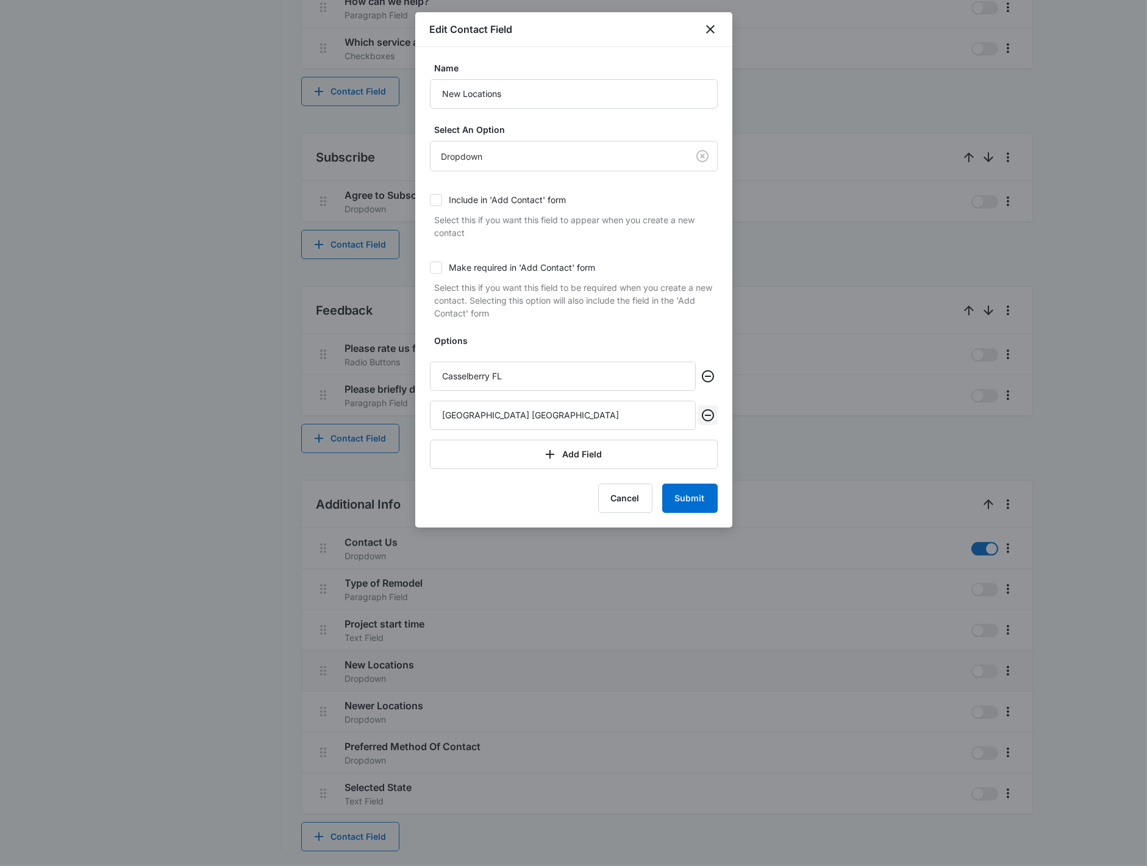
click at [705, 424] on button "Remove" at bounding box center [708, 416] width 20 height 20
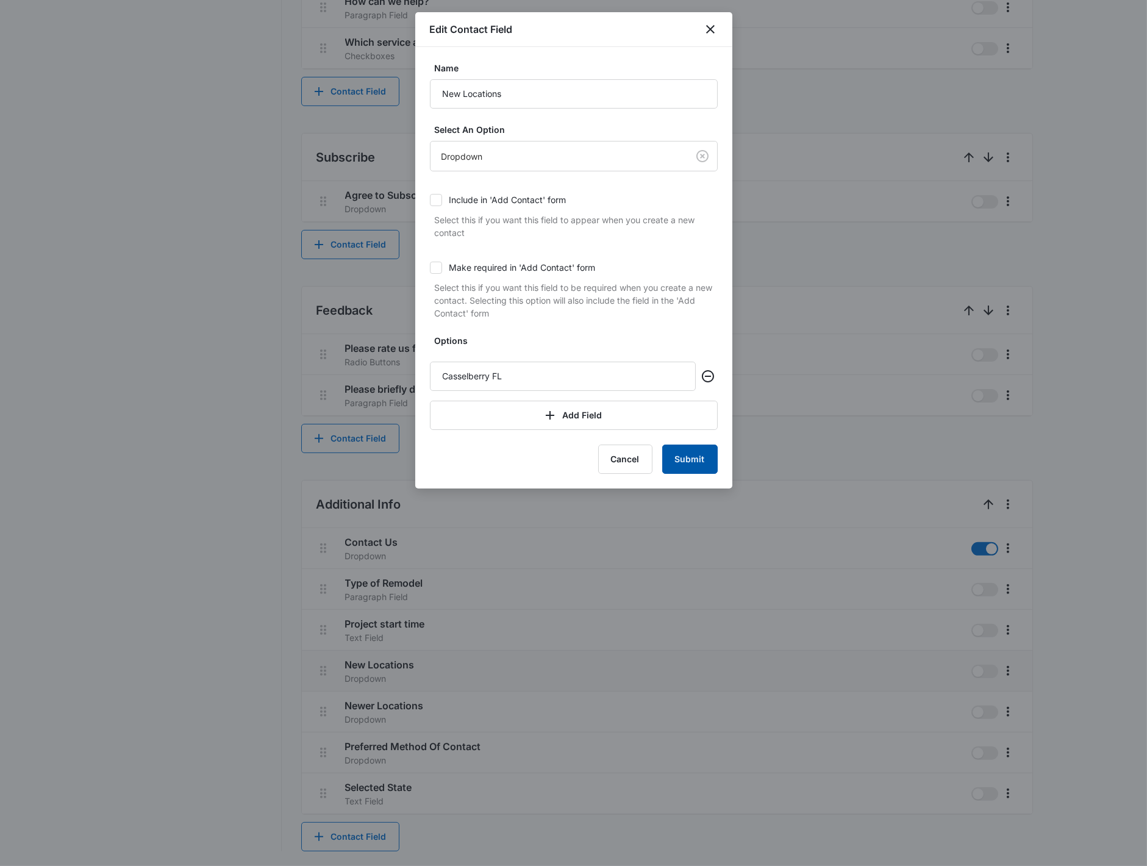
click at [696, 460] on button "Submit" at bounding box center [689, 459] width 55 height 29
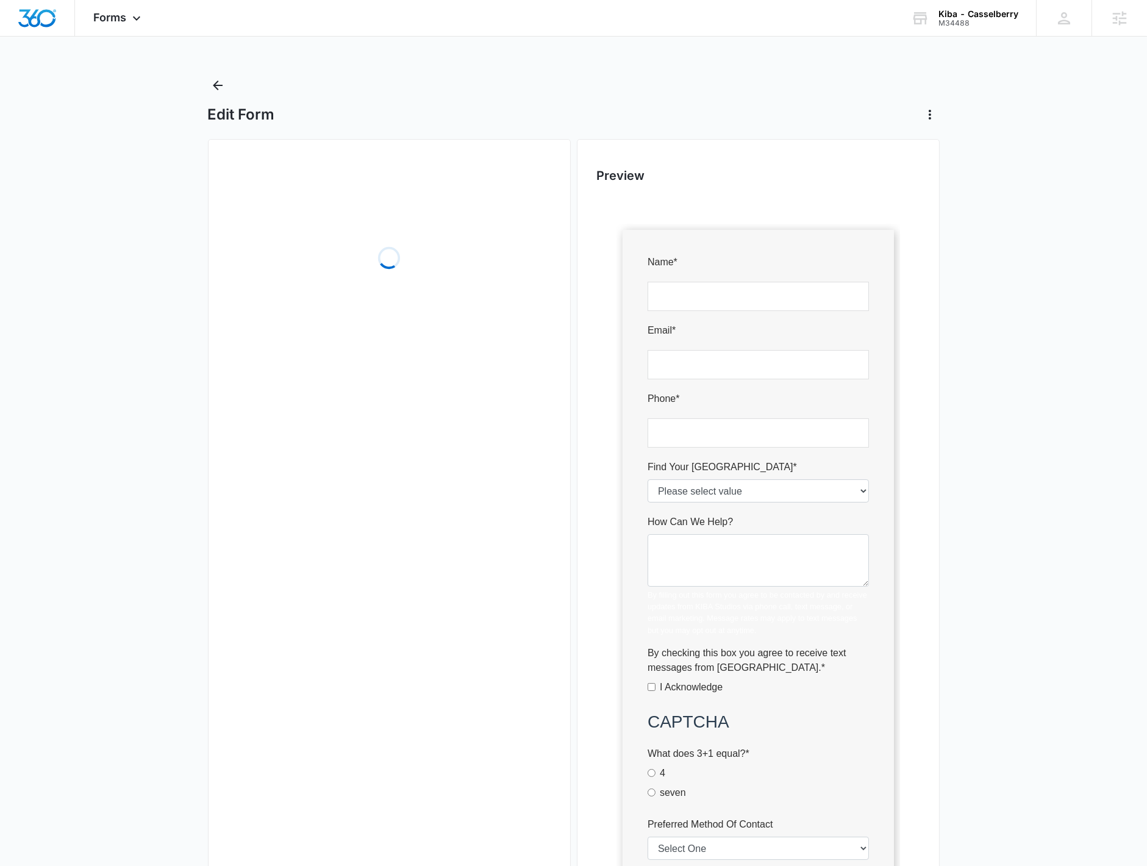
click at [556, 497] on div at bounding box center [758, 583] width 323 height 773
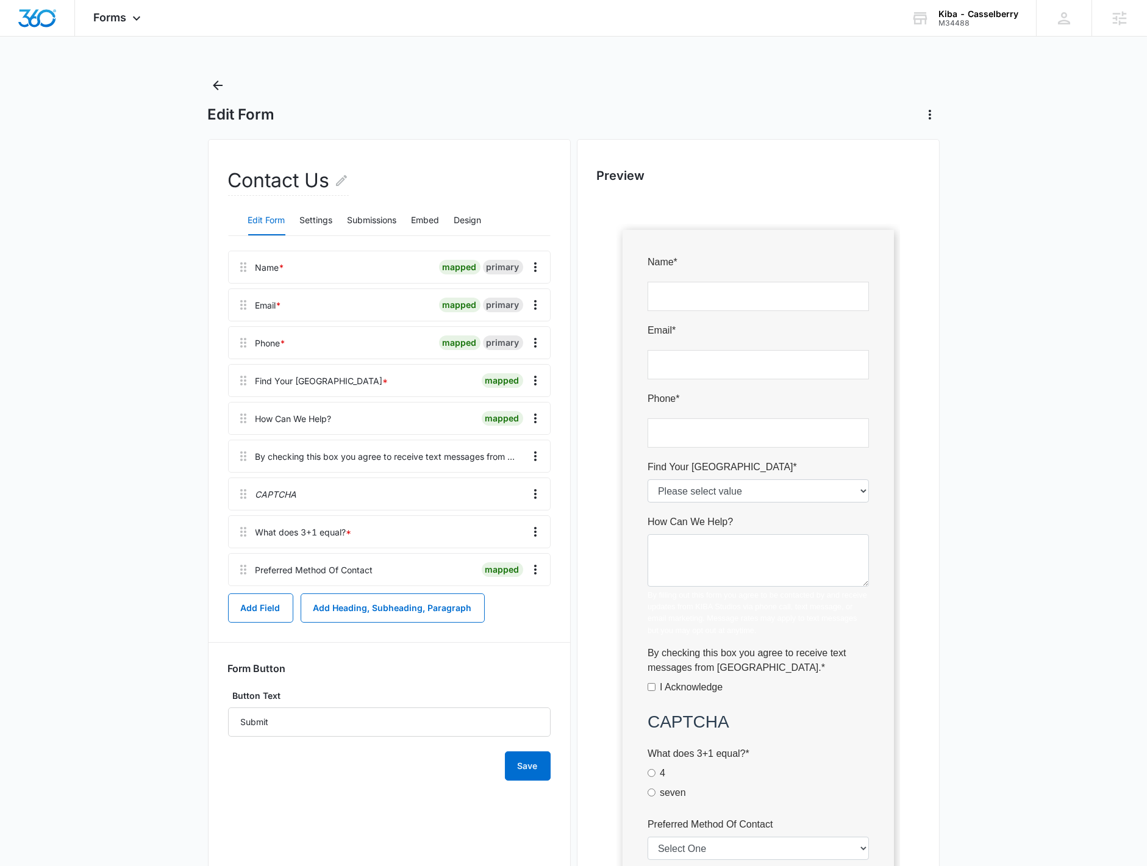
click at [556, 490] on div at bounding box center [758, 583] width 323 height 773
click at [540, 376] on icon "Overflow Menu" at bounding box center [535, 380] width 15 height 15
click at [531, 410] on button "Edit" at bounding box center [509, 415] width 70 height 18
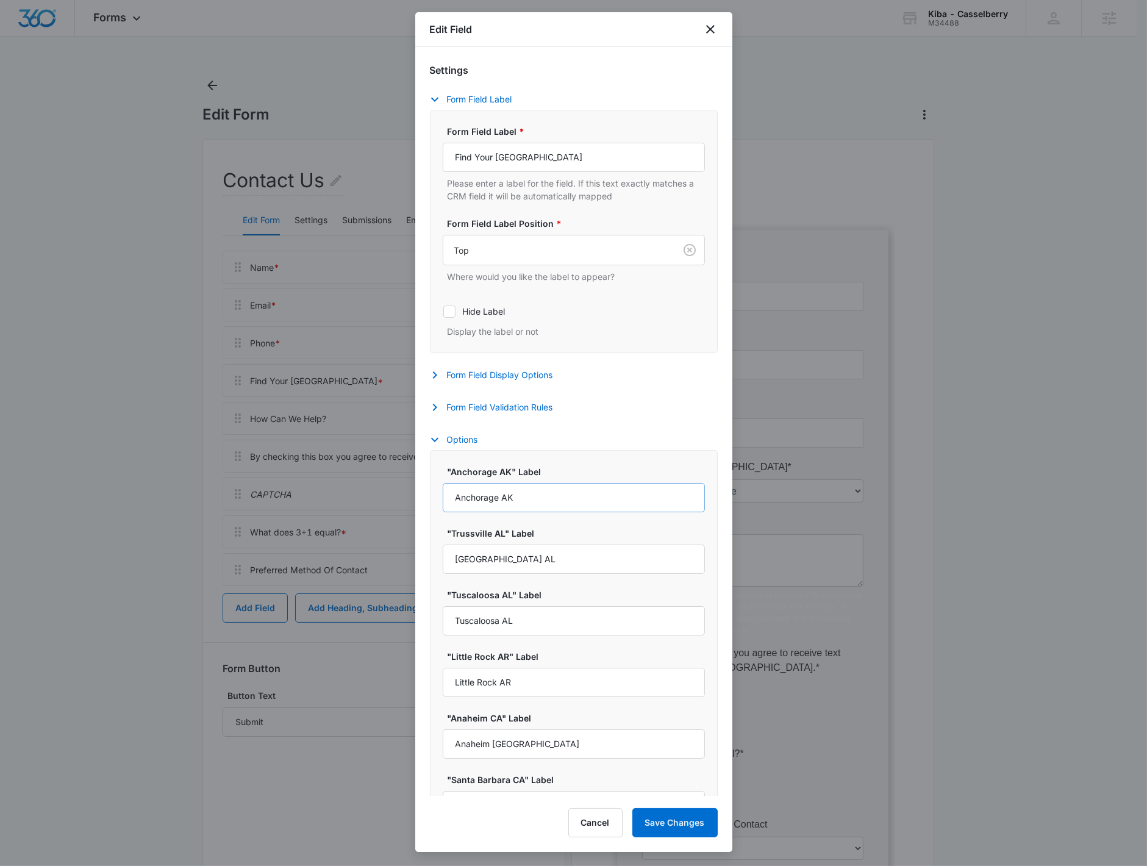
select select "416"
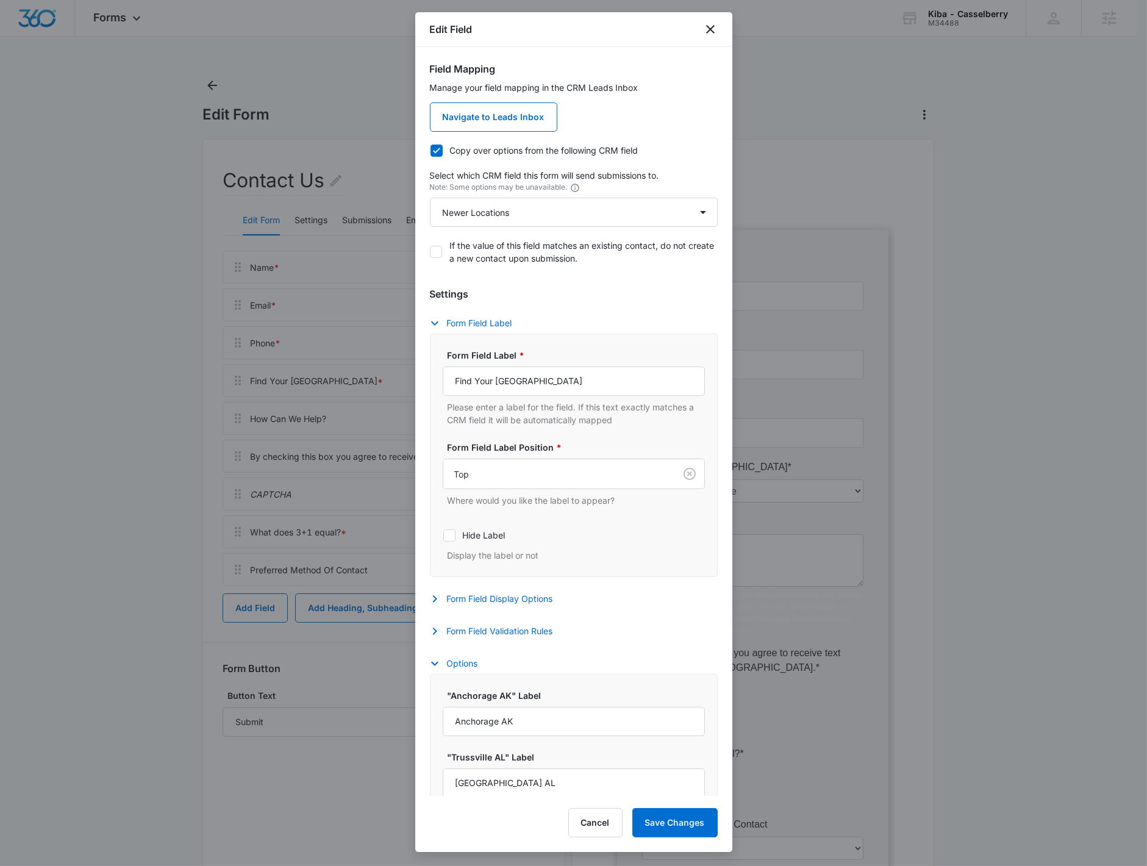
click at [8, 216] on div at bounding box center [573, 433] width 1147 height 866
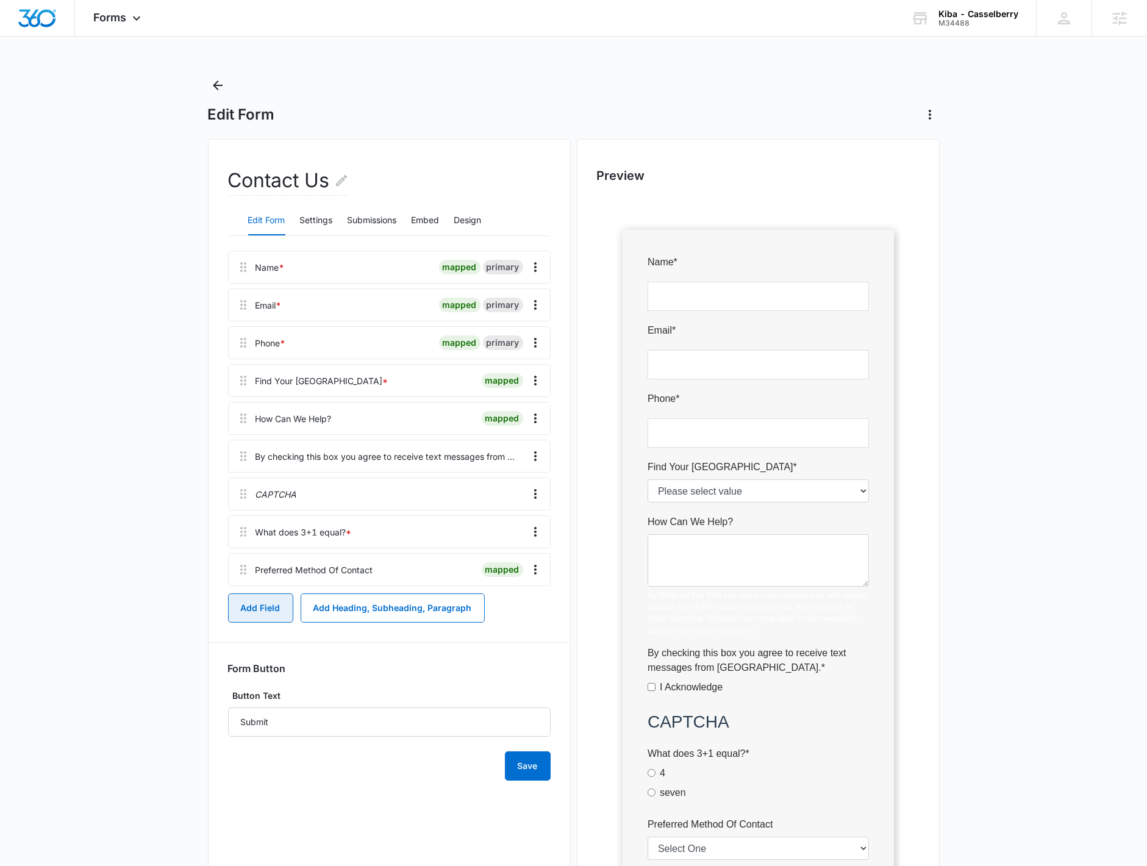
click at [264, 619] on button "Add Field" at bounding box center [260, 607] width 65 height 29
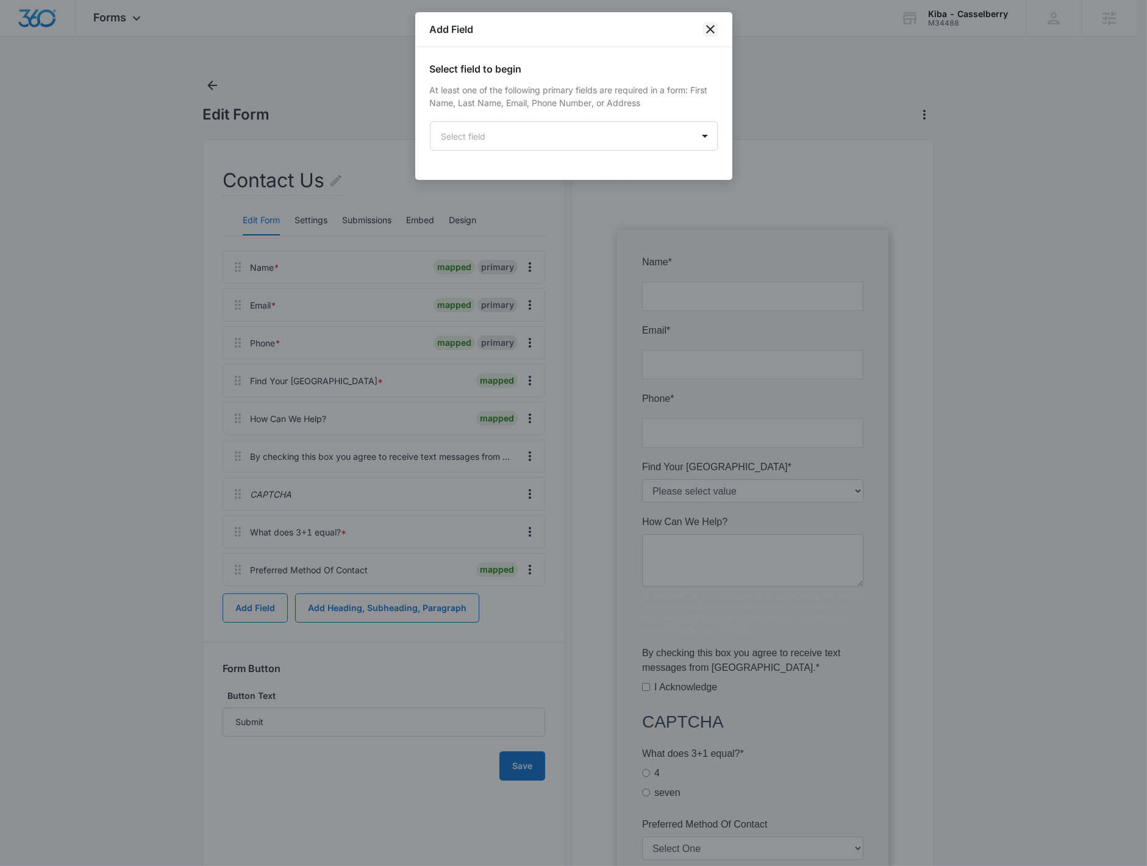
click at [556, 35] on icon "close" at bounding box center [710, 29] width 15 height 15
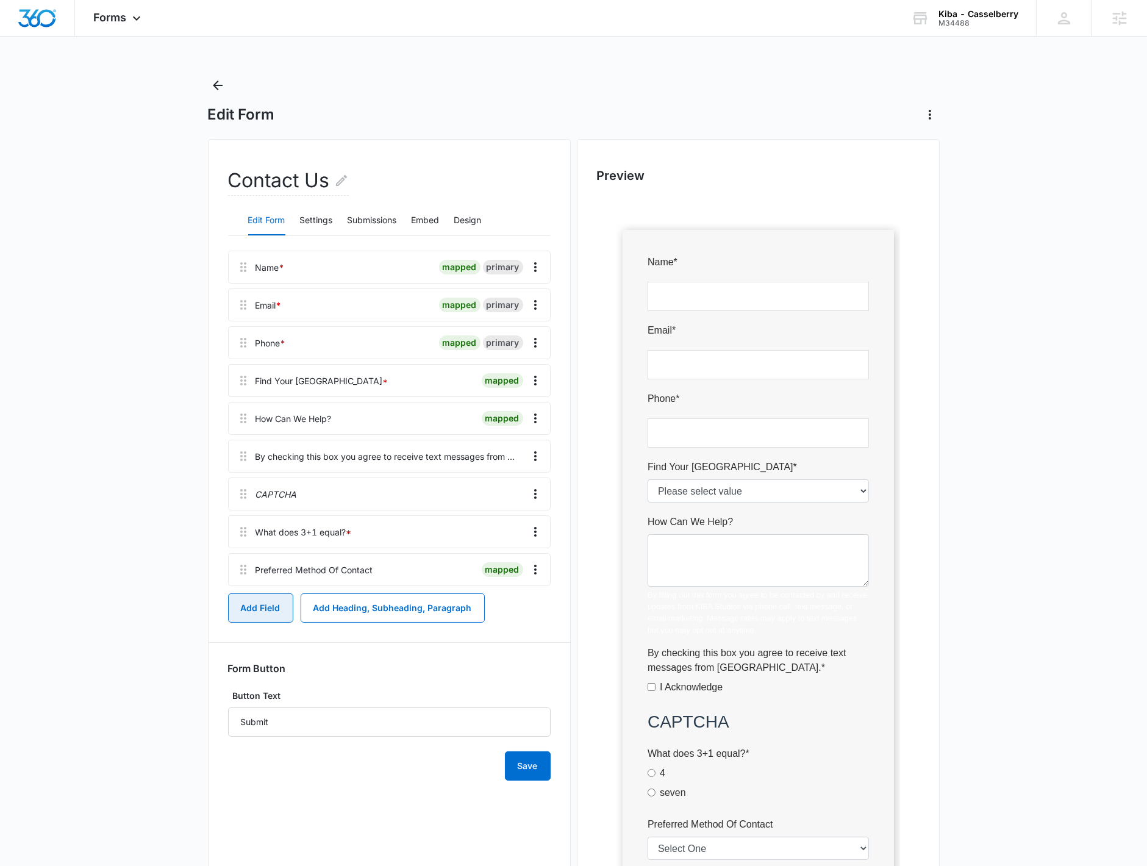
click at [283, 608] on button "Add Field" at bounding box center [260, 607] width 65 height 29
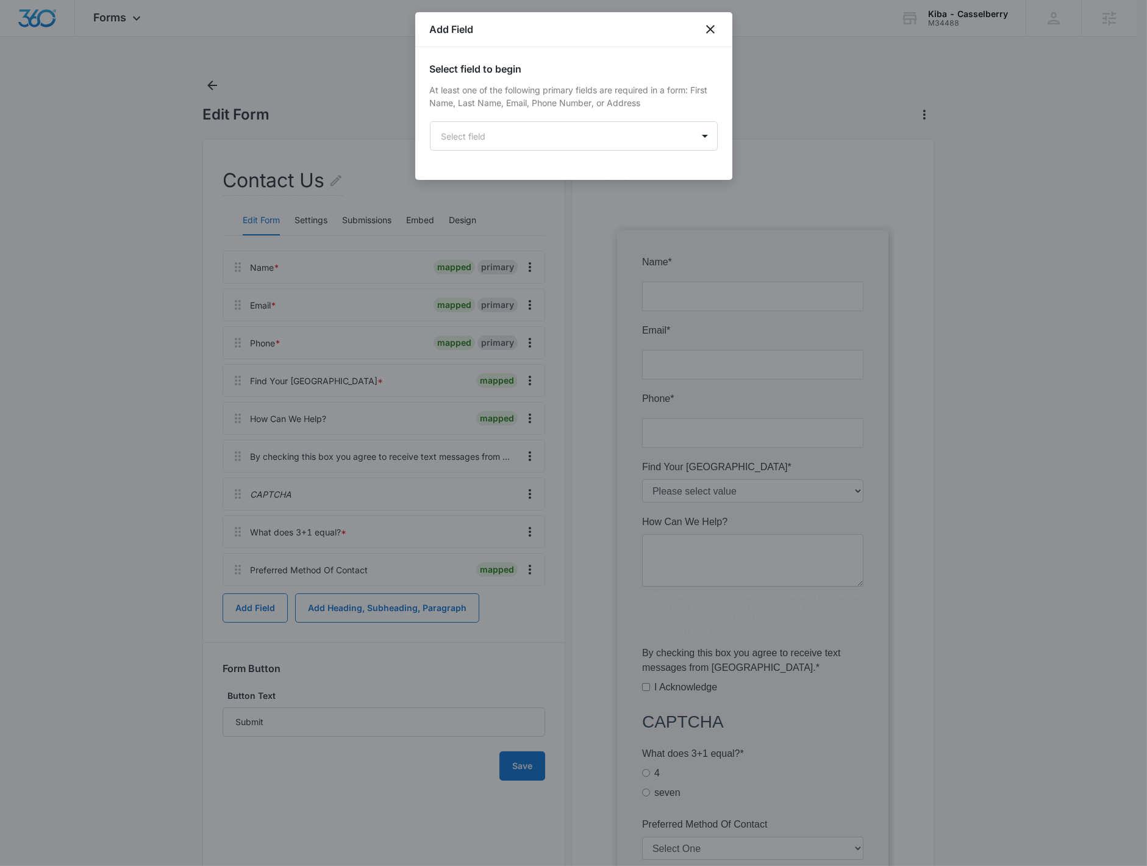
click at [536, 119] on div "Select field to begin At least one of the following primary fields are required…" at bounding box center [574, 106] width 288 height 89
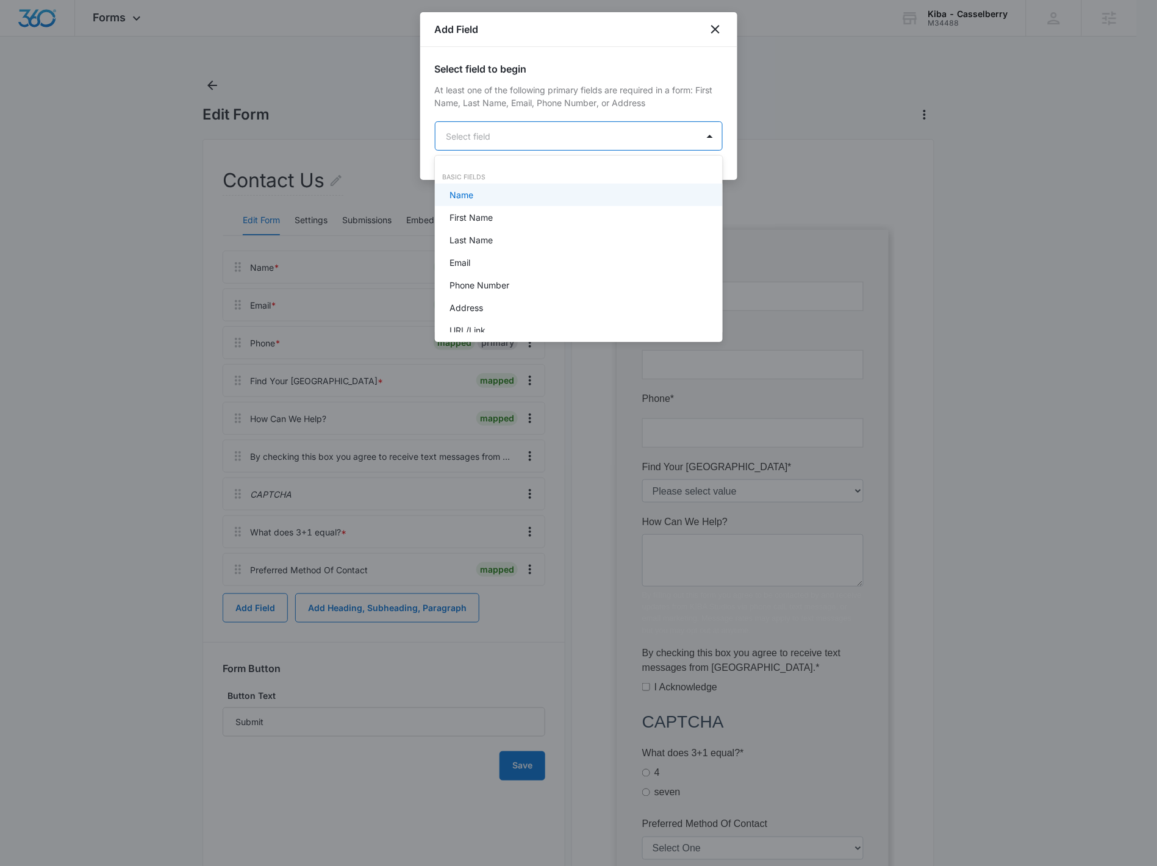
click at [531, 139] on body "Forms Apps Reputation Websites Forms CRM Email Social Shop Payments POS Content…" at bounding box center [578, 433] width 1157 height 866
click at [519, 203] on div "Dropdown" at bounding box center [577, 199] width 256 height 13
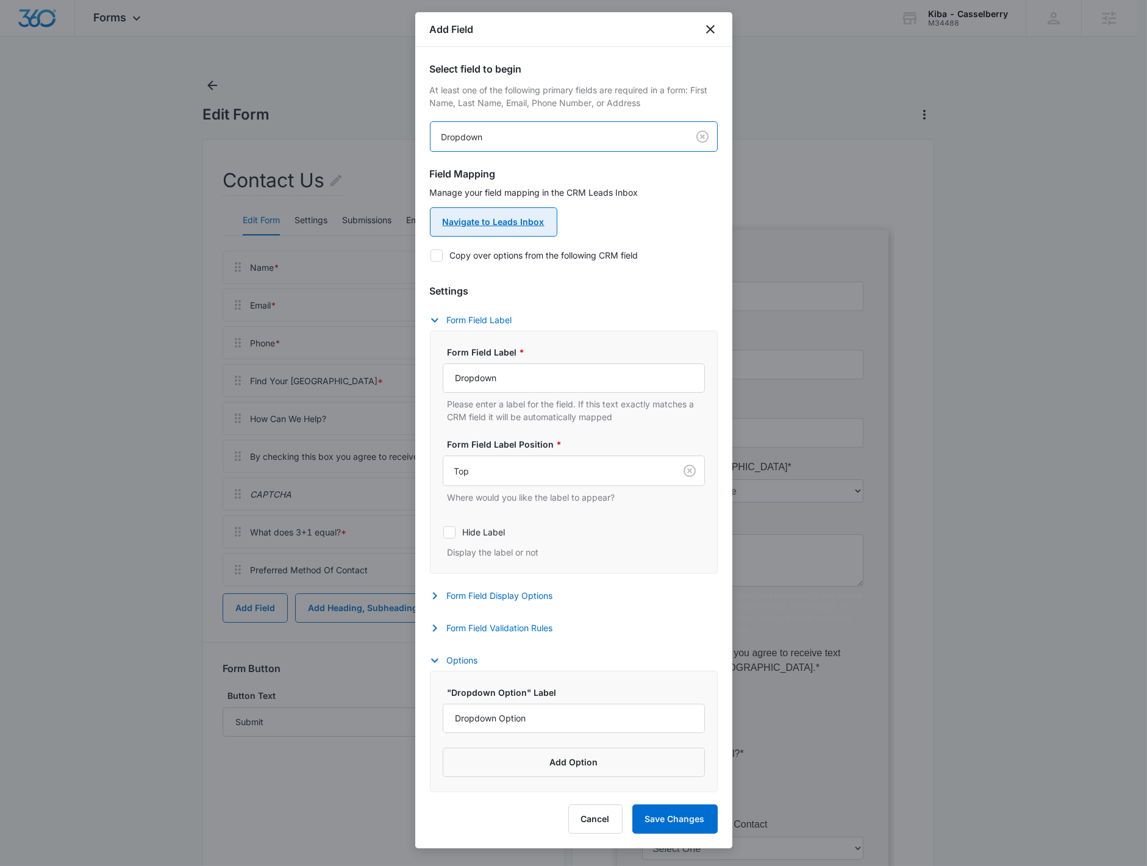
click at [503, 210] on link "Navigate to Leads Inbox" at bounding box center [493, 221] width 127 height 29
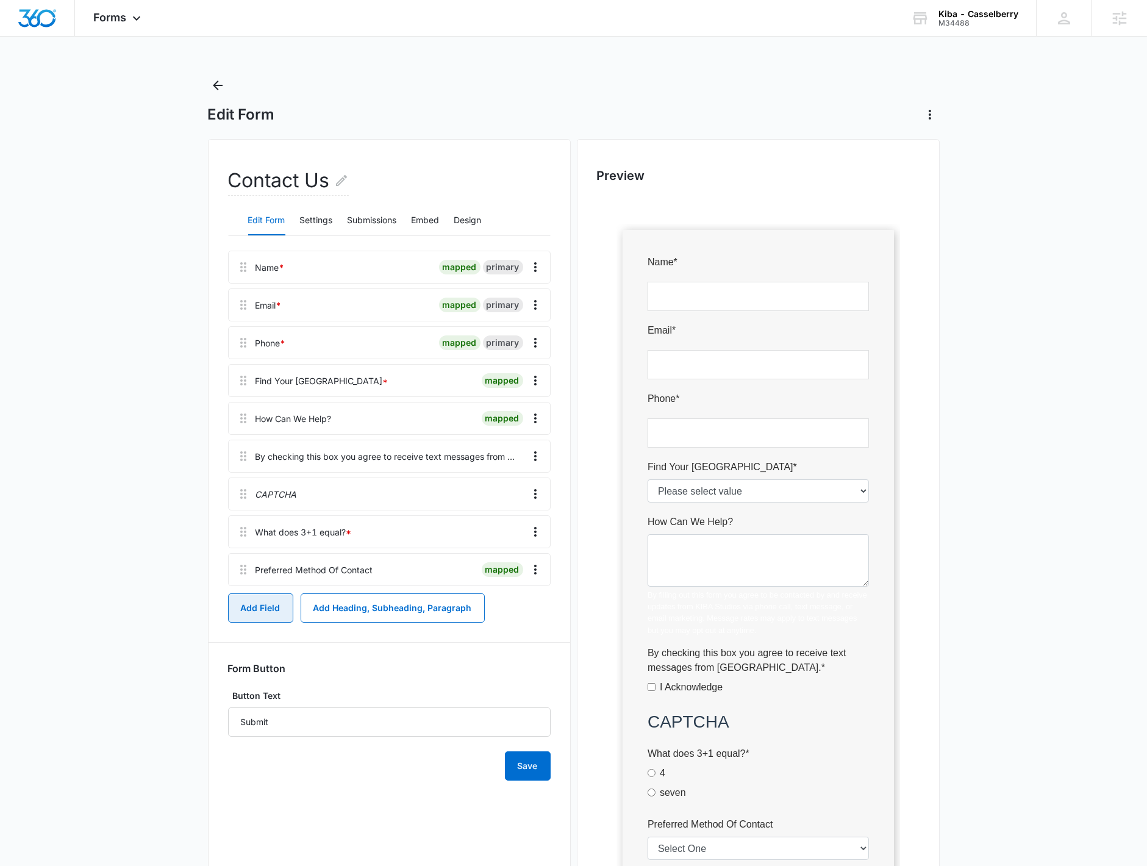
click at [253, 609] on button "Add Field" at bounding box center [260, 607] width 65 height 29
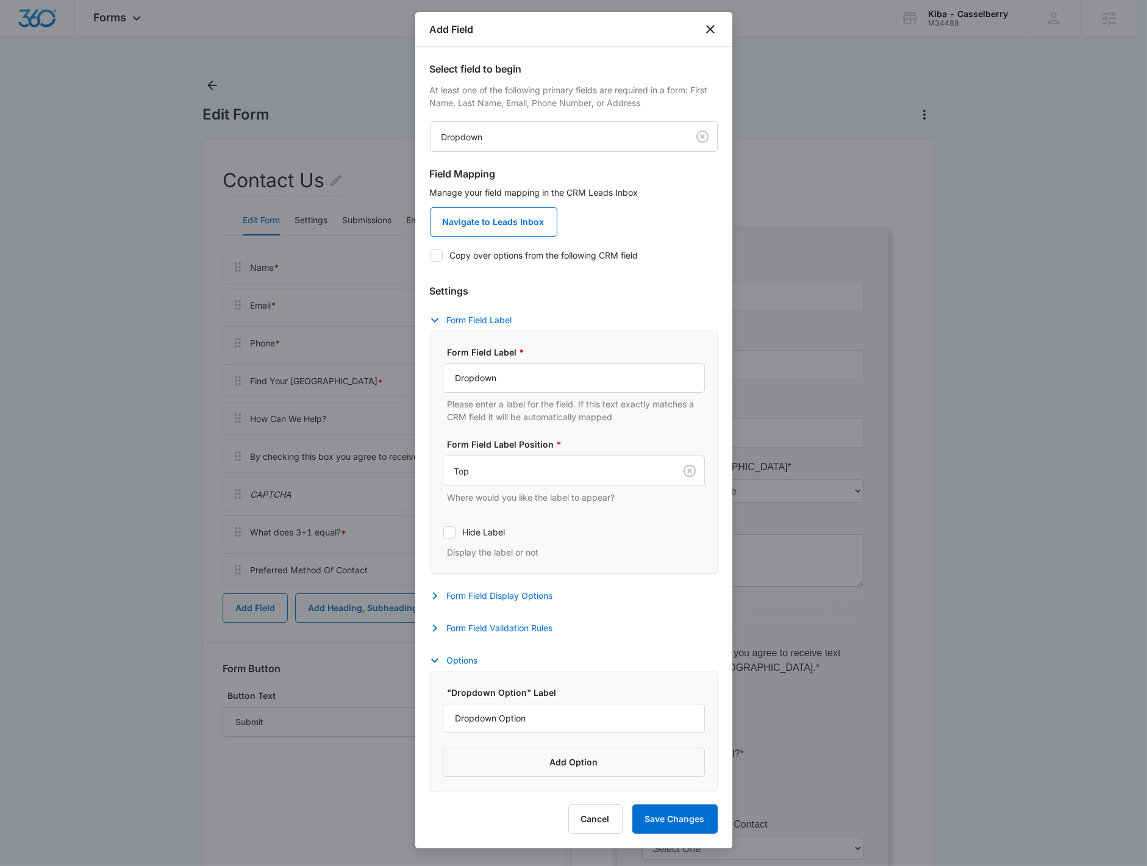
click at [473, 251] on label "Copy over options from the following CRM field" at bounding box center [574, 255] width 288 height 13
click at [431, 255] on input "Copy over options from the following CRM field" at bounding box center [430, 255] width 1 height 1
checkbox input "true"
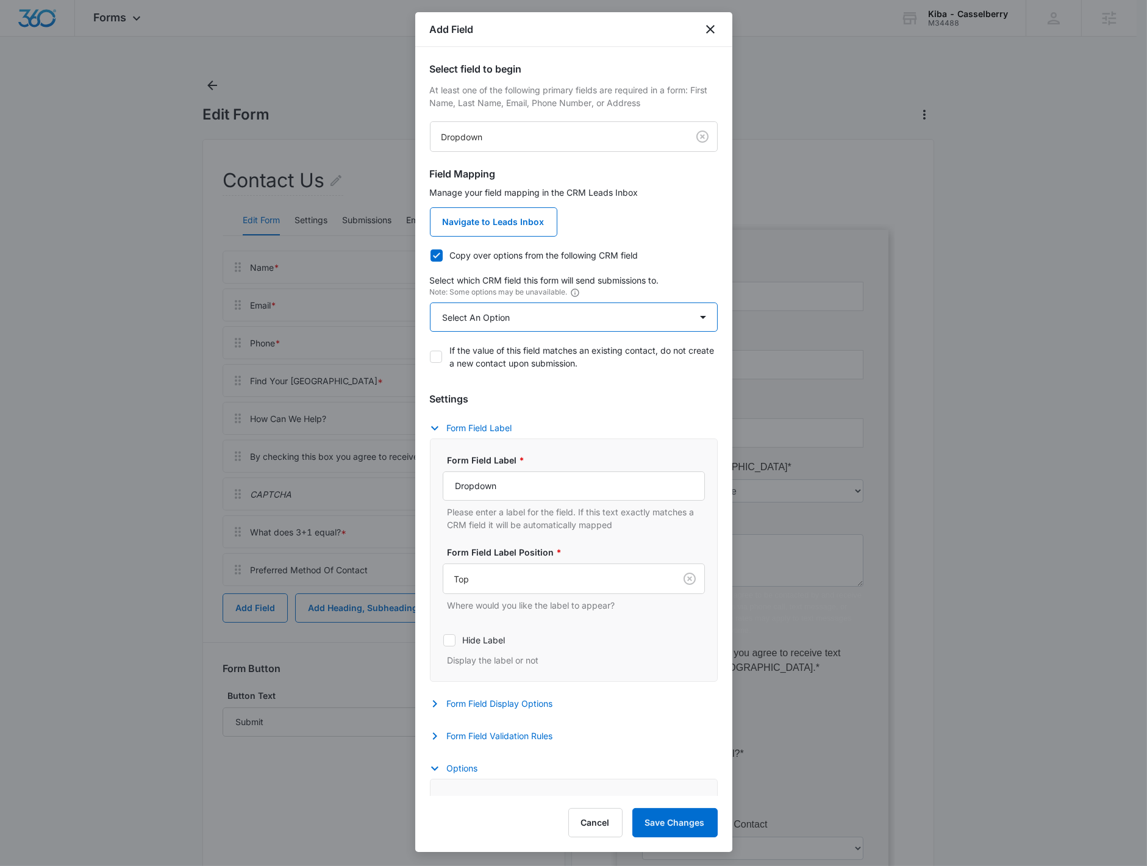
click at [492, 324] on select "Select An Option Select An Option Agree to Subscribe Best Way To Contact Contac…" at bounding box center [574, 316] width 288 height 29
select select "383"
click at [430, 302] on select "Select An Option Select An Option Agree to Subscribe Best Way To Contact Contac…" at bounding box center [574, 316] width 288 height 29
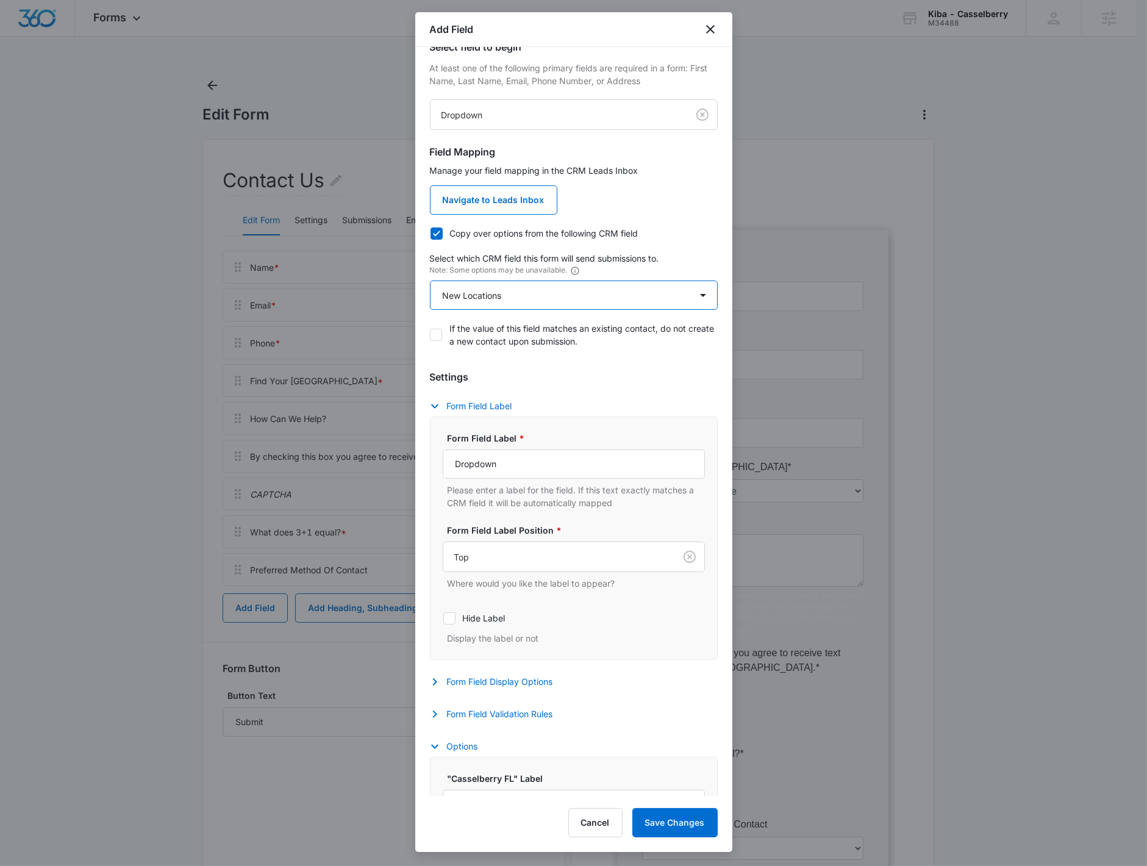
scroll to position [54, 0]
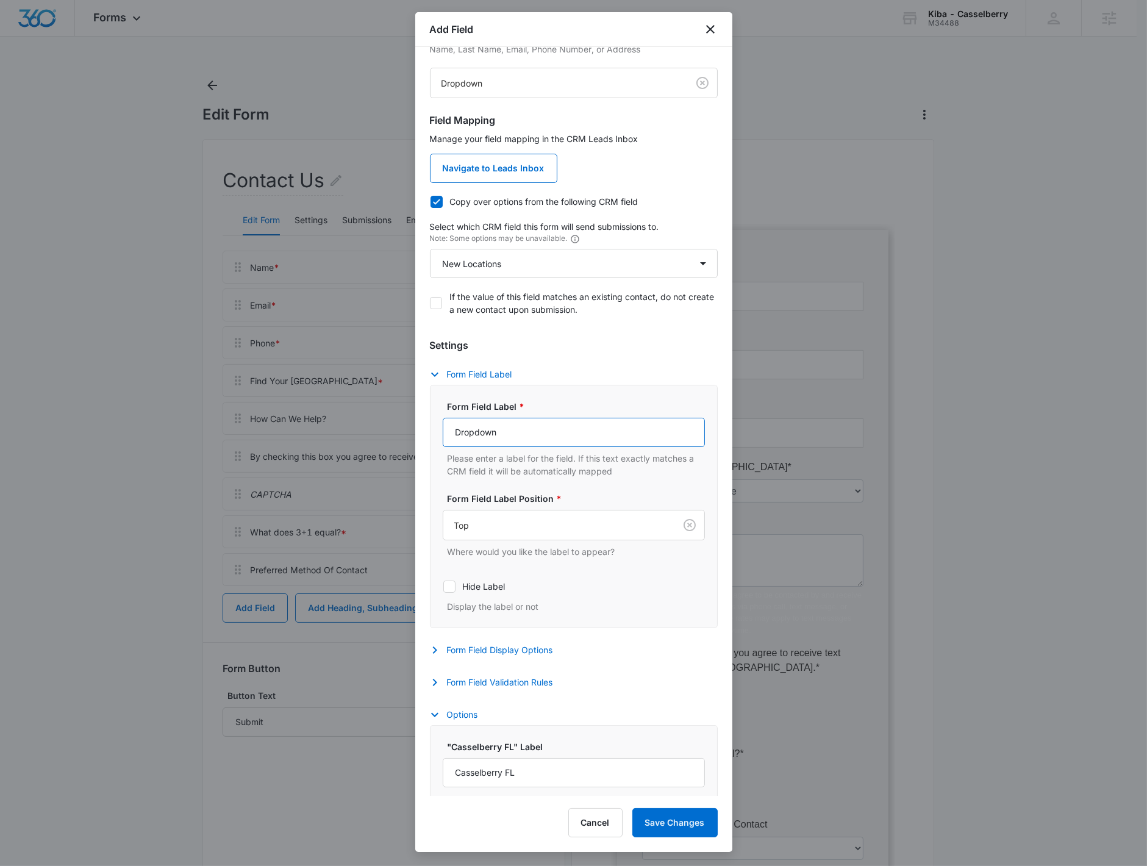
drag, startPoint x: 563, startPoint y: 437, endPoint x: 314, endPoint y: 410, distance: 250.9
click at [314, 410] on body "Forms Apps Reputation Websites Forms CRM Email Social Shop Payments POS Content…" at bounding box center [573, 507] width 1147 height 1014
type input "FInd Your Kiba Studio"
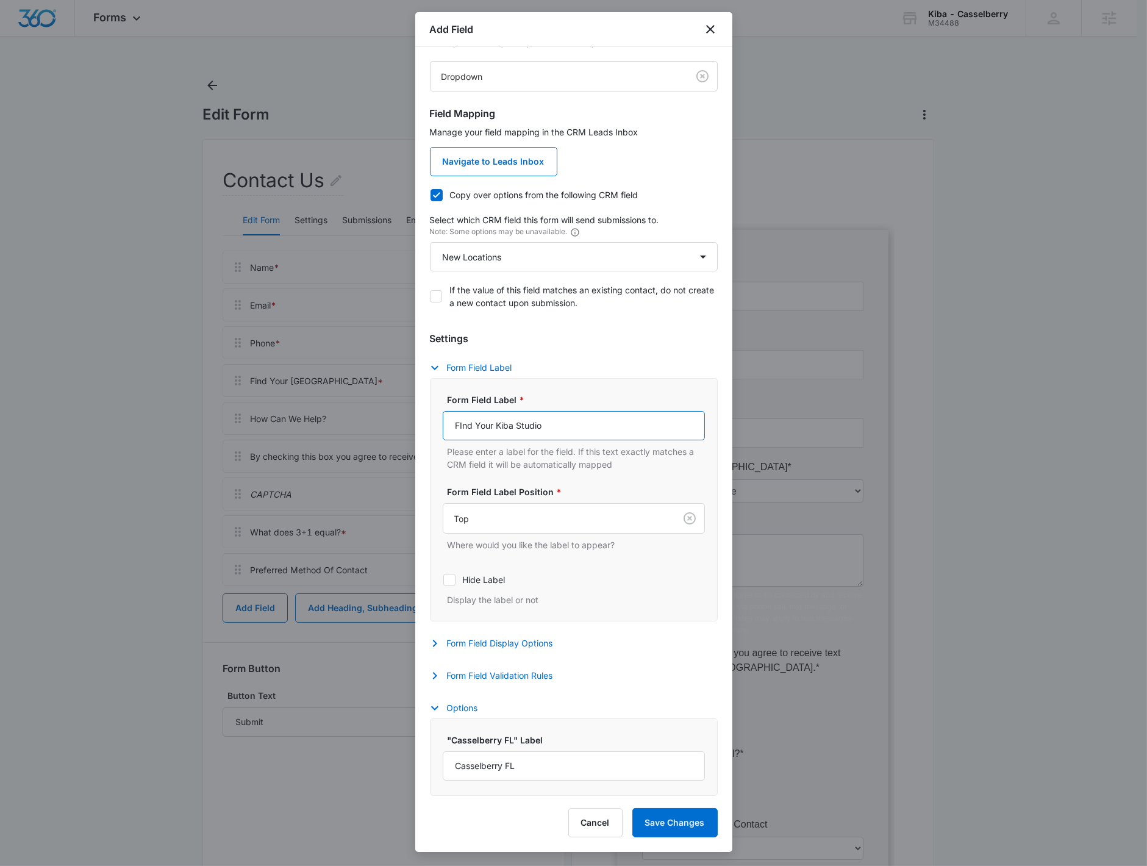
scroll to position [64, 0]
click at [556, 824] on button "Save Changes" at bounding box center [674, 822] width 85 height 29
click at [556, 832] on button "Save Changes" at bounding box center [674, 822] width 85 height 29
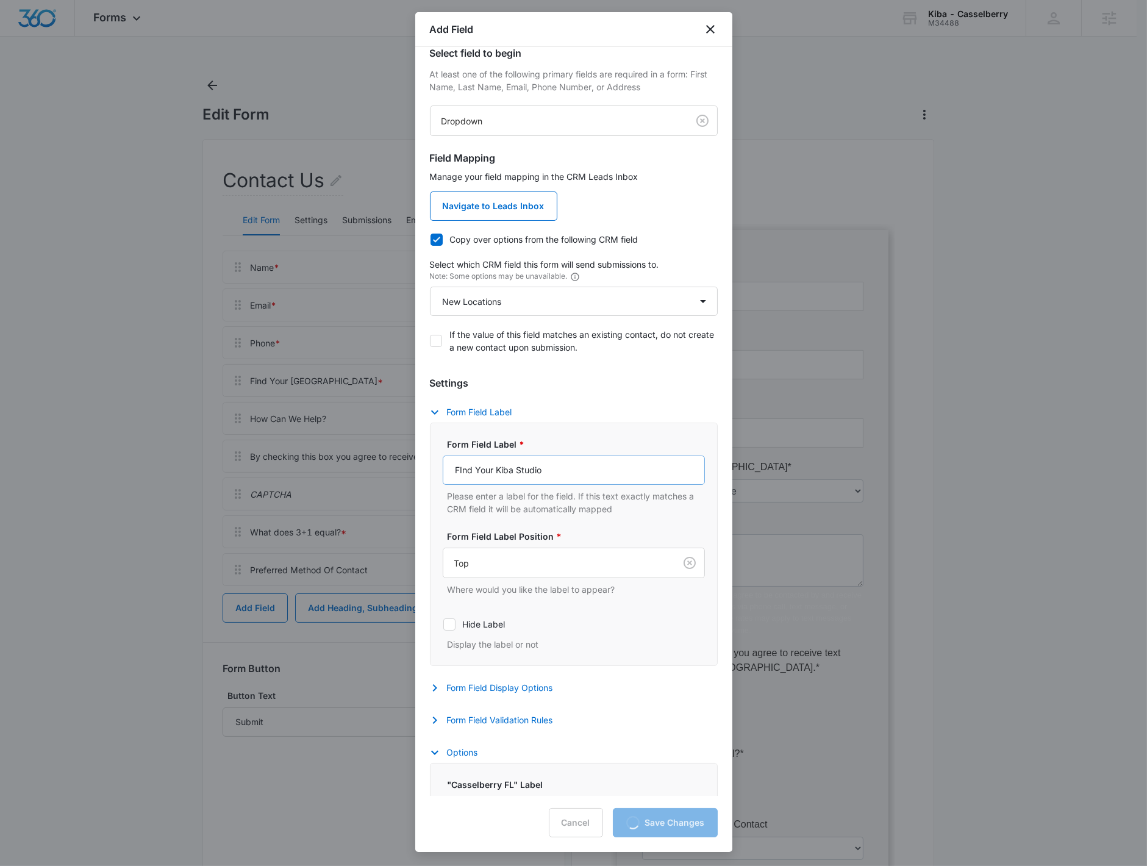
scroll to position [0, 0]
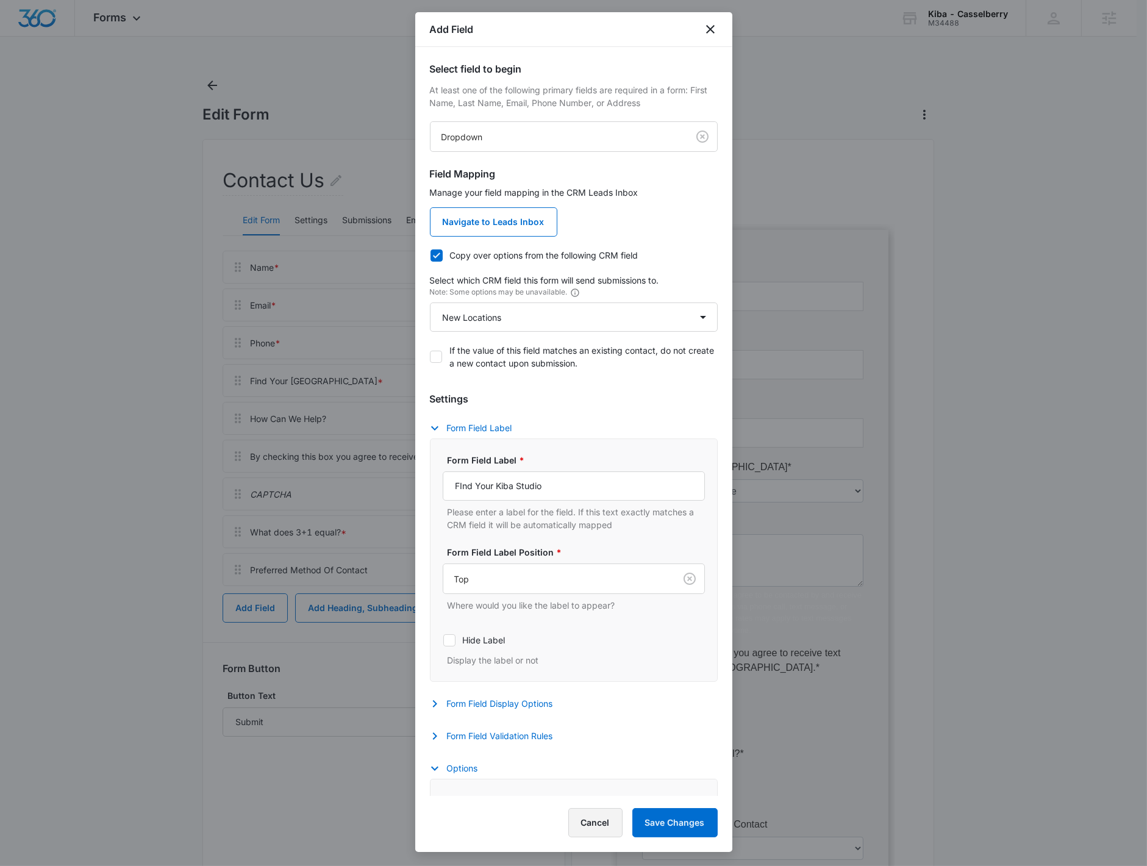
click at [556, 828] on button "Cancel" at bounding box center [595, 822] width 54 height 29
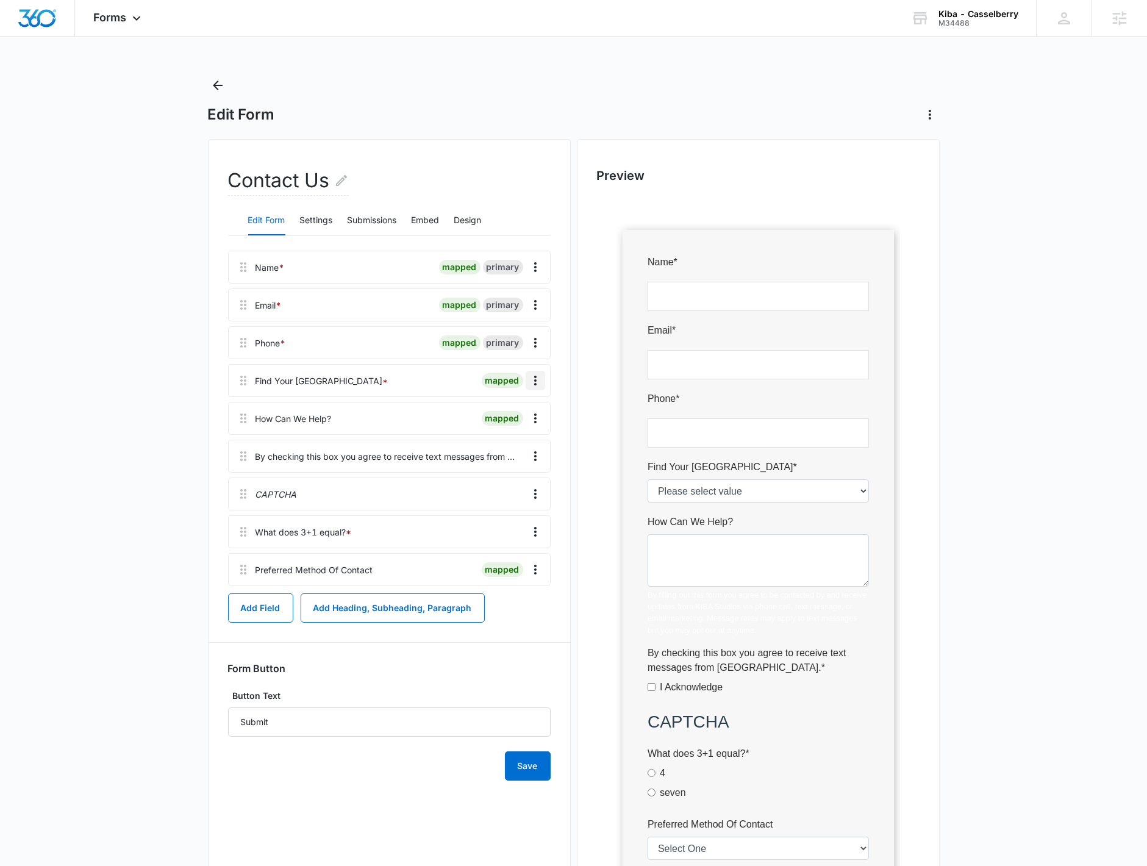
click at [542, 385] on icon "Overflow Menu" at bounding box center [535, 380] width 15 height 15
click at [526, 440] on button "Delete" at bounding box center [509, 433] width 70 height 18
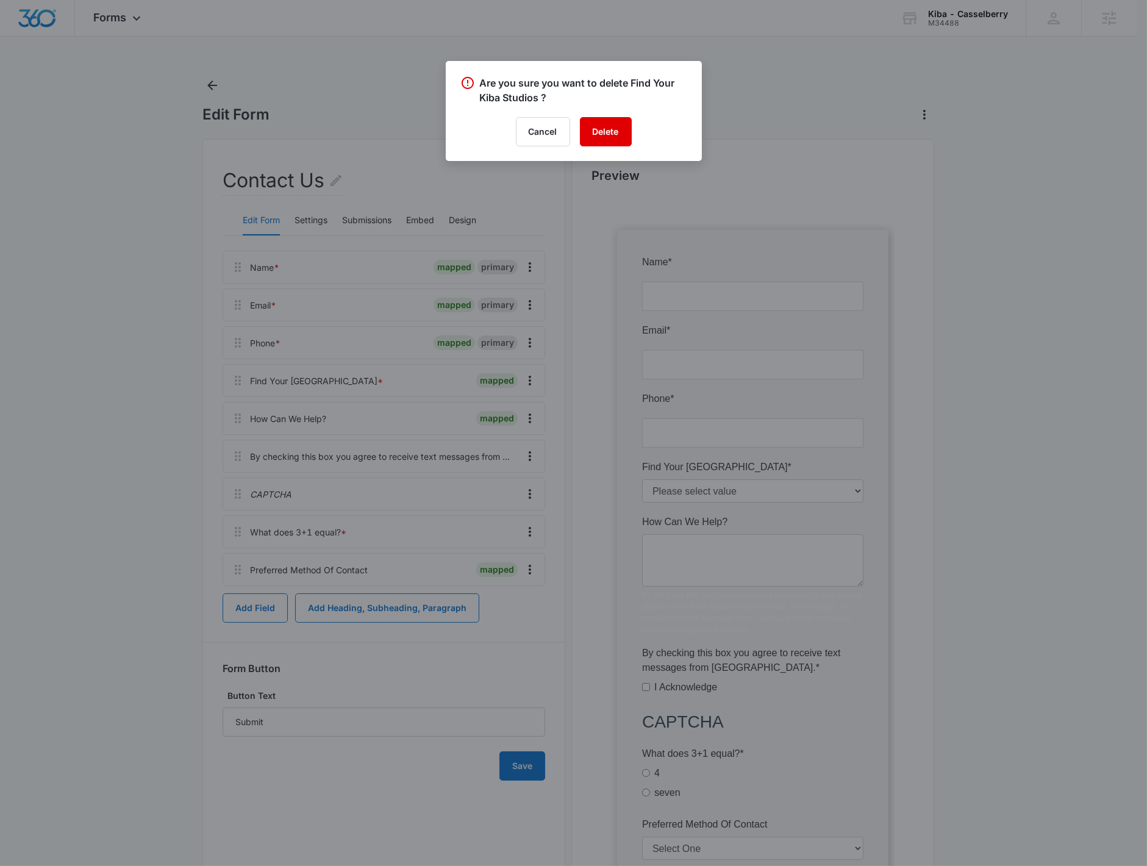
click at [556, 142] on button "Delete" at bounding box center [606, 131] width 52 height 29
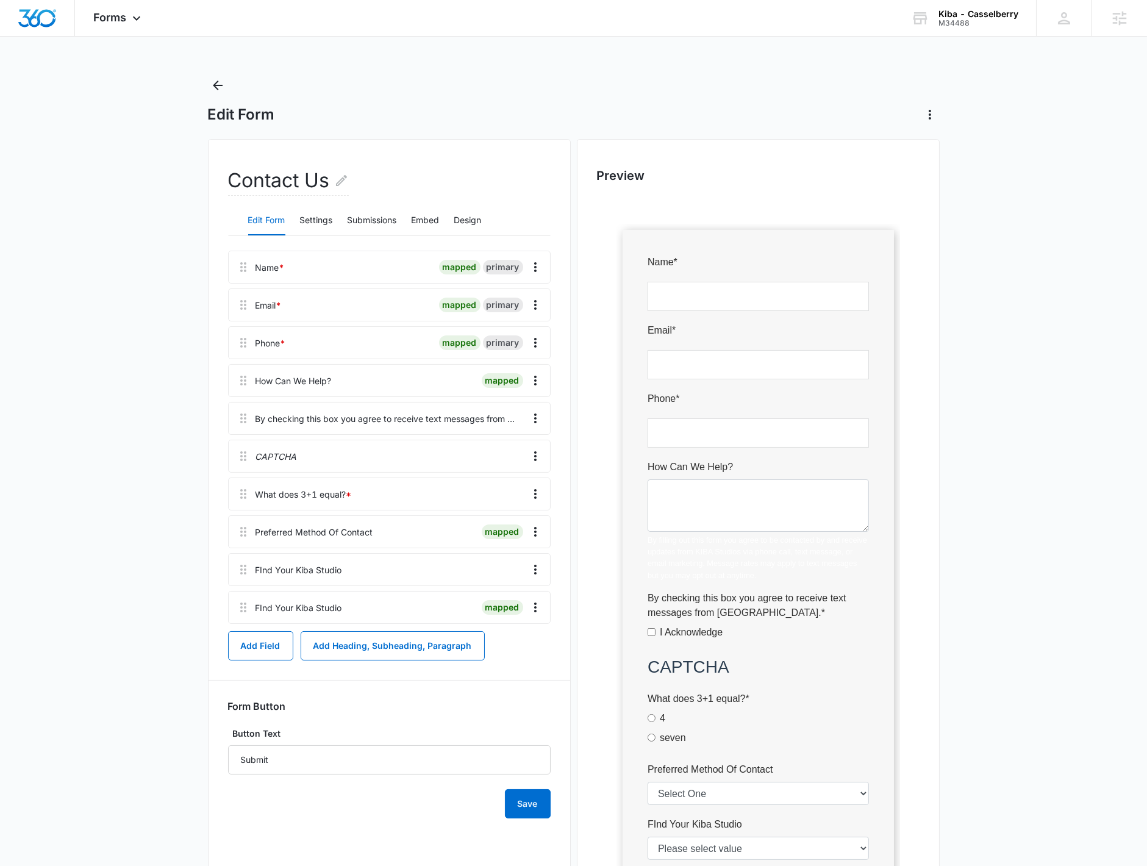
click at [334, 608] on div "FInd Your Kiba Studio" at bounding box center [299, 607] width 87 height 13
click at [538, 569] on icon "Overflow Menu" at bounding box center [535, 569] width 15 height 15
click at [306, 558] on div "FInd Your Kiba Studio" at bounding box center [389, 569] width 323 height 33
click at [540, 569] on icon "Overflow Menu" at bounding box center [535, 569] width 15 height 15
click at [527, 620] on button "Delete" at bounding box center [509, 622] width 70 height 18
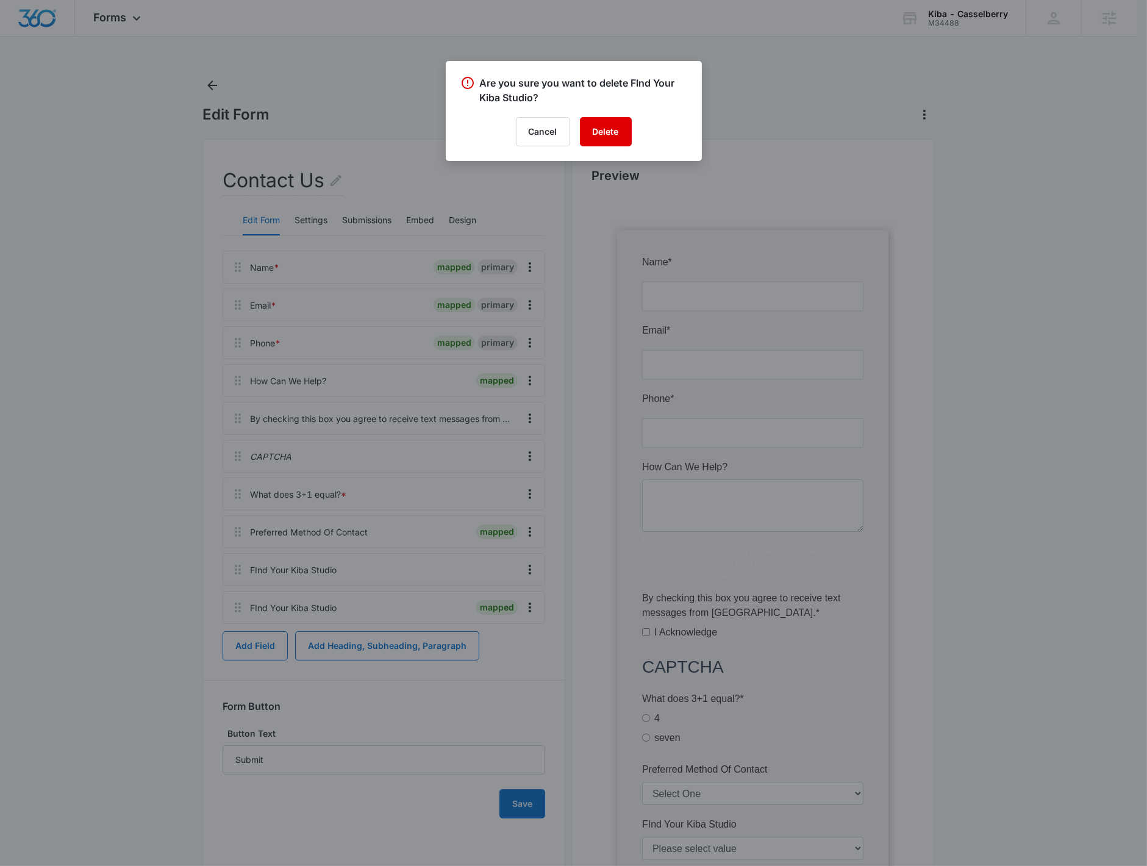
click at [619, 138] on button "Delete" at bounding box center [606, 131] width 52 height 29
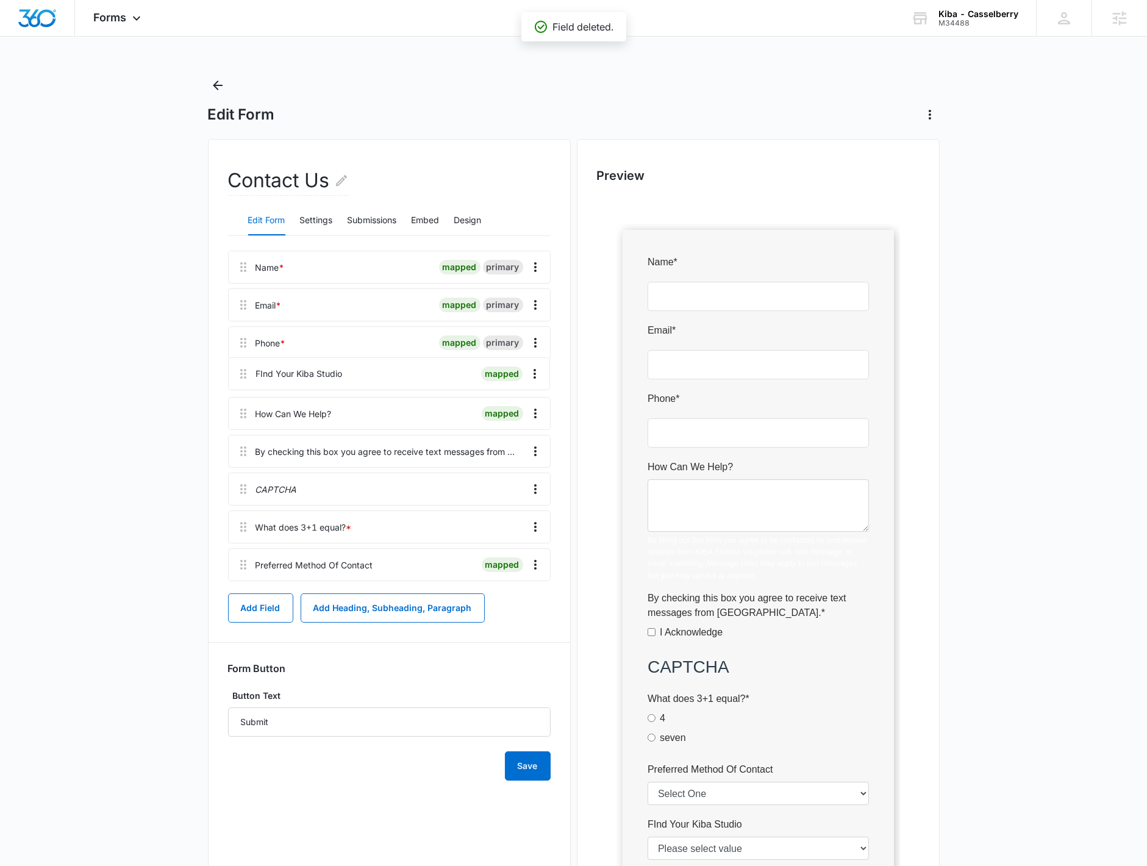
drag, startPoint x: 233, startPoint y: 574, endPoint x: 233, endPoint y: 370, distance: 204.9
click at [233, 370] on div "Name * mapped primary Email * mapped primary Phone * mapped primary How Can We …" at bounding box center [389, 418] width 323 height 335
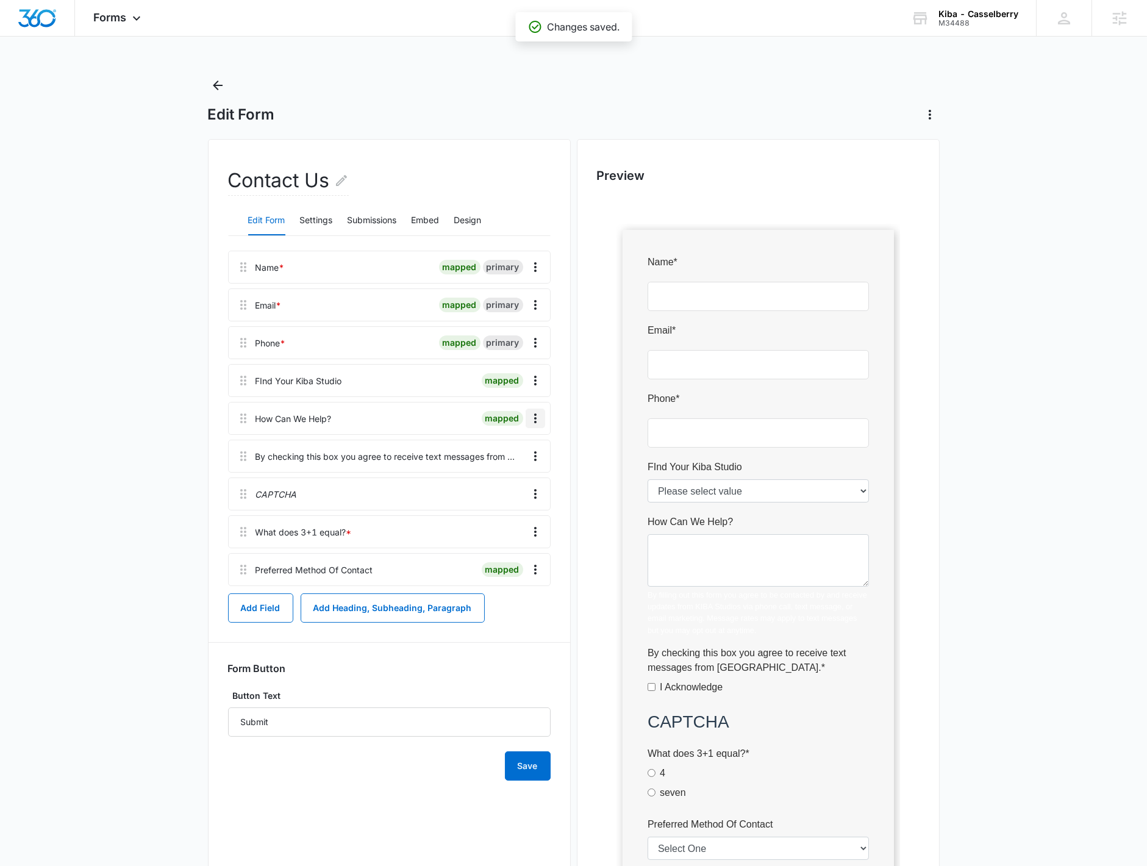
click at [539, 418] on icon "Overflow Menu" at bounding box center [535, 418] width 15 height 15
click at [528, 456] on button "Edit" at bounding box center [509, 452] width 70 height 18
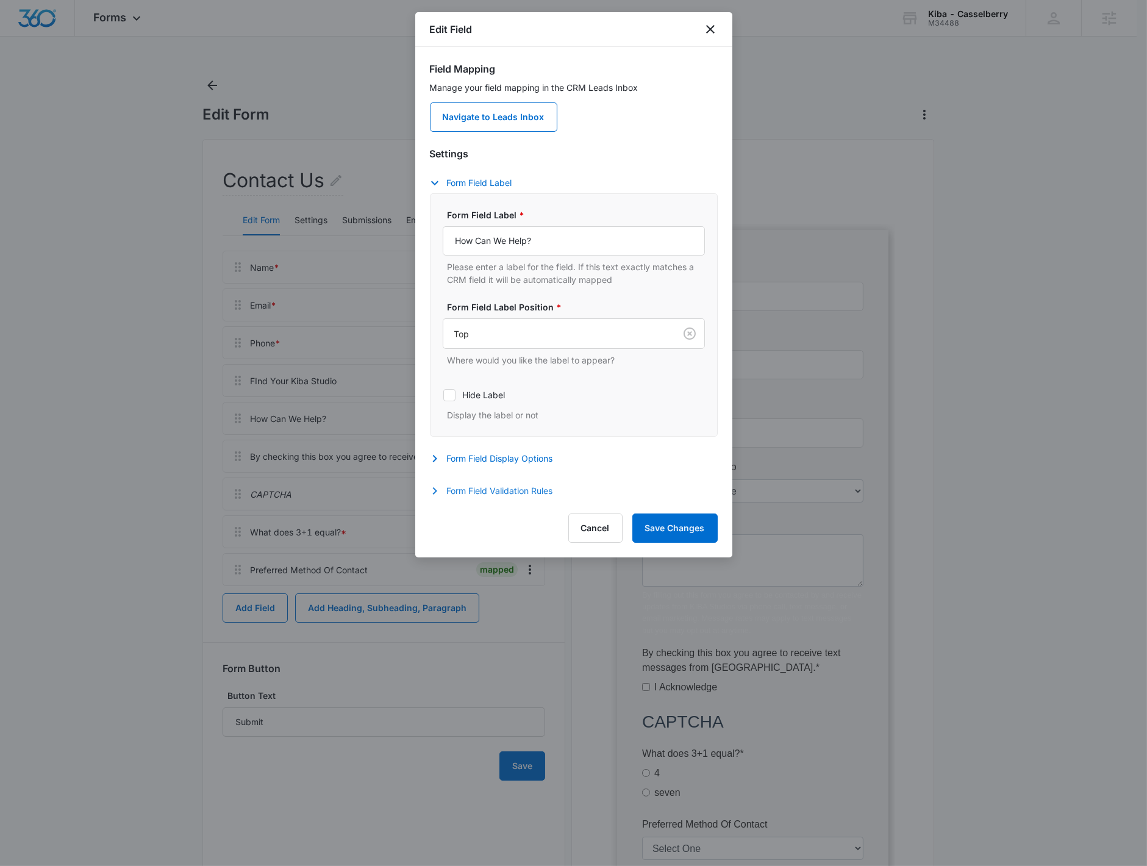
click at [519, 493] on button "Form Field Validation Rules" at bounding box center [497, 491] width 135 height 15
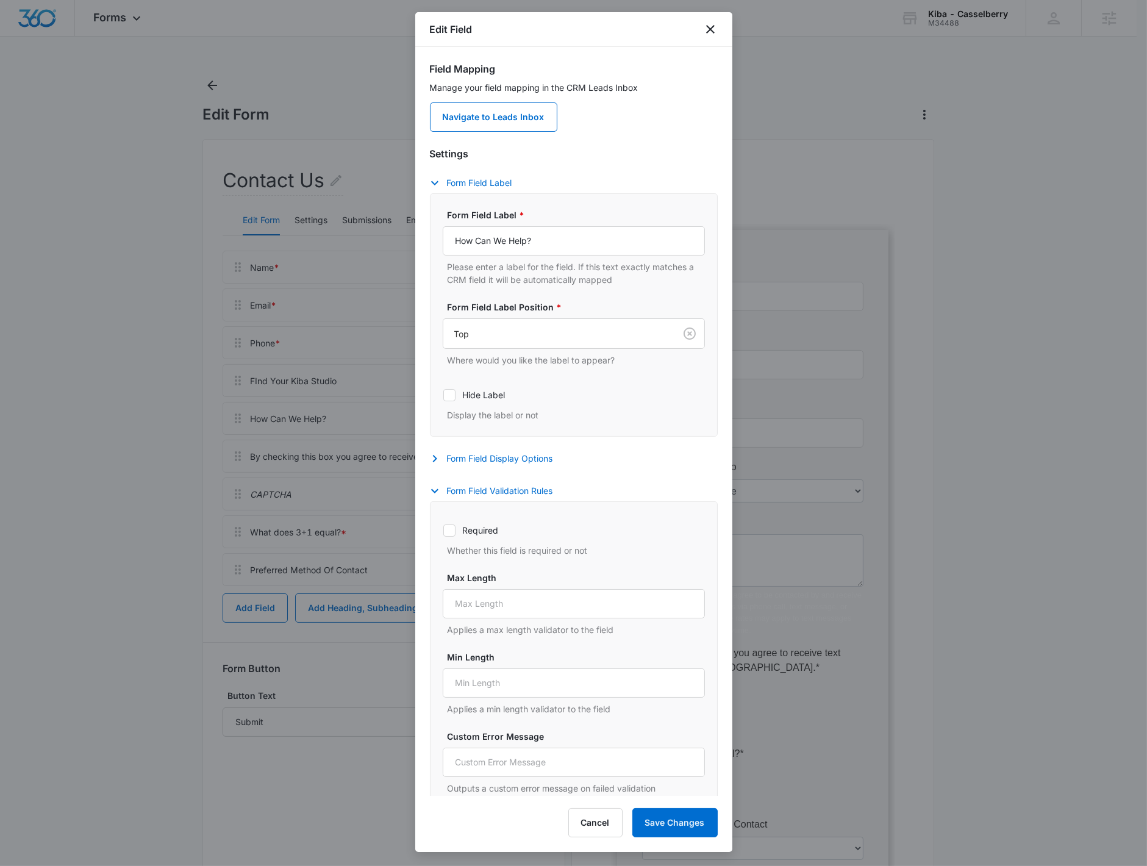
click at [273, 436] on div at bounding box center [573, 433] width 1147 height 866
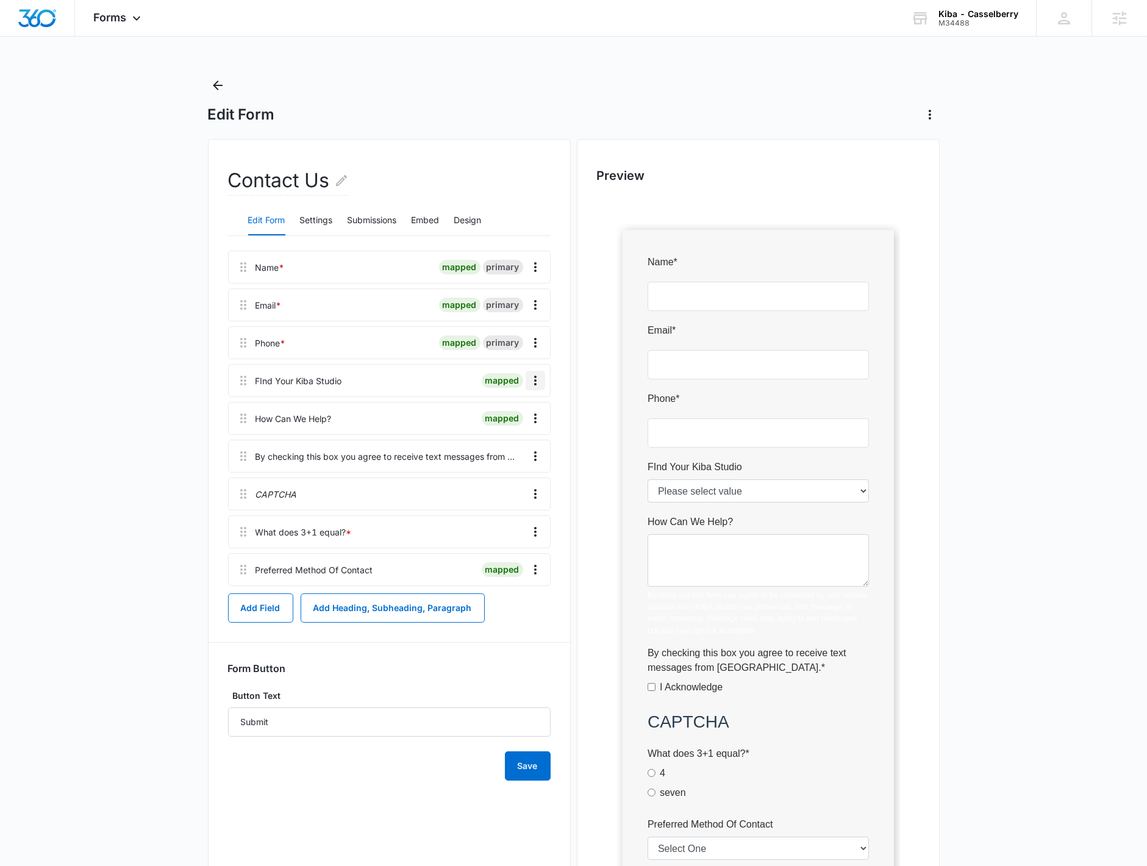
click at [542, 373] on icon "Overflow Menu" at bounding box center [535, 380] width 15 height 15
click at [521, 410] on button "Edit" at bounding box center [509, 415] width 70 height 18
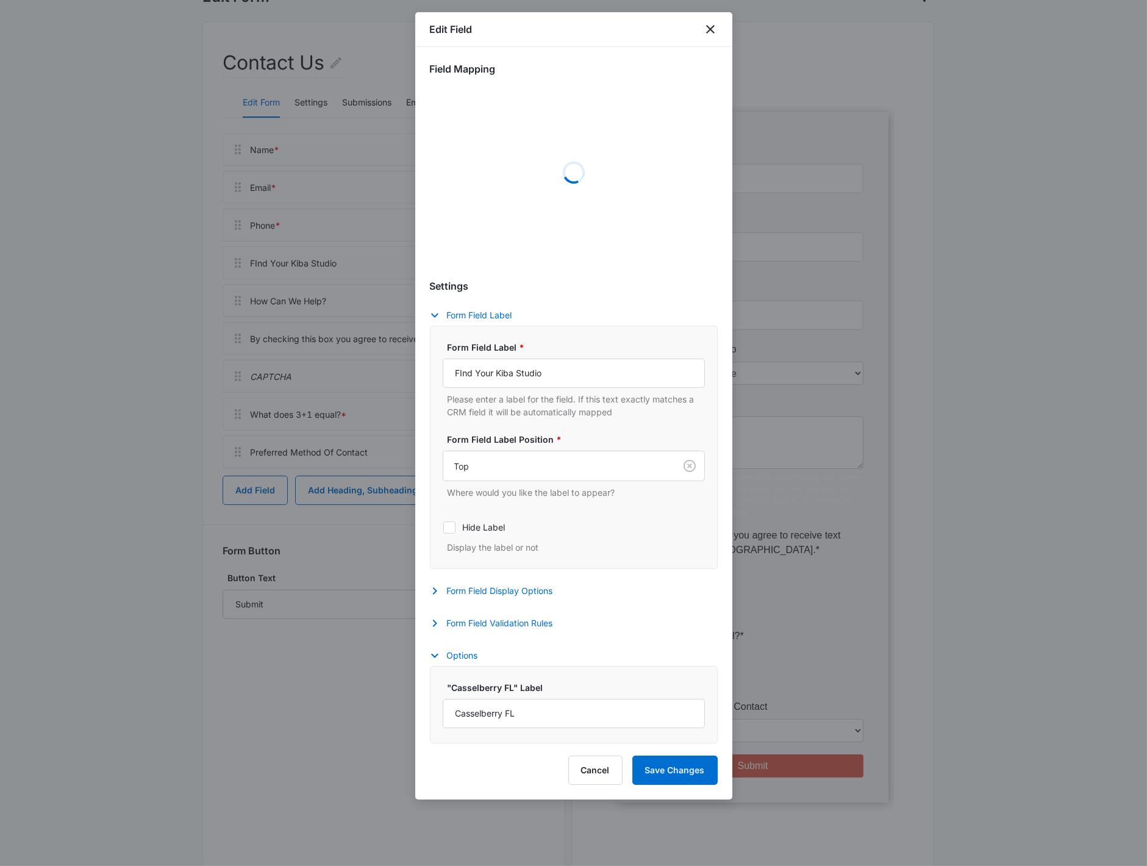
select select "383"
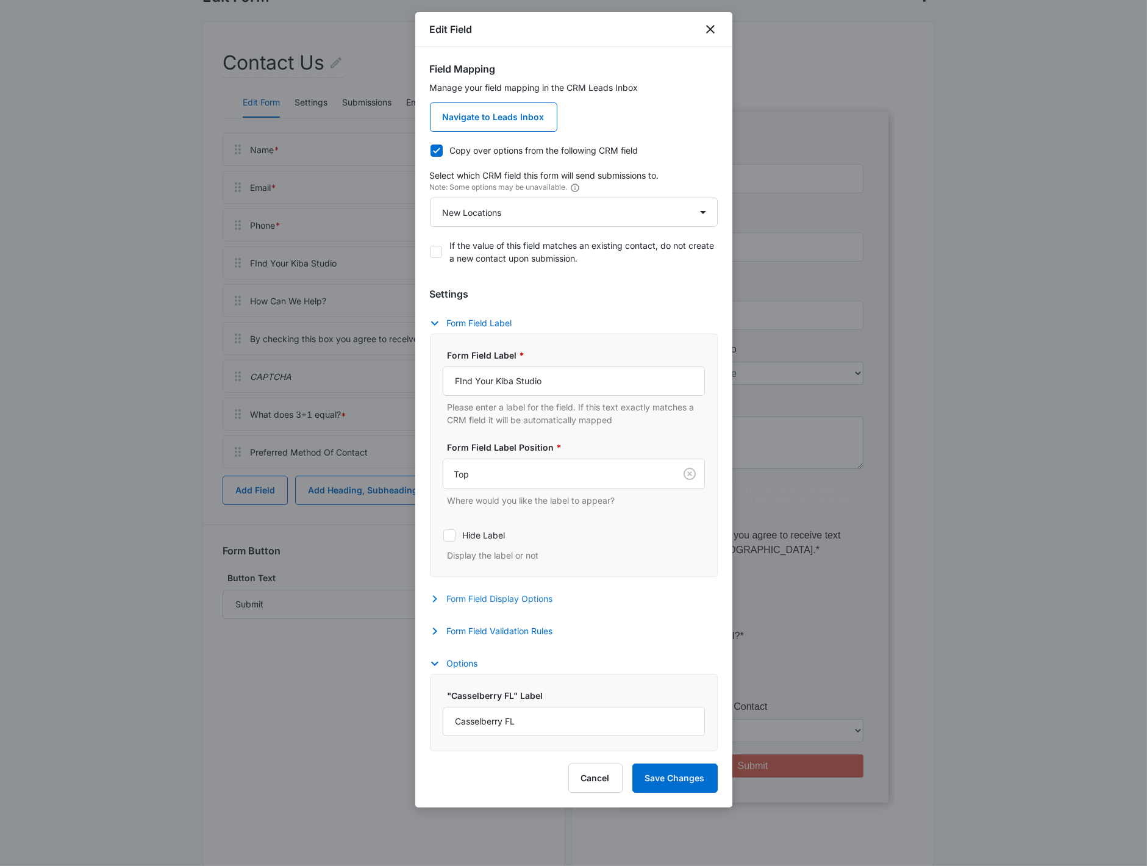
scroll to position [144, 0]
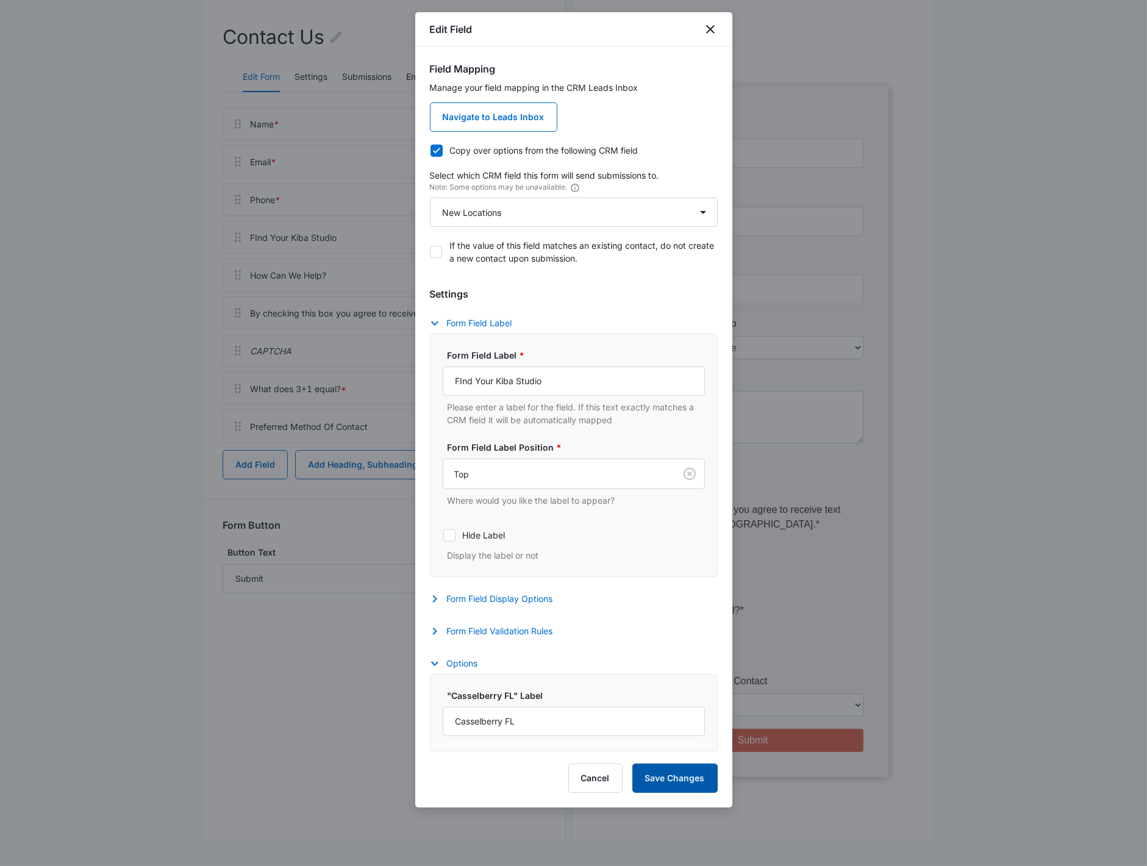
click at [687, 780] on button "Save Changes" at bounding box center [674, 778] width 85 height 29
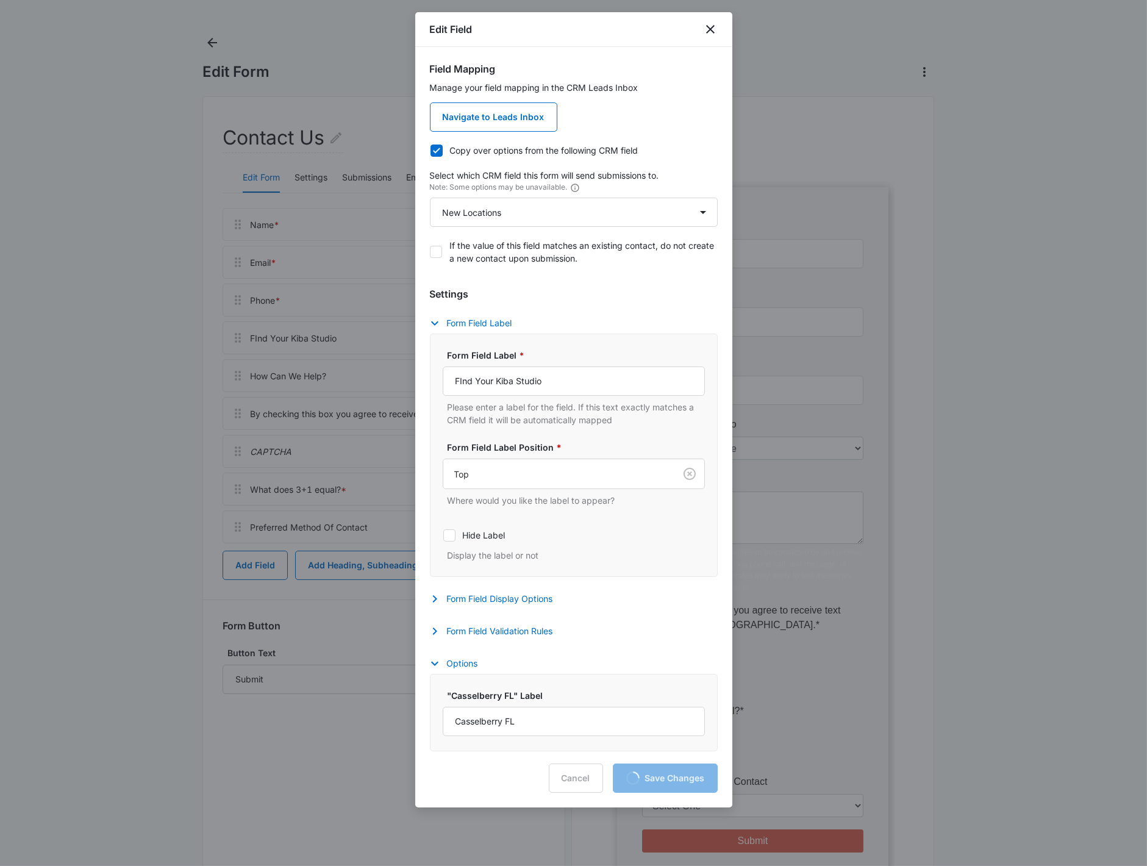
scroll to position [0, 0]
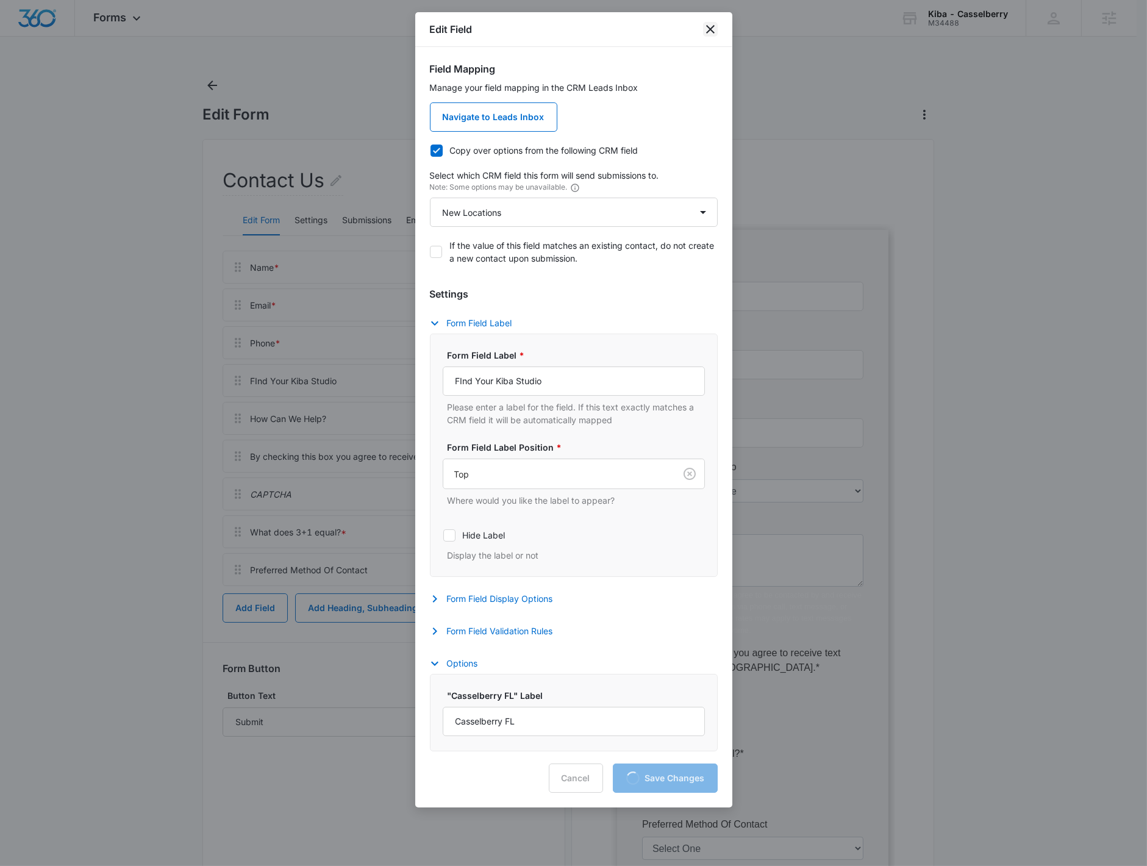
click at [712, 22] on icon "close" at bounding box center [710, 29] width 15 height 15
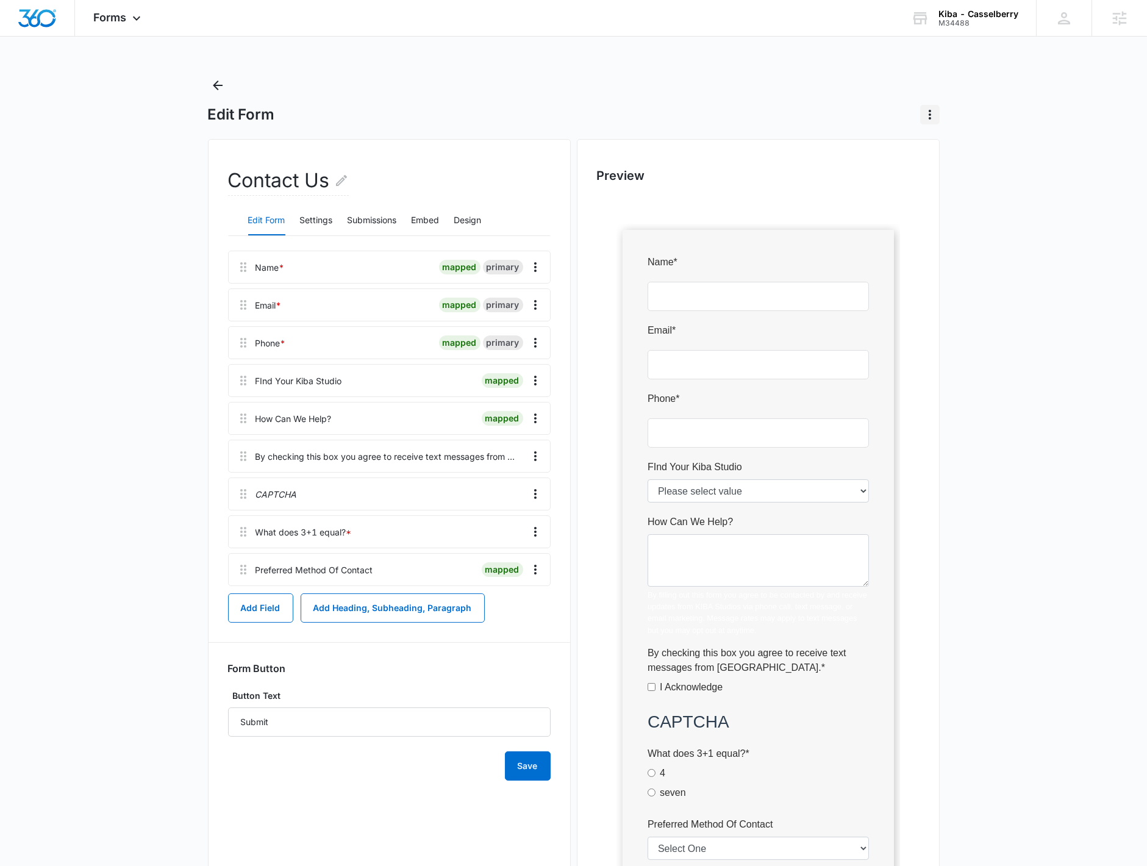
click at [924, 112] on icon "Actions" at bounding box center [930, 114] width 15 height 15
click at [619, 172] on h2 "Preview" at bounding box center [758, 175] width 323 height 18
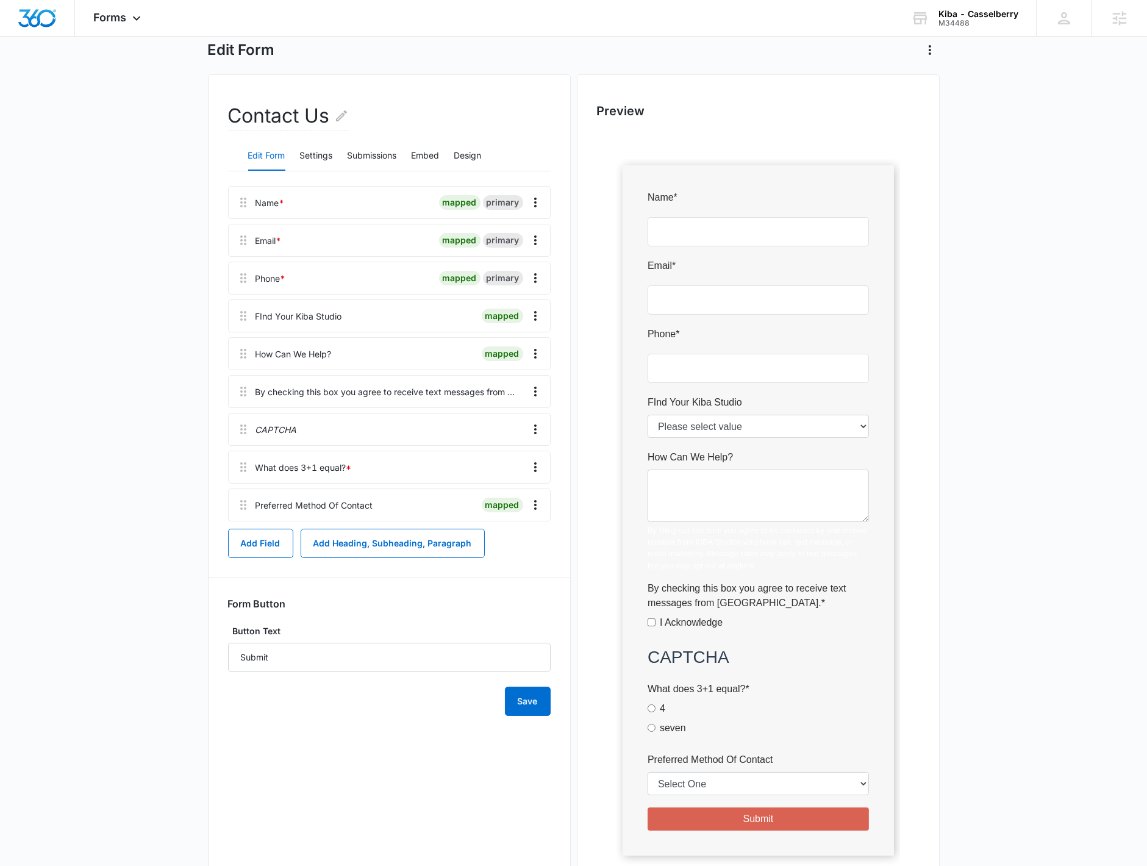
scroll to position [144, 0]
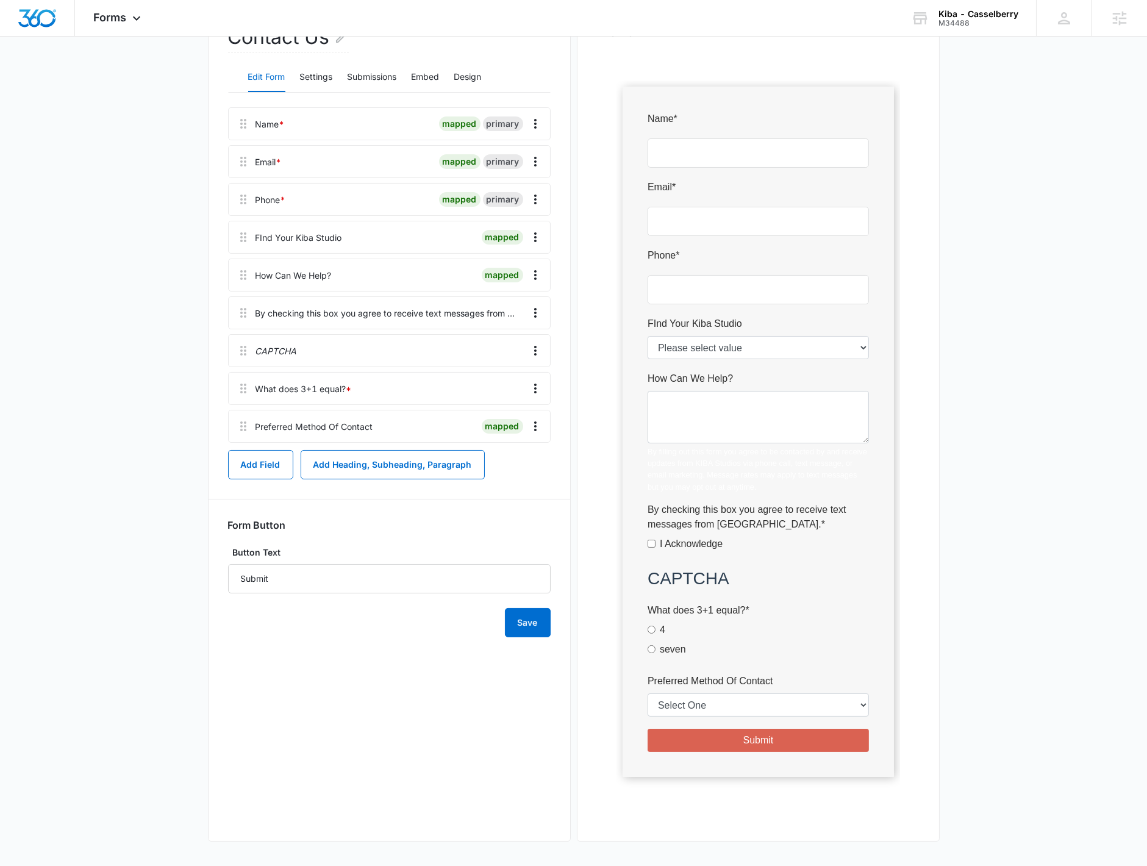
click at [741, 336] on div at bounding box center [758, 438] width 323 height 768
click at [752, 348] on div at bounding box center [758, 438] width 323 height 768
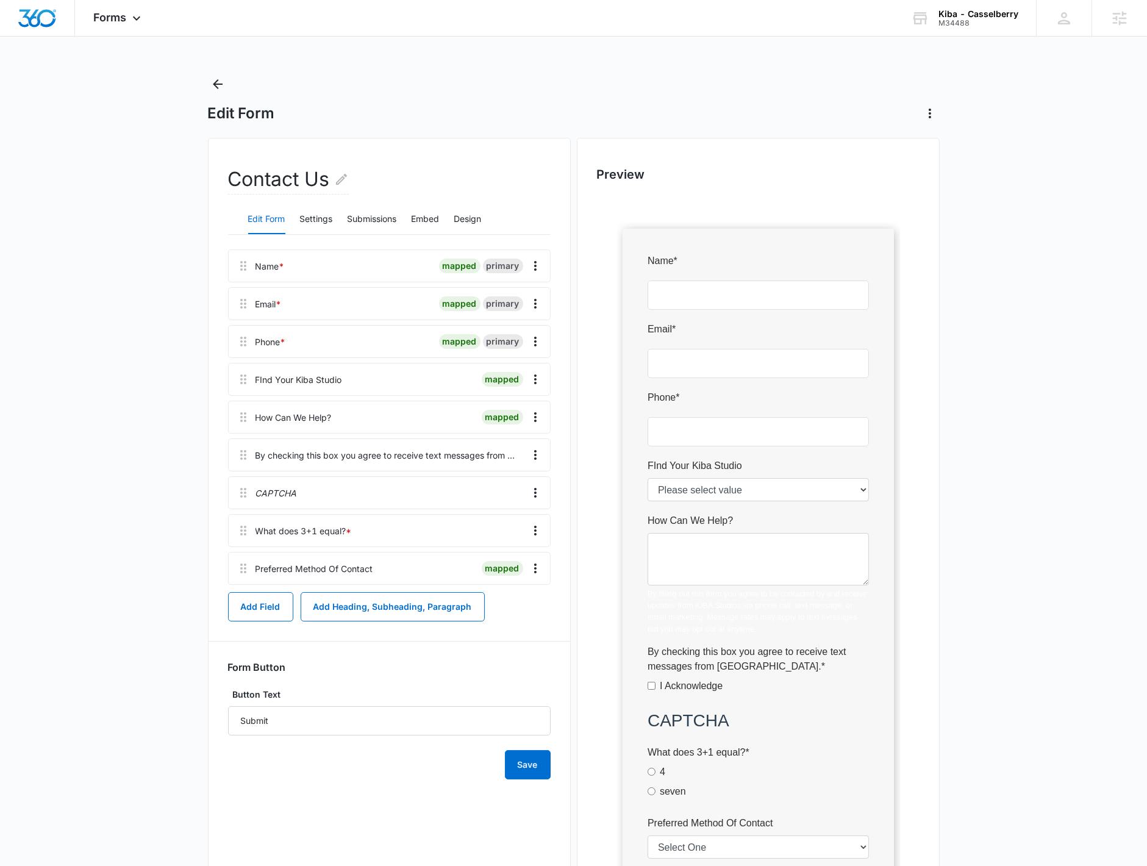
scroll to position [0, 0]
click at [477, 224] on button "Design" at bounding box center [467, 220] width 27 height 29
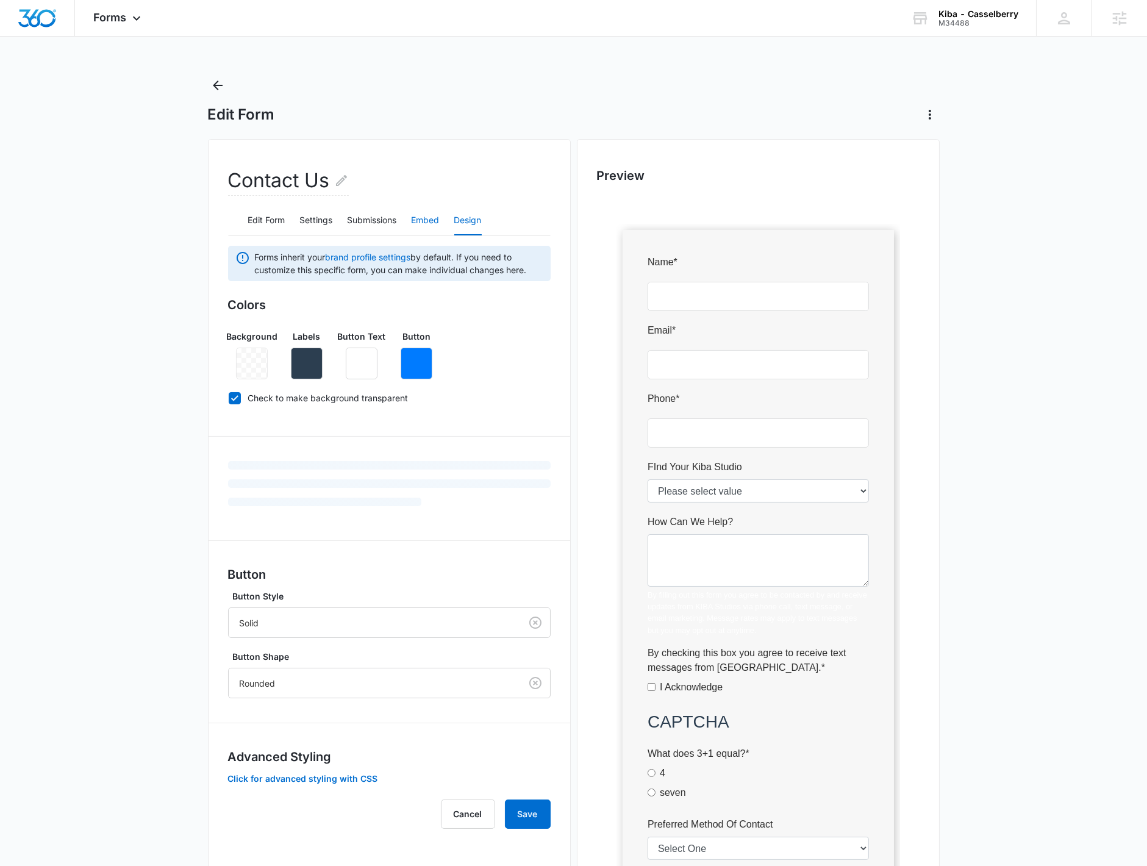
click at [420, 226] on button "Embed" at bounding box center [426, 220] width 28 height 29
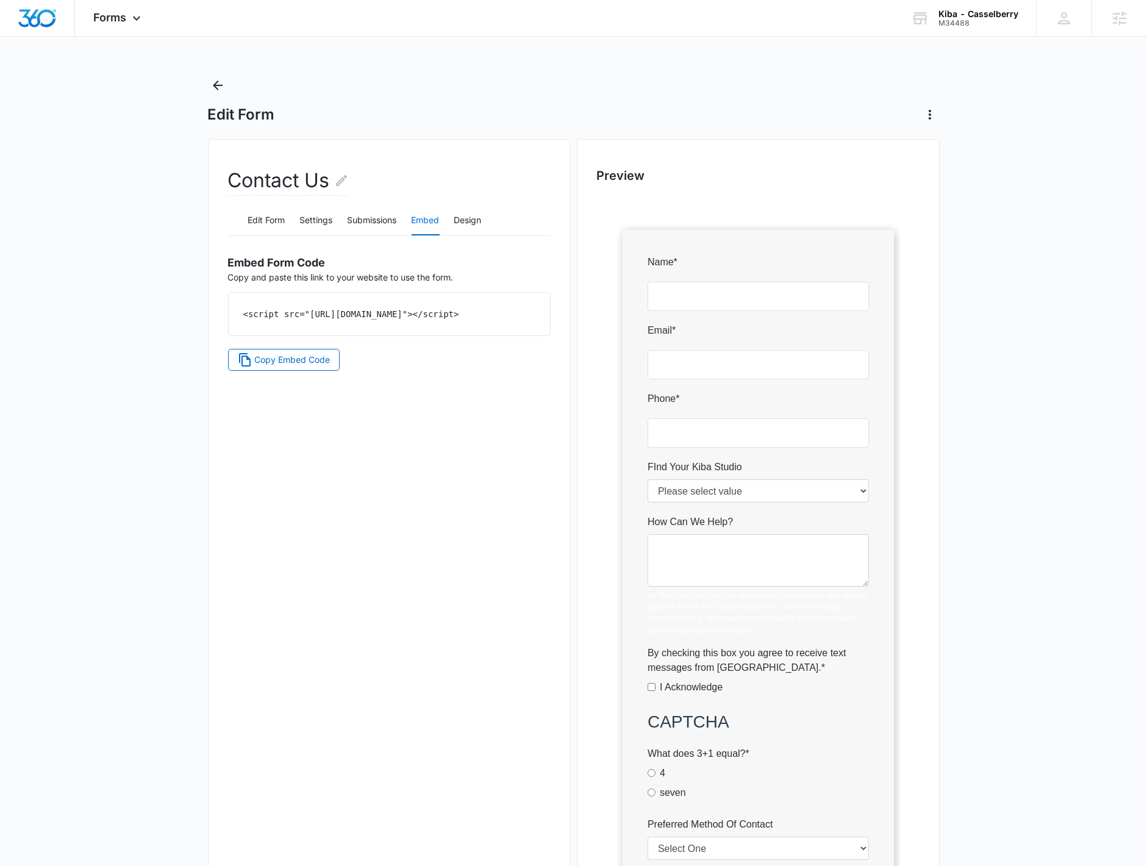
click at [363, 319] on code "<script src="https://forms.marketing360.com/load.js?id=6142458077c4d42852189a39…" at bounding box center [351, 314] width 216 height 10
click at [315, 313] on code "<script src="https://forms.marketing360.com/load.js?id=6142458077c4d42852189a39…" at bounding box center [351, 314] width 216 height 10
drag, startPoint x: 310, startPoint y: 315, endPoint x: 381, endPoint y: 332, distance: 72.6
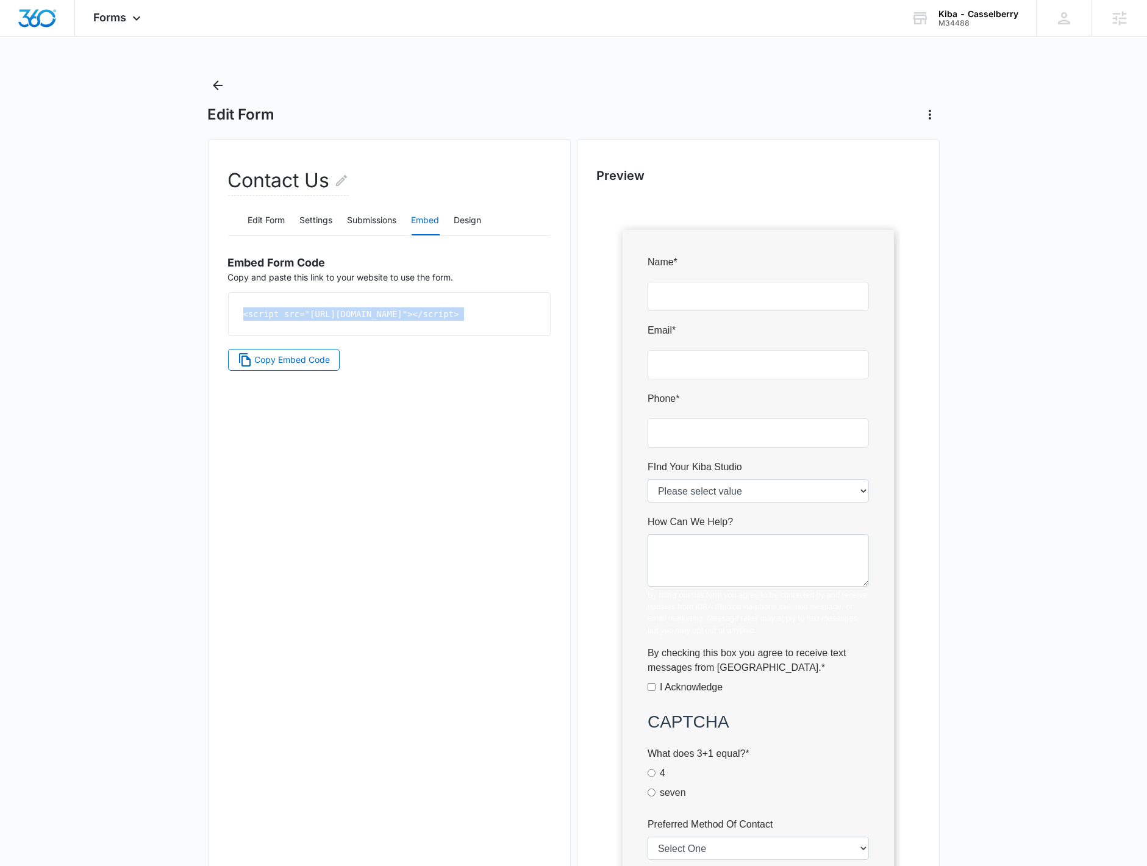
click at [381, 319] on code "<script src="https://forms.marketing360.com/load.js?id=6142458077c4d42852189a39…" at bounding box center [351, 314] width 216 height 10
copy code "https://forms.marketing360.com/load.js?id=6142458077c4d42852189a39"
